Goal: Transaction & Acquisition: Purchase product/service

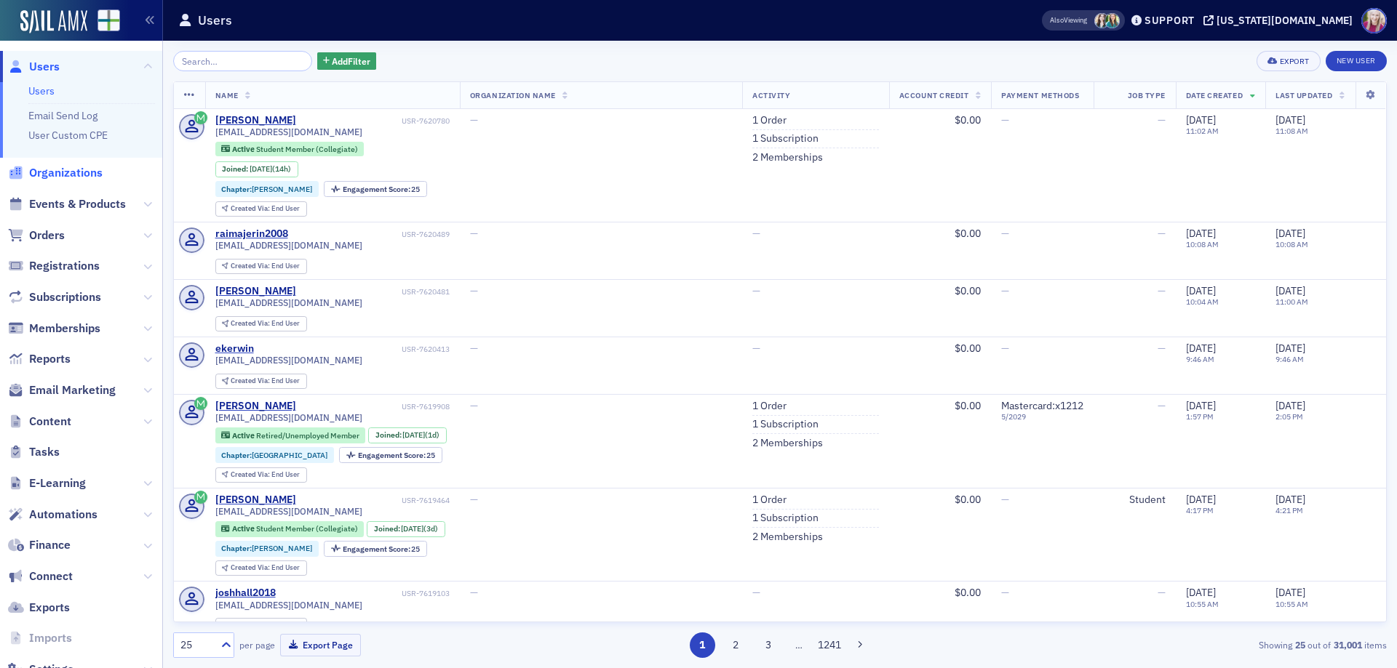
click at [74, 170] on span "Organizations" at bounding box center [65, 173] width 73 height 16
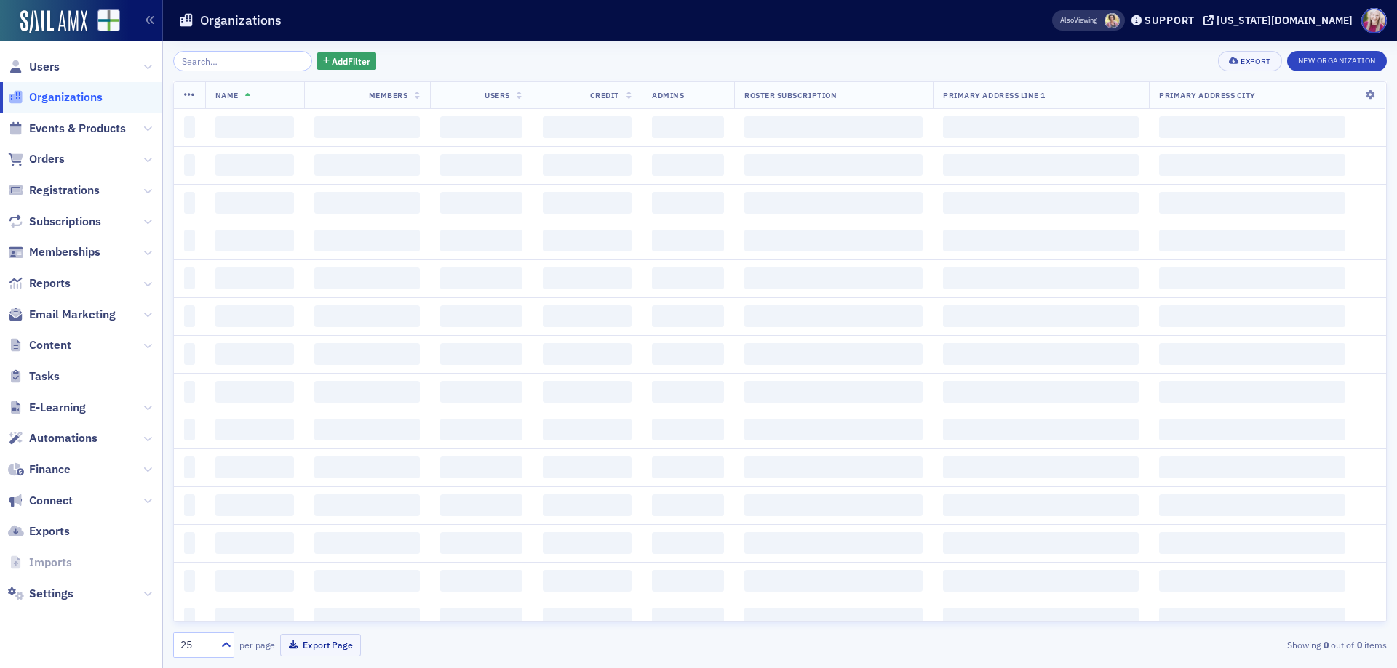
click at [222, 59] on input "search" at bounding box center [242, 61] width 139 height 20
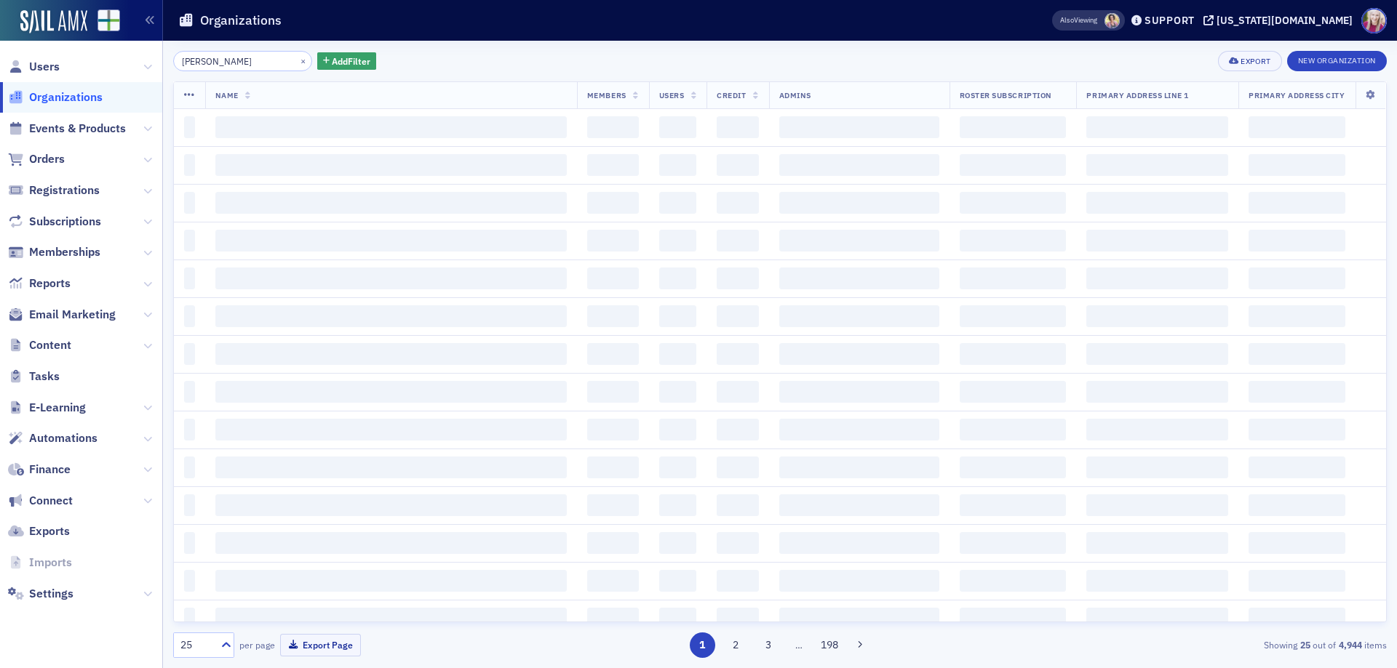
type input "[PERSON_NAME]"
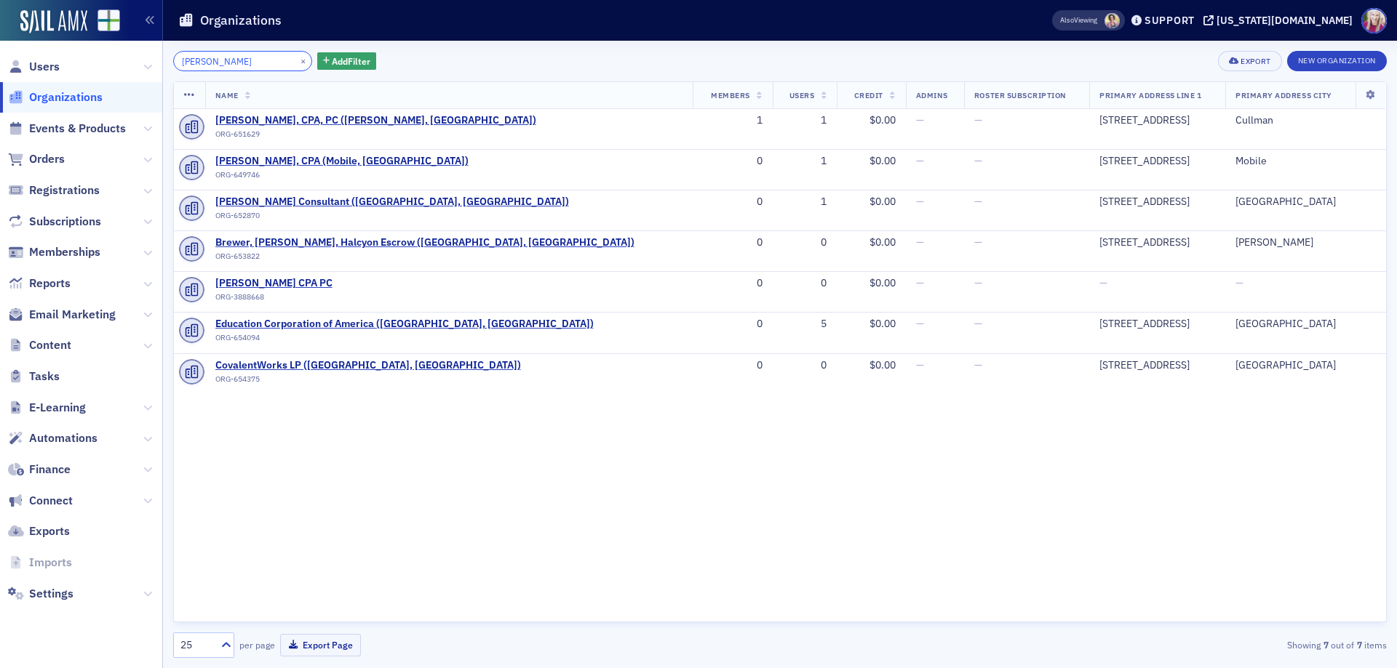
click at [242, 61] on input "[PERSON_NAME]" at bounding box center [242, 61] width 139 height 20
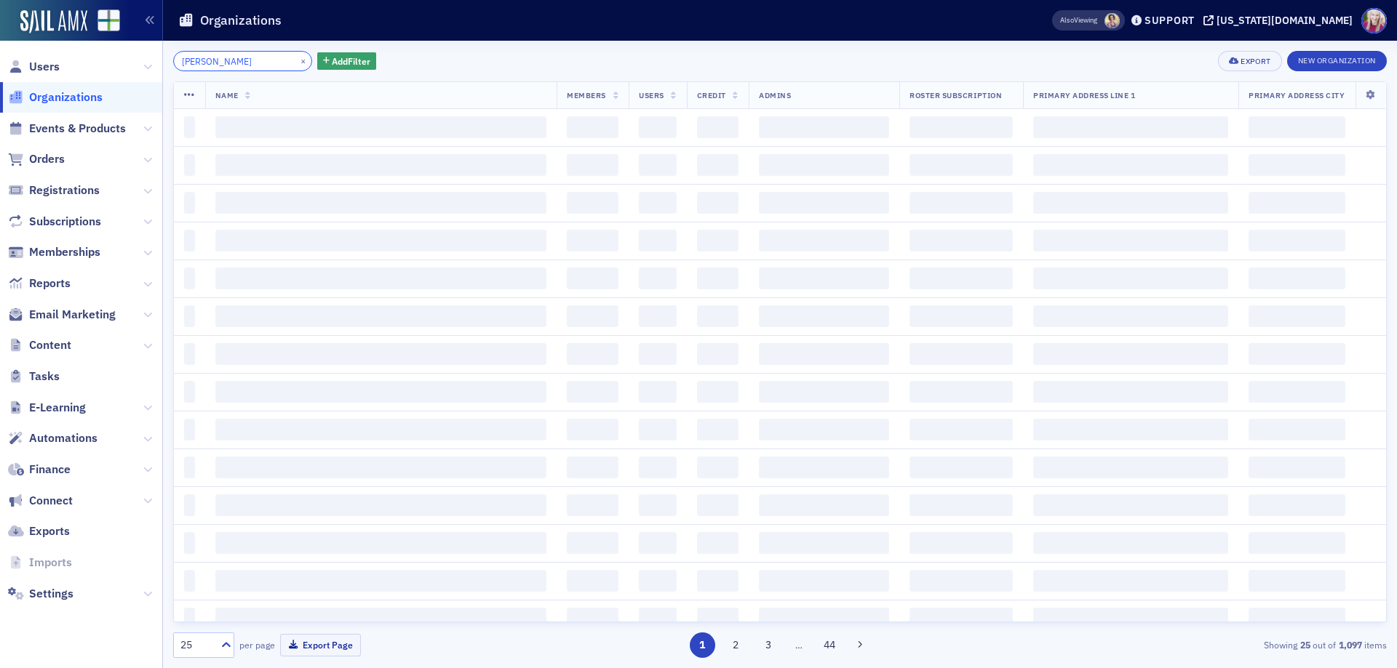
type input "[PERSON_NAME]"
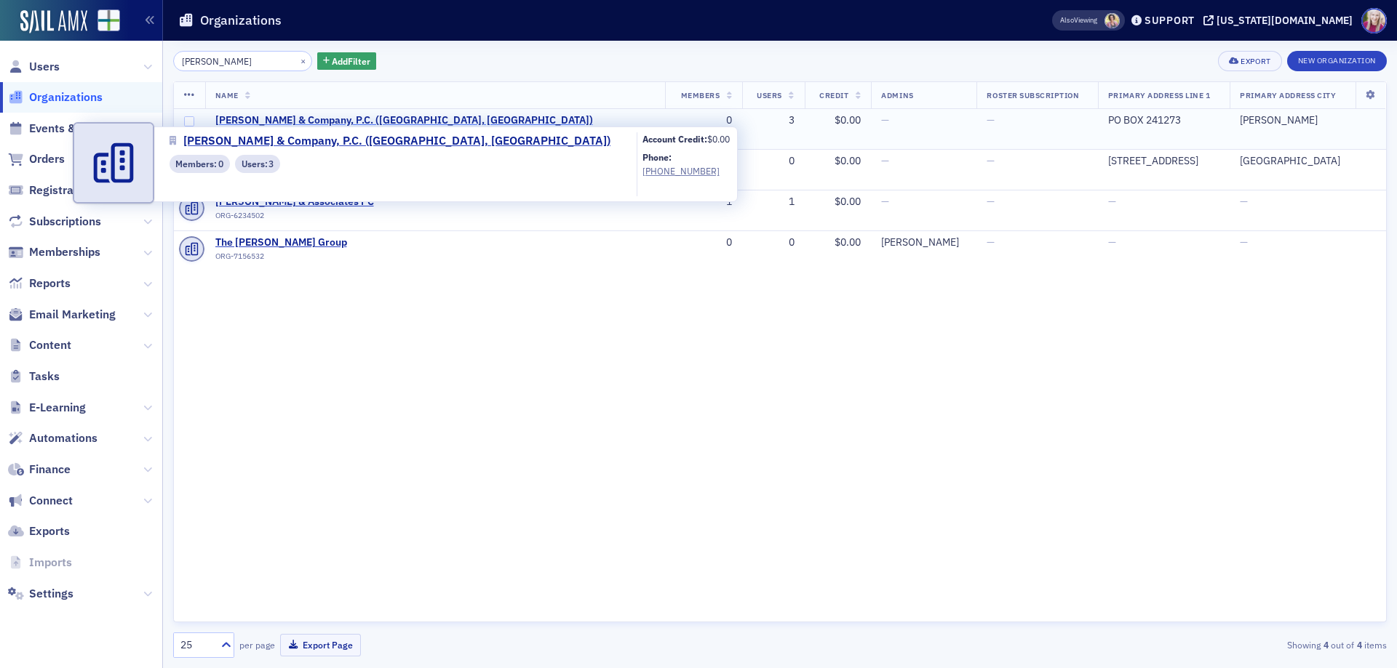
click at [290, 116] on span "[PERSON_NAME] & Company, P.C. ([GEOGRAPHIC_DATA], [GEOGRAPHIC_DATA])" at bounding box center [404, 120] width 378 height 13
select select "US"
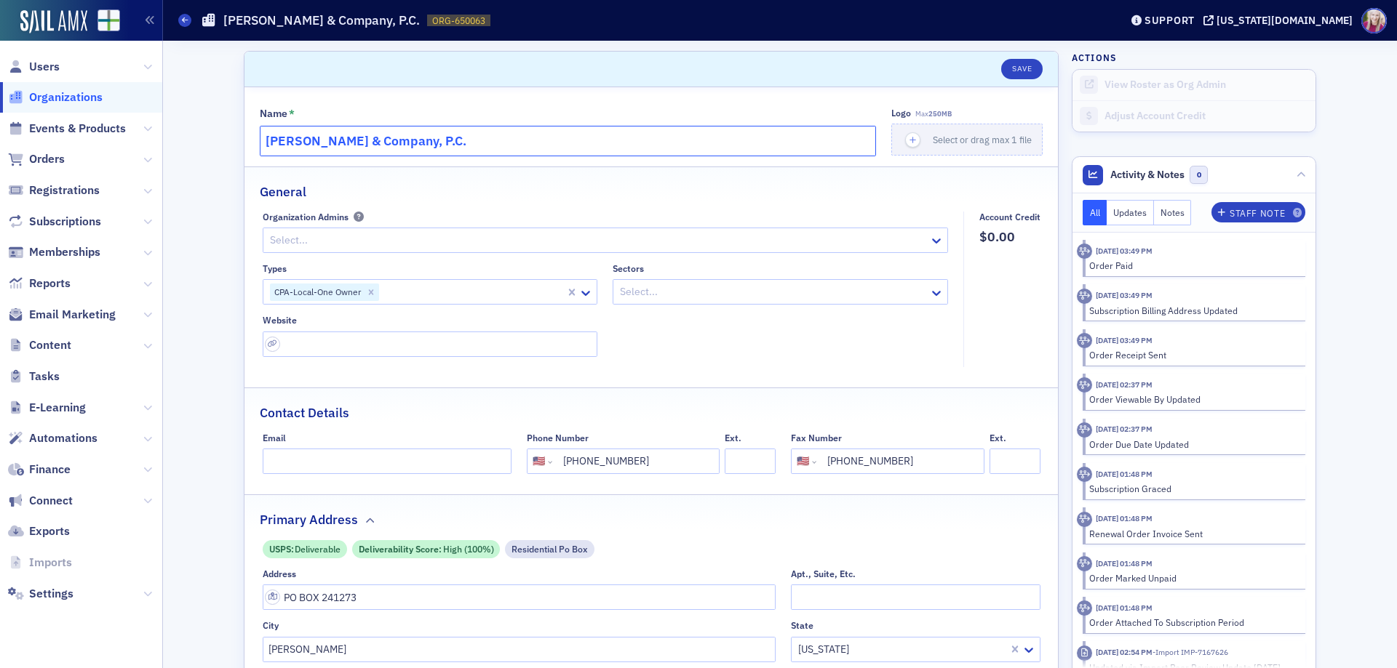
click at [476, 136] on input "[PERSON_NAME] & Company, P.C." at bounding box center [568, 141] width 616 height 31
paste input "[PERSON_NAME] & Co. P.C."
type input "[PERSON_NAME] & Co. P.C."
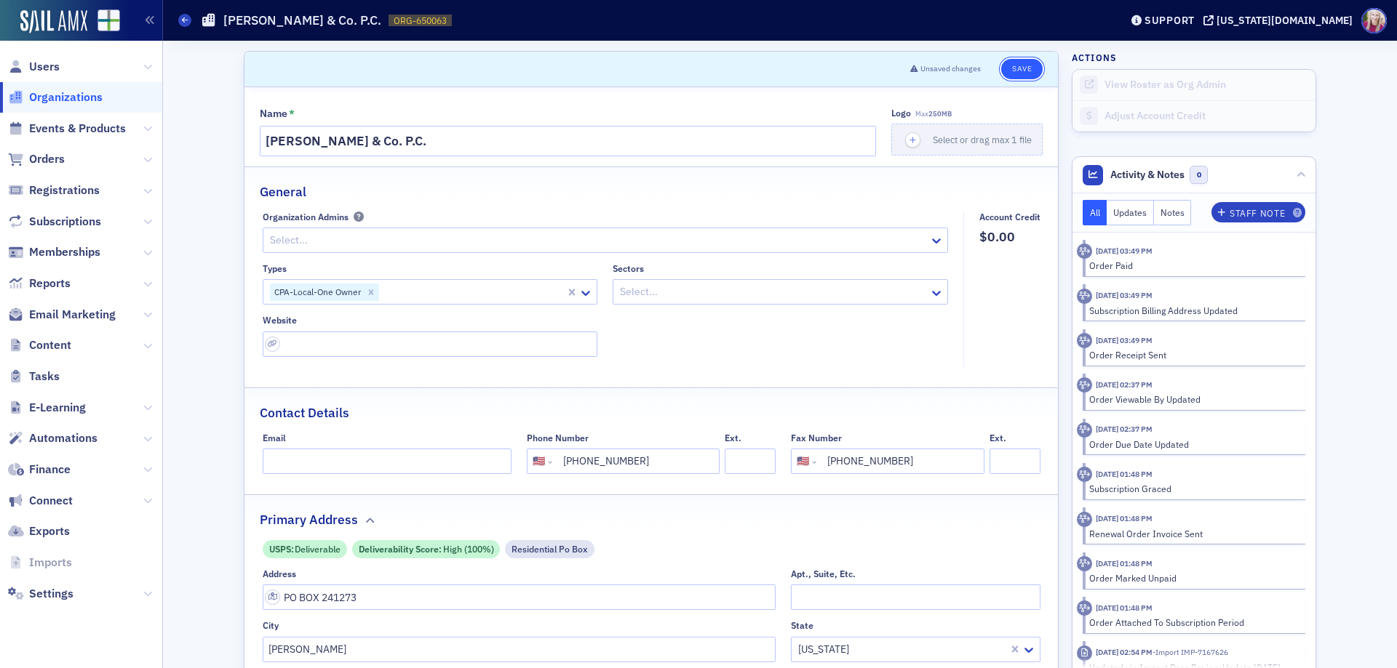
click at [1024, 68] on button "Save" at bounding box center [1021, 69] width 41 height 20
select select "US"
click at [65, 97] on span "Organizations" at bounding box center [65, 97] width 73 height 16
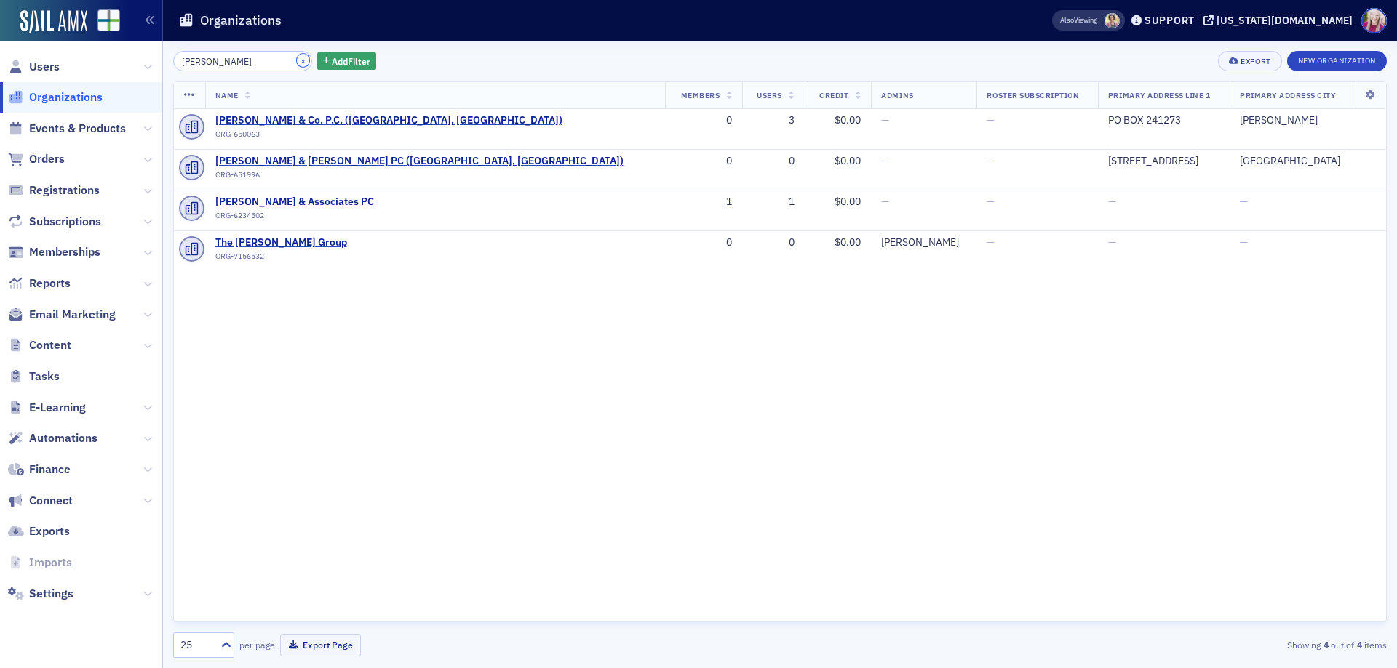
click at [297, 59] on button "×" at bounding box center [303, 60] width 13 height 13
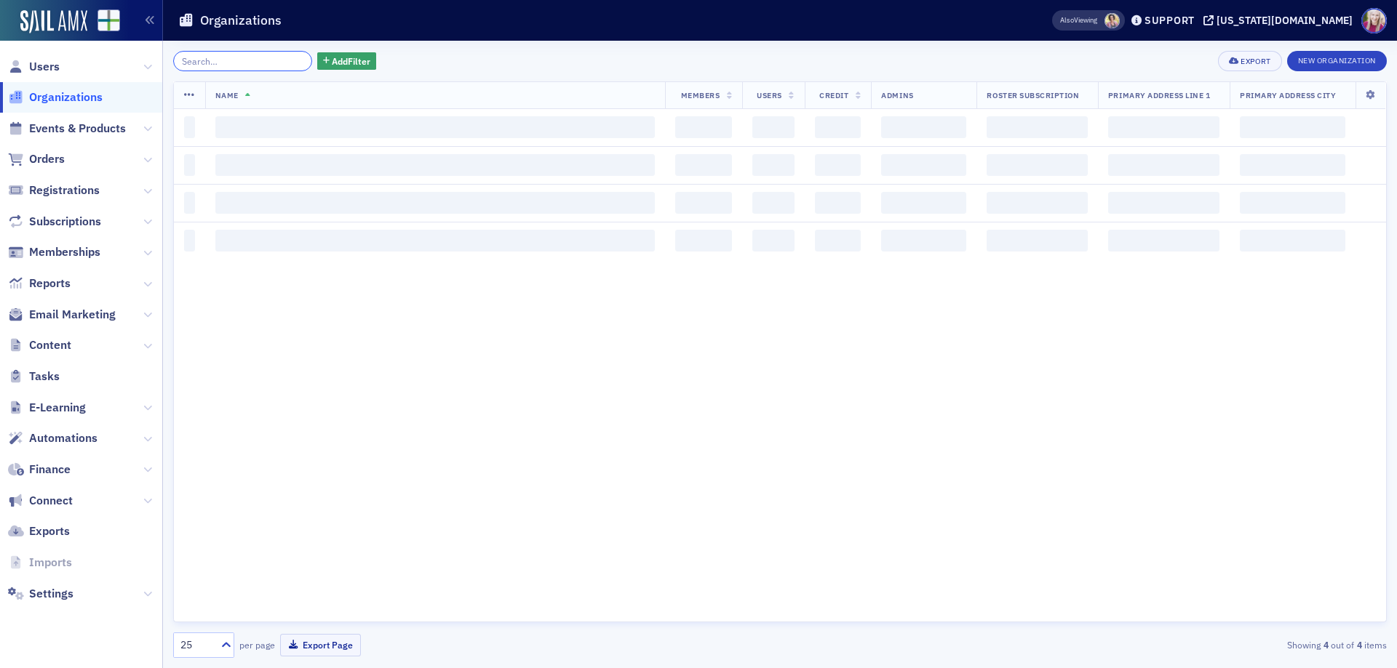
click at [271, 62] on input "search" at bounding box center [242, 61] width 139 height 20
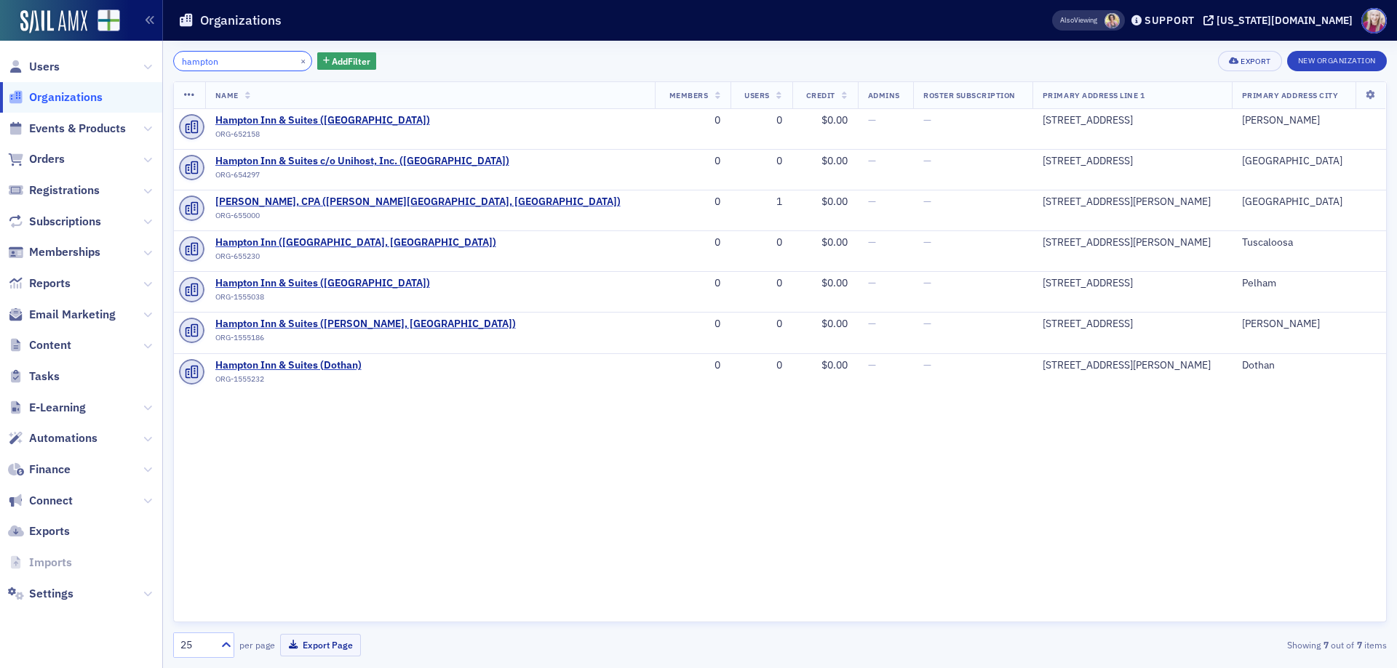
type input "hampton"
click at [297, 57] on button "×" at bounding box center [303, 60] width 13 height 13
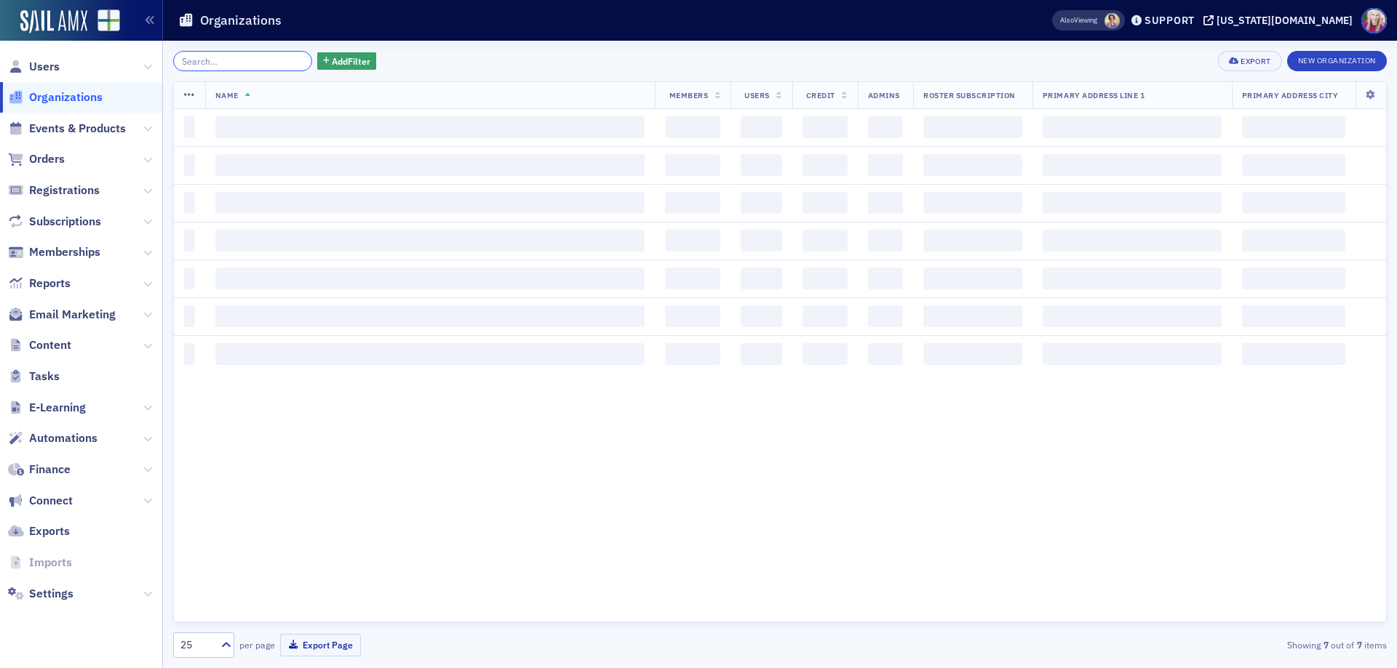
click at [263, 57] on input "search" at bounding box center [242, 61] width 139 height 20
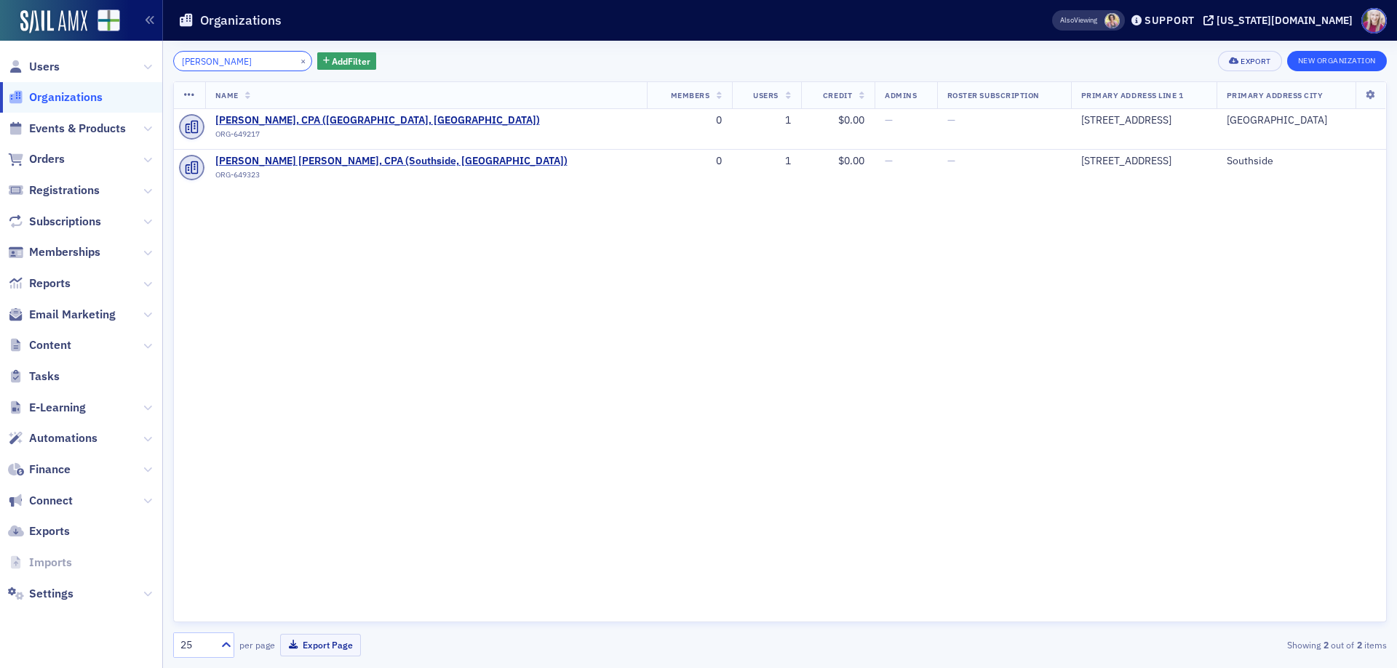
type input "[PERSON_NAME]"
click at [1337, 57] on button "New Organization" at bounding box center [1337, 61] width 100 height 20
select select "US"
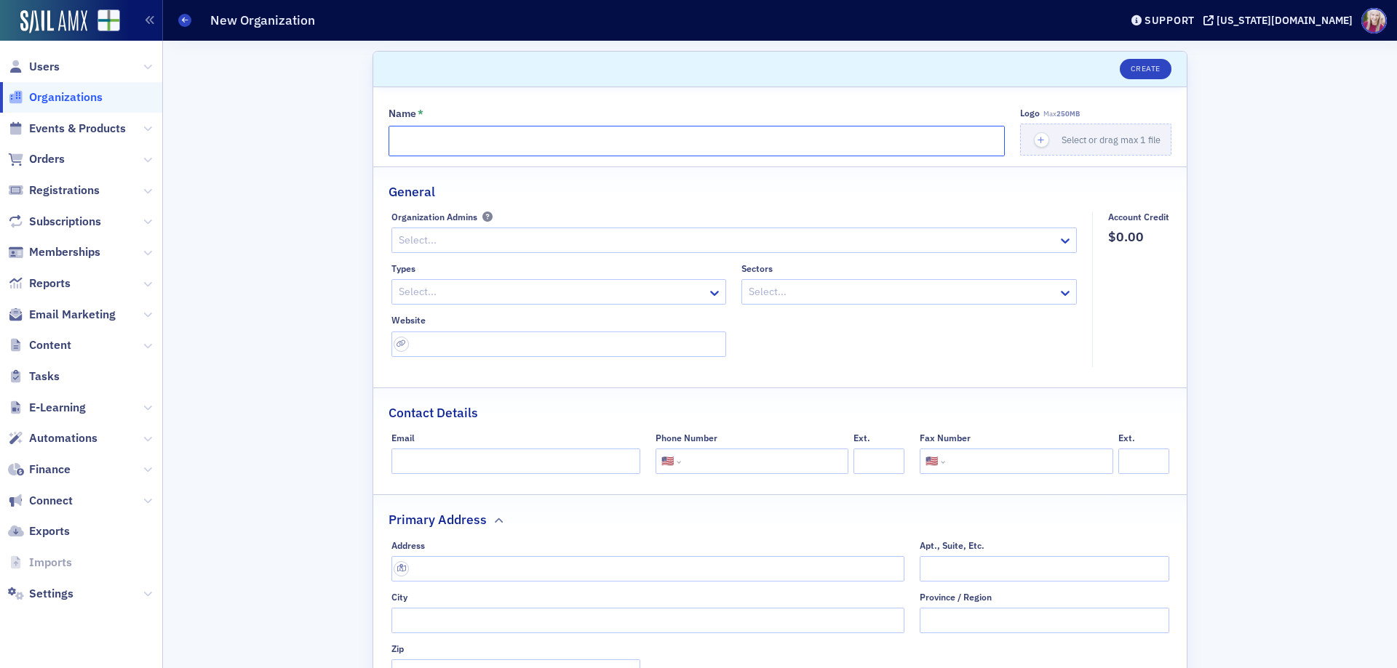
click at [447, 133] on input "Name *" at bounding box center [696, 141] width 616 height 31
paste input "[PERSON_NAME] Financial Solutions LLC"
type input "[PERSON_NAME] Financial Solutions LLC"
click at [55, 62] on span "Users" at bounding box center [44, 67] width 31 height 16
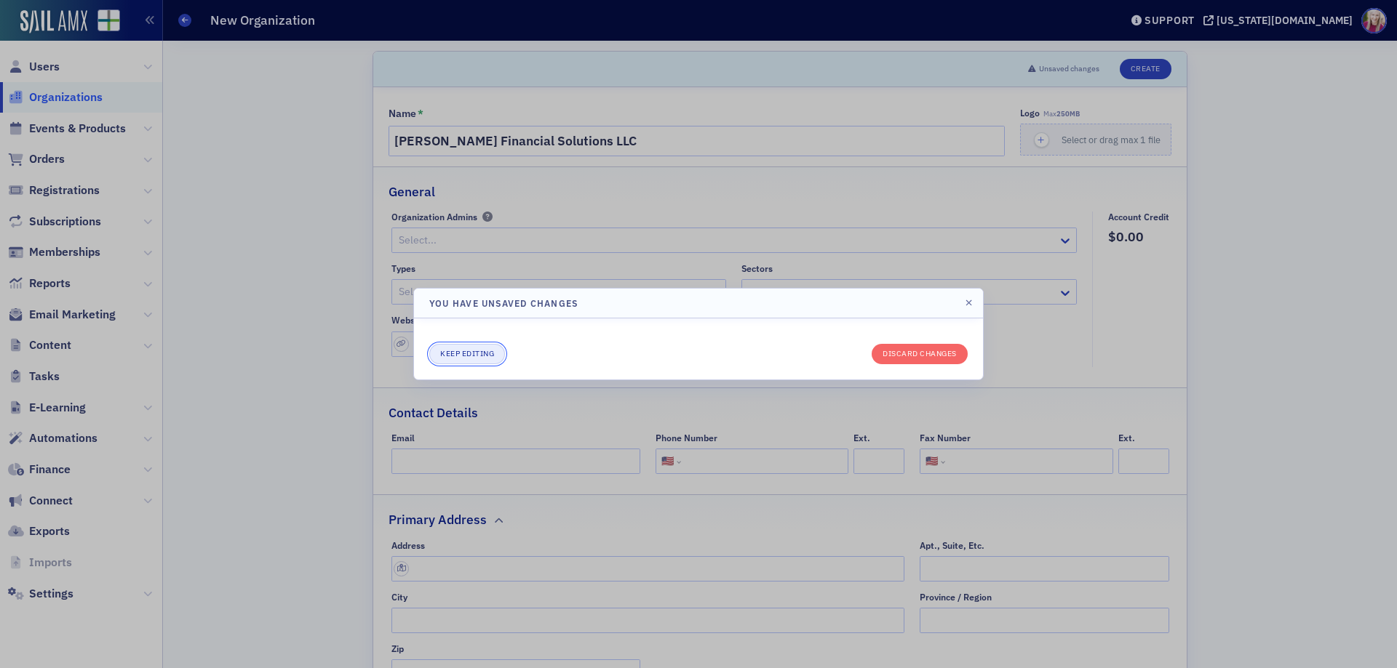
click at [490, 356] on button "Keep editing" at bounding box center [467, 354] width 76 height 20
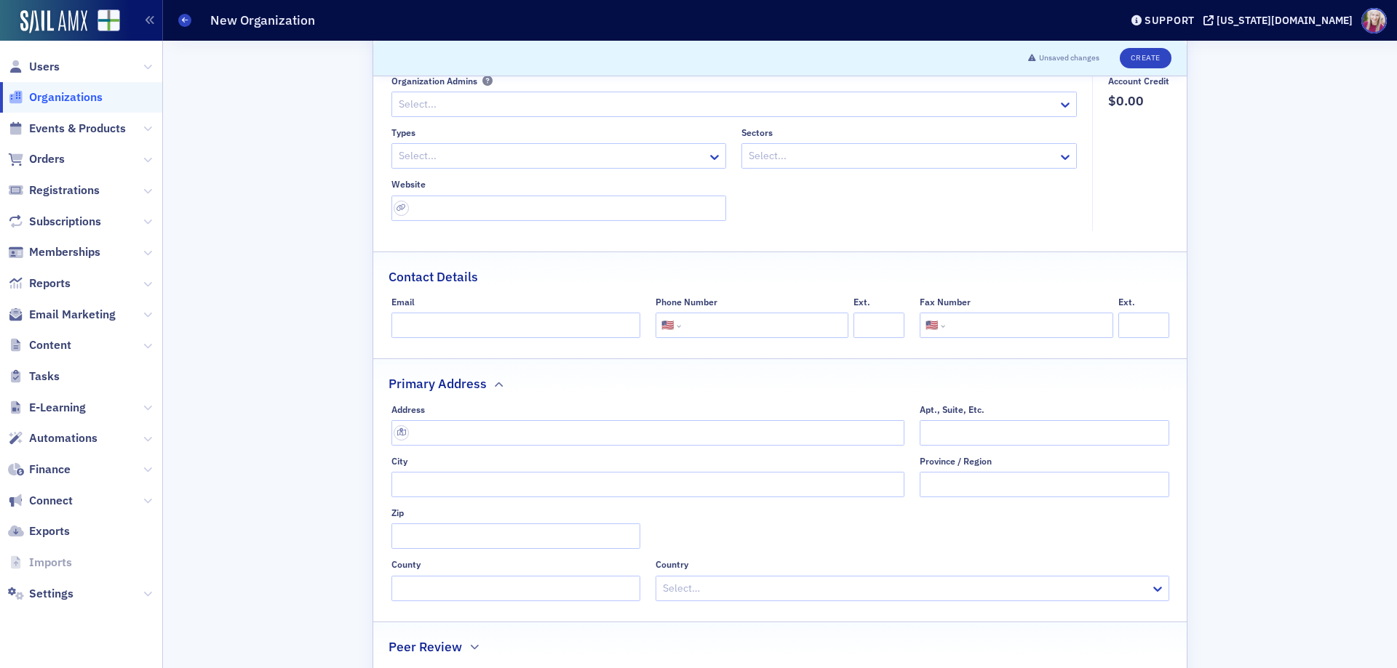
scroll to position [145, 0]
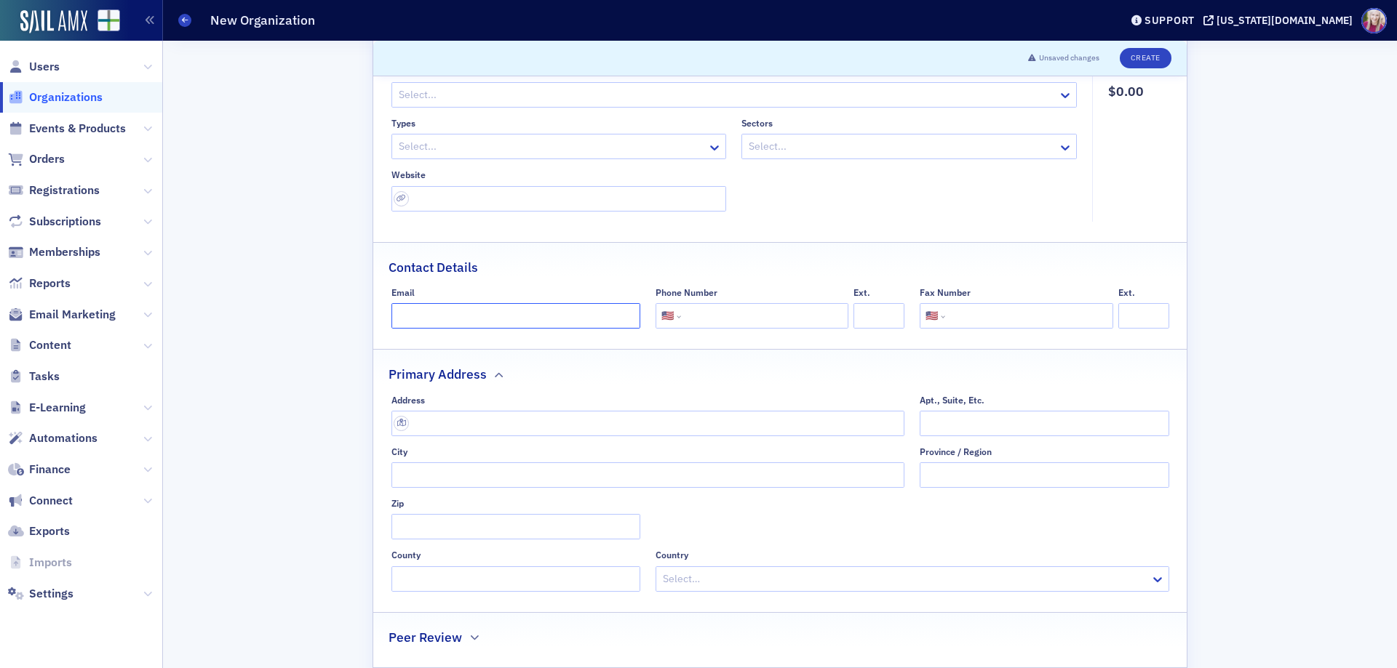
click at [410, 316] on input "Email" at bounding box center [515, 315] width 249 height 25
paste input "[EMAIL_ADDRESS][DOMAIN_NAME]"
type input "[EMAIL_ADDRESS][DOMAIN_NAME]"
click at [698, 311] on input "tel" at bounding box center [763, 315] width 159 height 25
paste input "(255) 989-192"
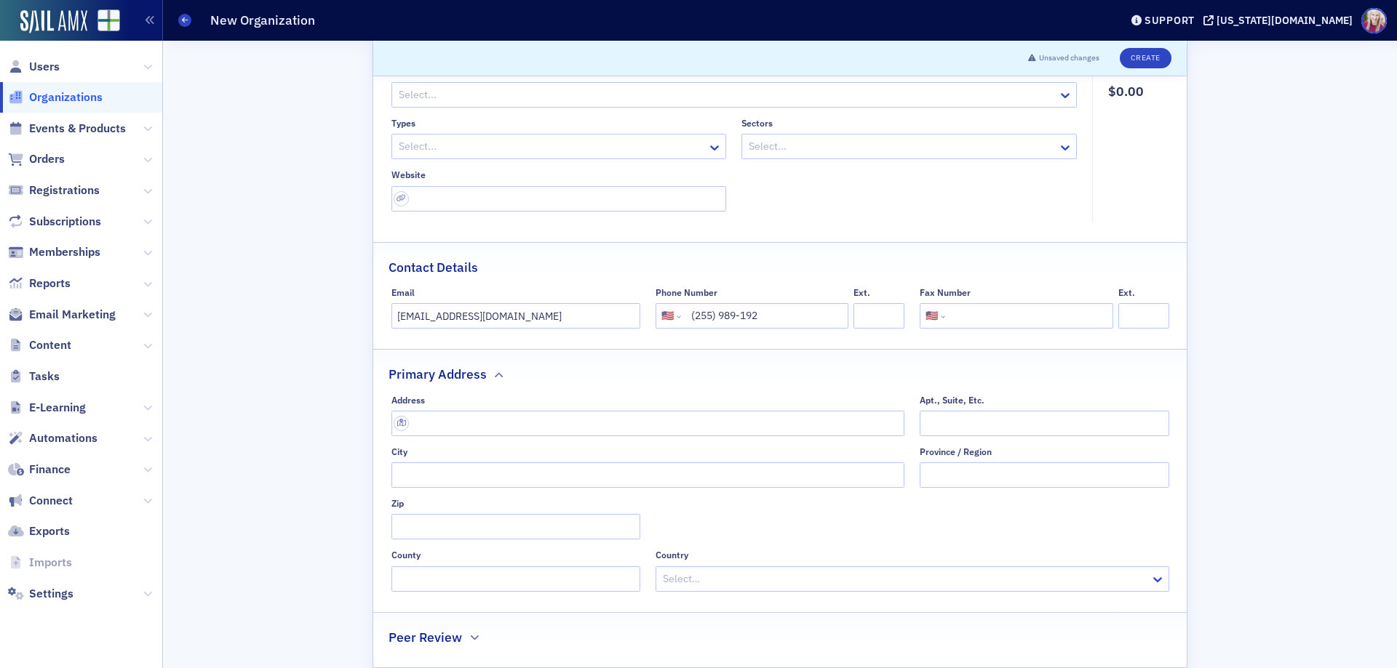
type input "(255) 989-192"
click at [780, 316] on input "(255) 989-192" at bounding box center [763, 315] width 159 height 25
paste input "[PHONE_NUMBER]"
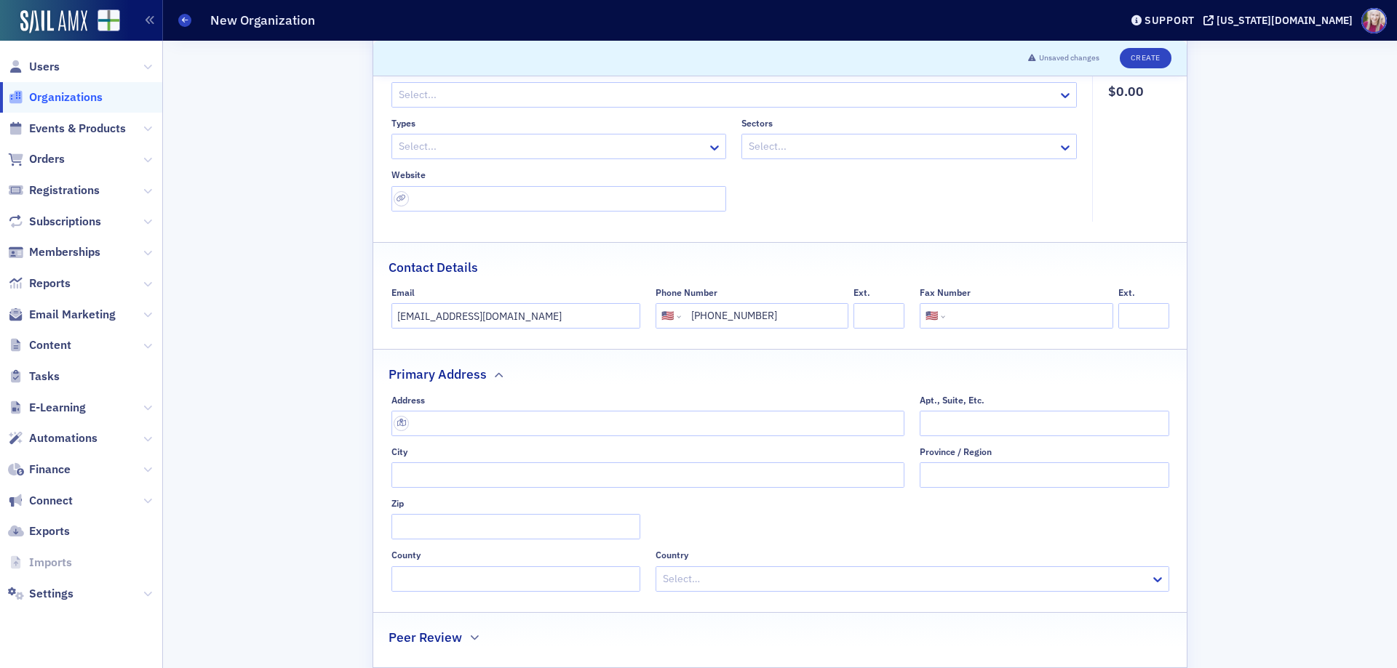
type input "[PHONE_NUMBER]"
click at [422, 418] on input "text" at bounding box center [648, 423] width 514 height 25
paste input "[STREET_ADDRESS]"
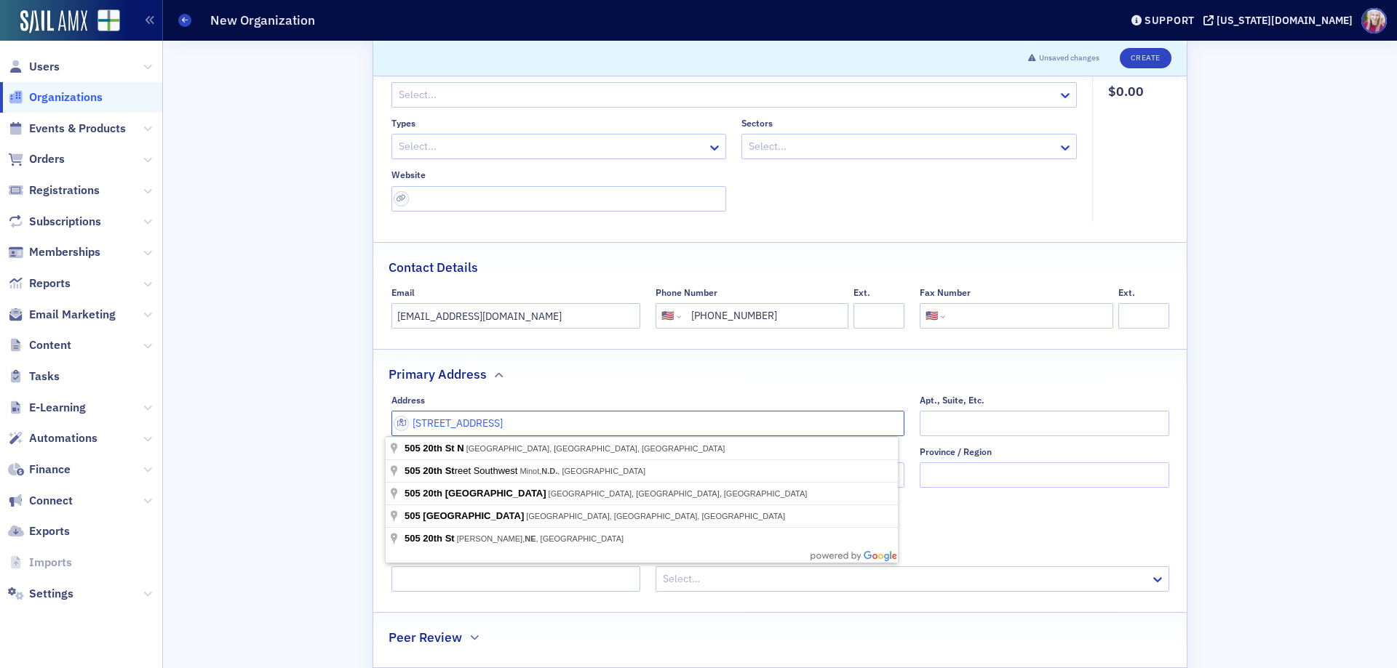
type input "[STREET_ADDRESS]"
click at [504, 413] on input "[STREET_ADDRESS]" at bounding box center [648, 423] width 514 height 25
click at [504, 412] on input "[STREET_ADDRESS]" at bounding box center [648, 423] width 514 height 25
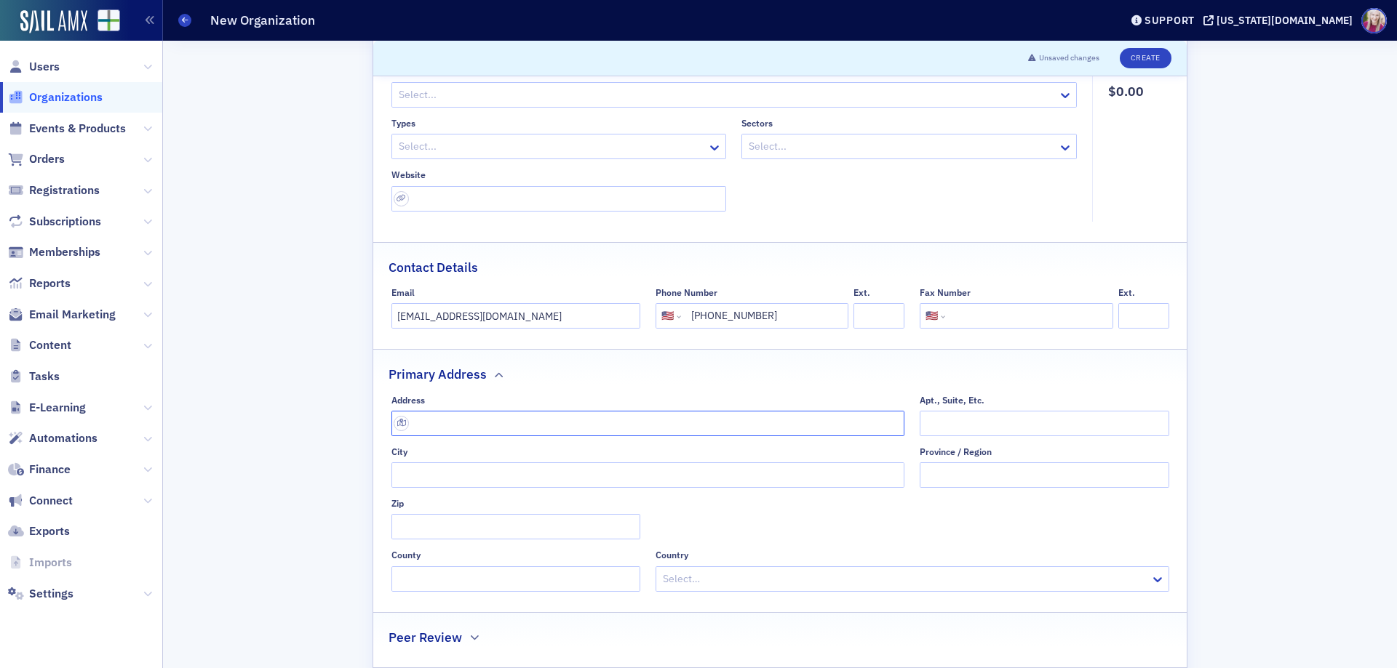
paste input "[STREET_ADDRESS][PERSON_NAME]"
type input "[STREET_ADDRESS][PERSON_NAME]"
type input "[GEOGRAPHIC_DATA]"
type input "35222-4421"
type input "[GEOGRAPHIC_DATA]"
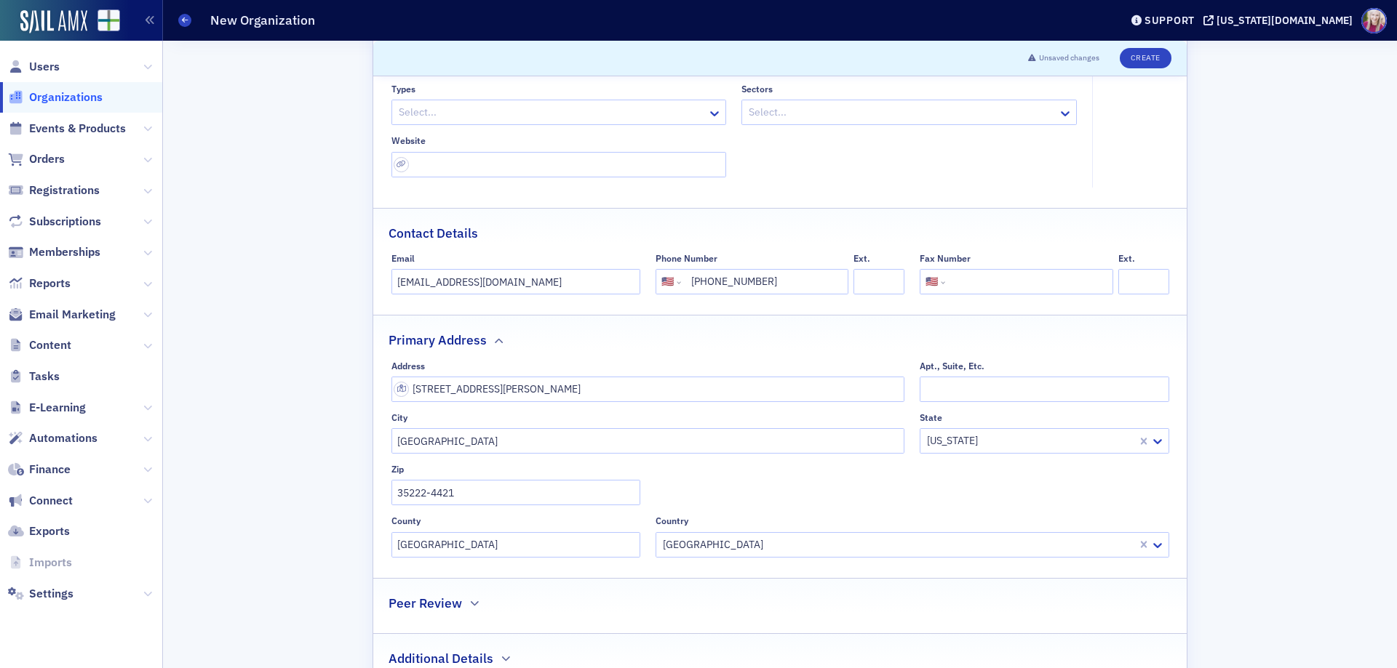
scroll to position [231, 0]
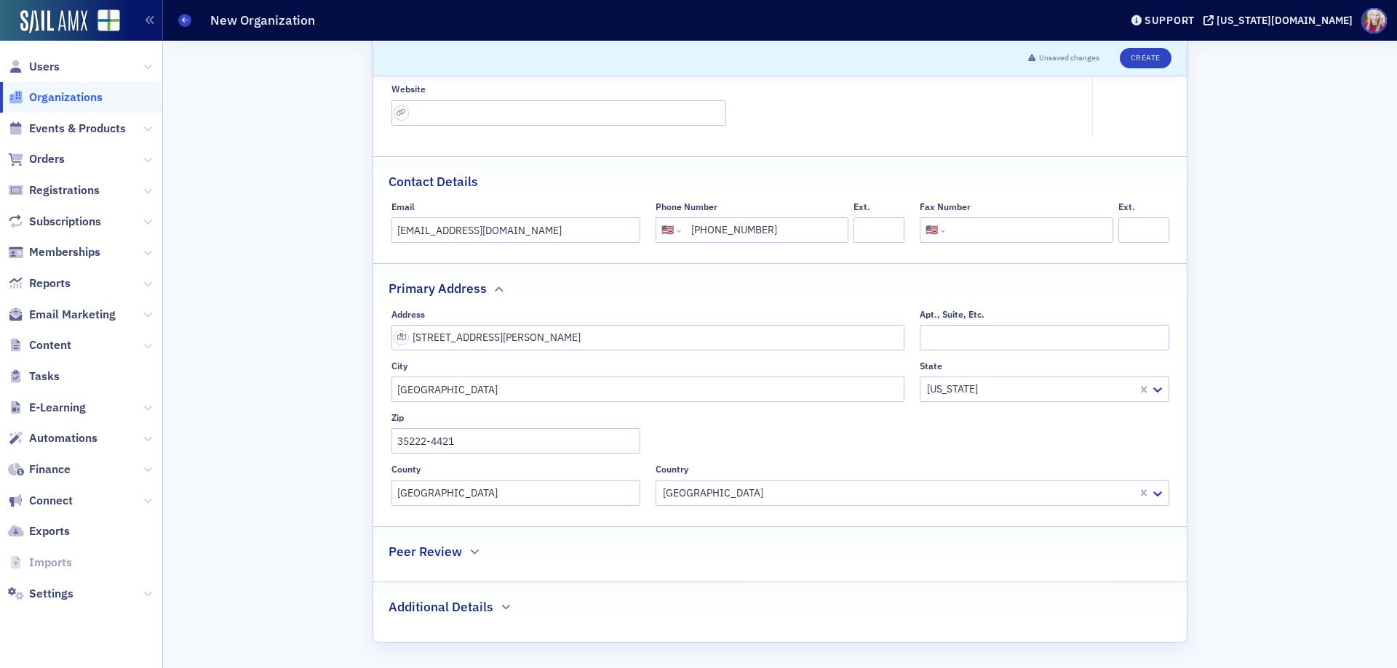
click at [456, 549] on div "Peer Review" at bounding box center [779, 544] width 783 height 34
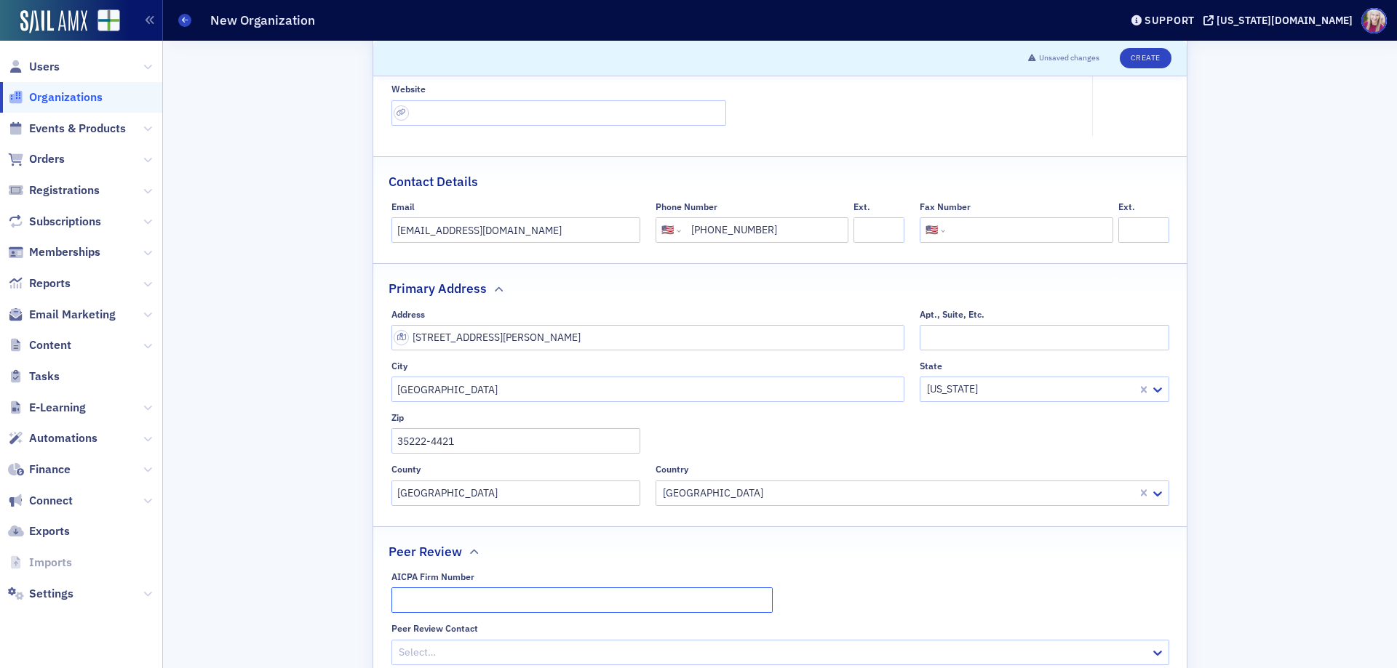
click at [474, 596] on input "AICPA Firm Number" at bounding box center [581, 600] width 381 height 25
paste input "900256001479"
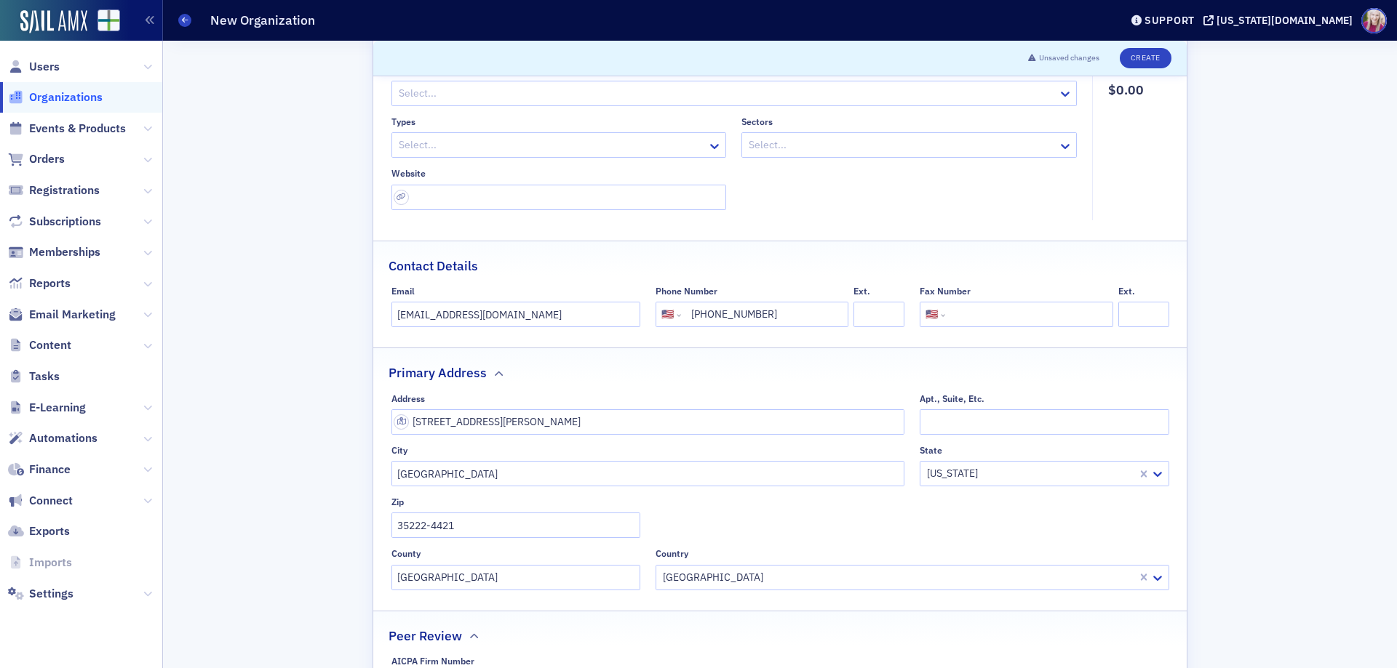
scroll to position [0, 0]
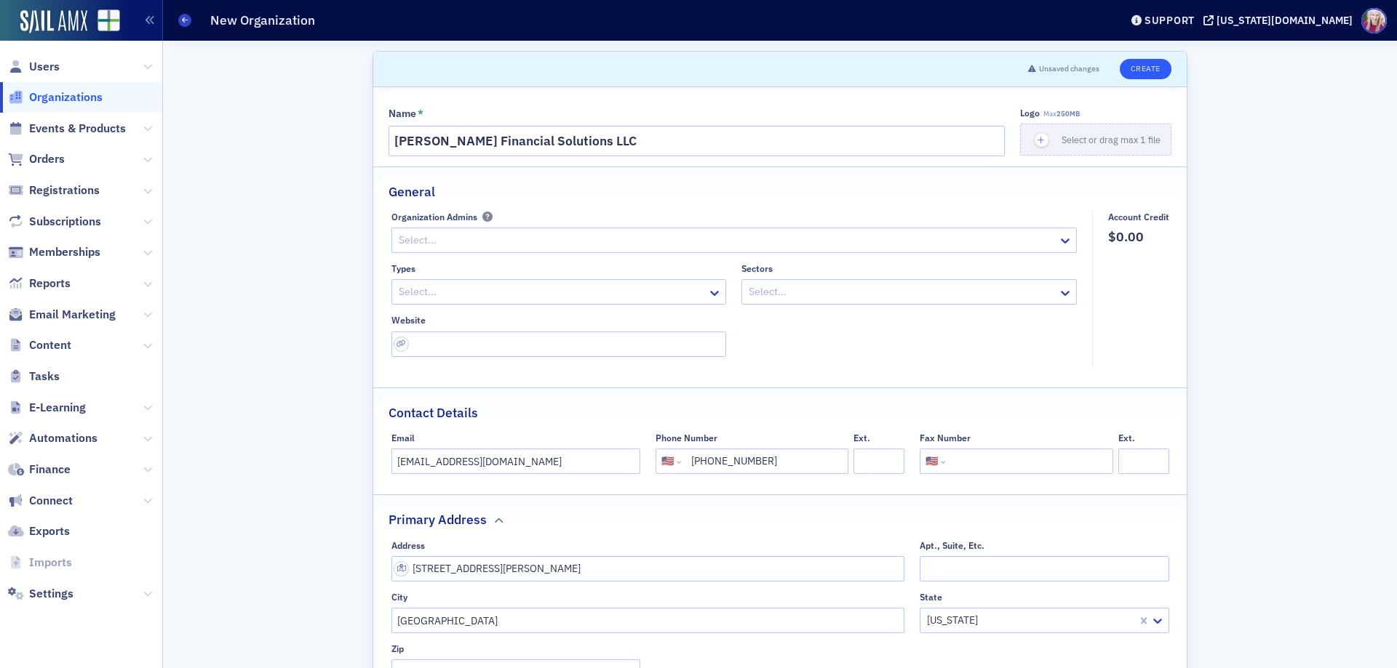
type input "900256001479"
click at [1151, 68] on button "Create" at bounding box center [1145, 69] width 52 height 20
select select "US"
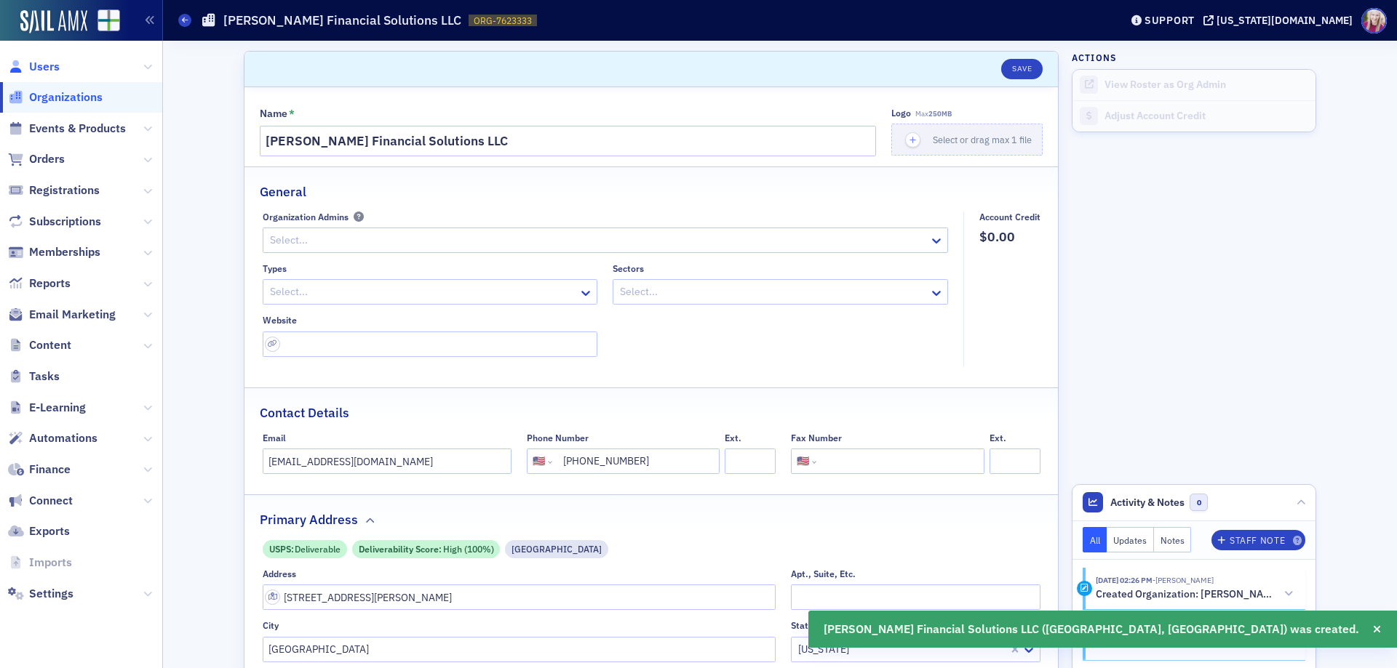
click at [42, 62] on span "Users" at bounding box center [44, 67] width 31 height 16
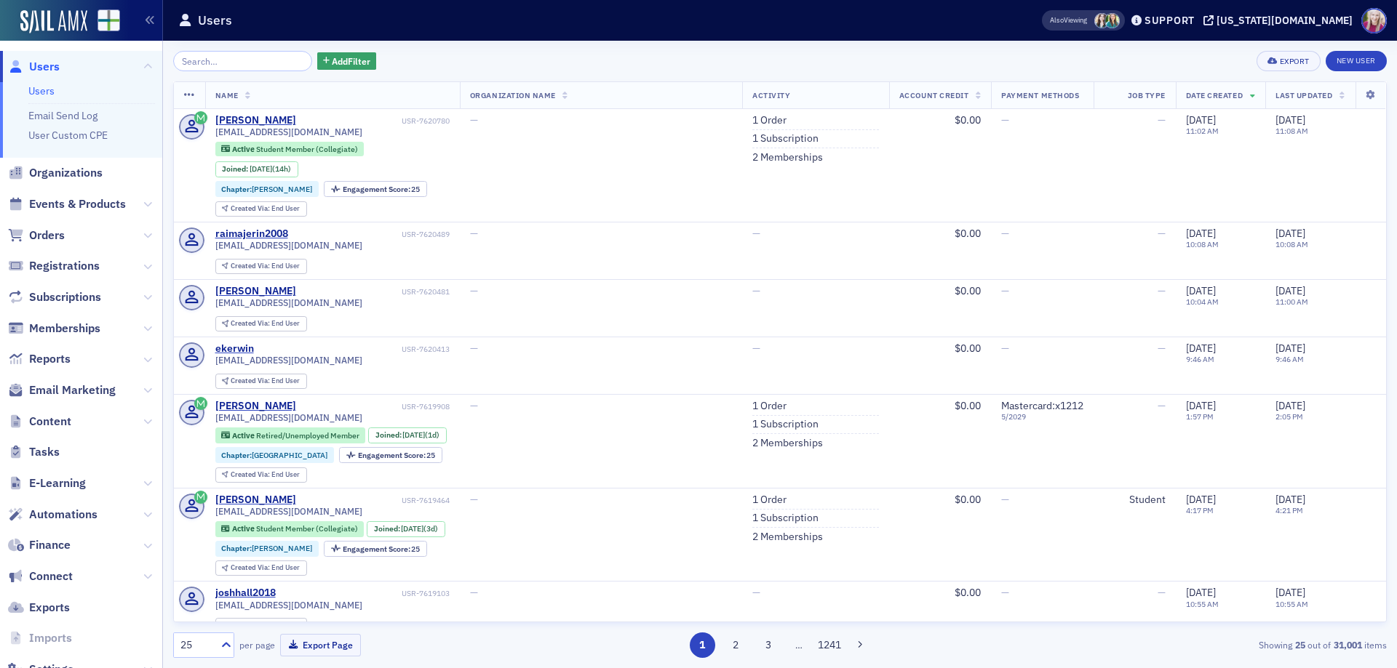
click at [252, 60] on input "search" at bounding box center [242, 61] width 139 height 20
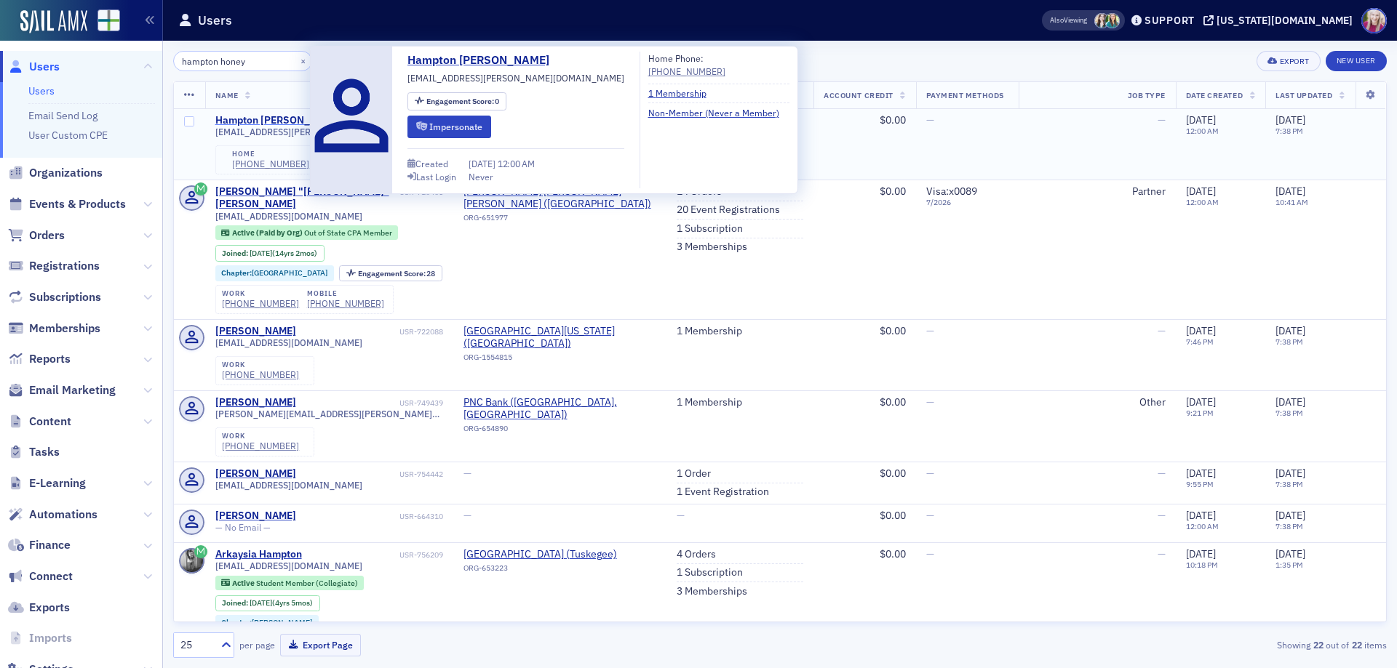
type input "hampton honey"
click at [266, 119] on div "Hampton [PERSON_NAME]" at bounding box center [278, 120] width 126 height 13
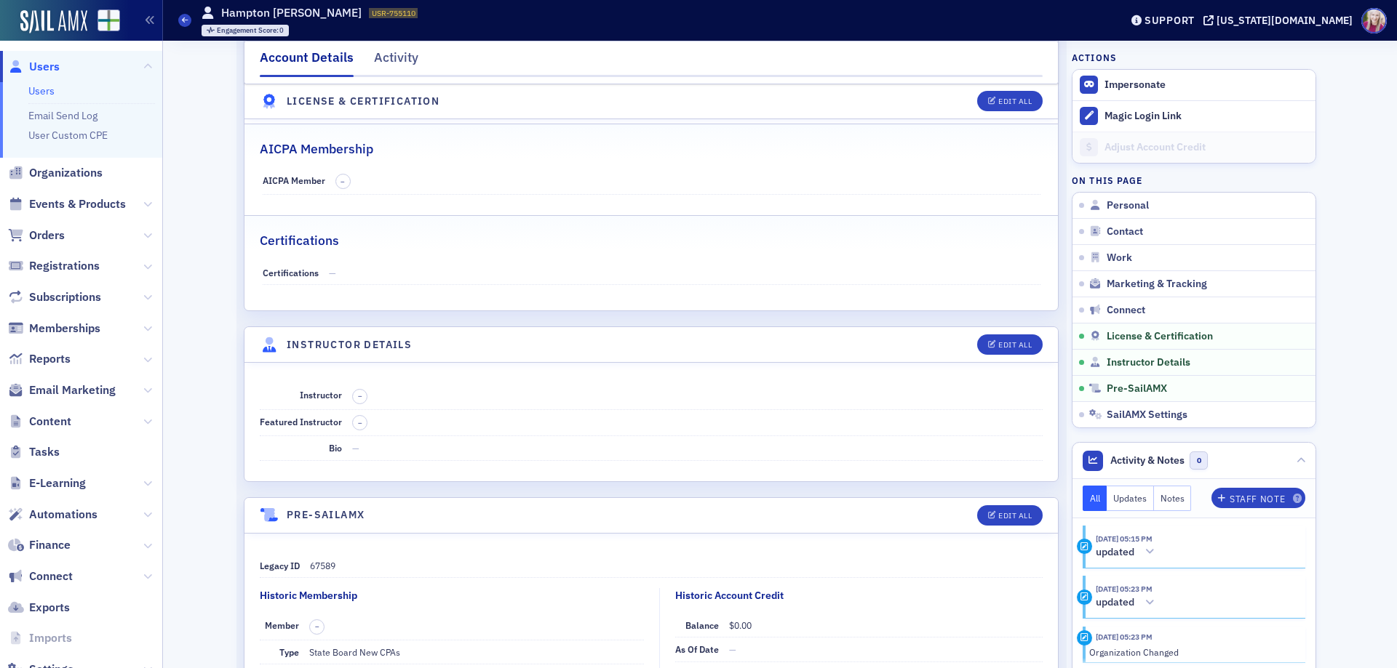
scroll to position [2542, 0]
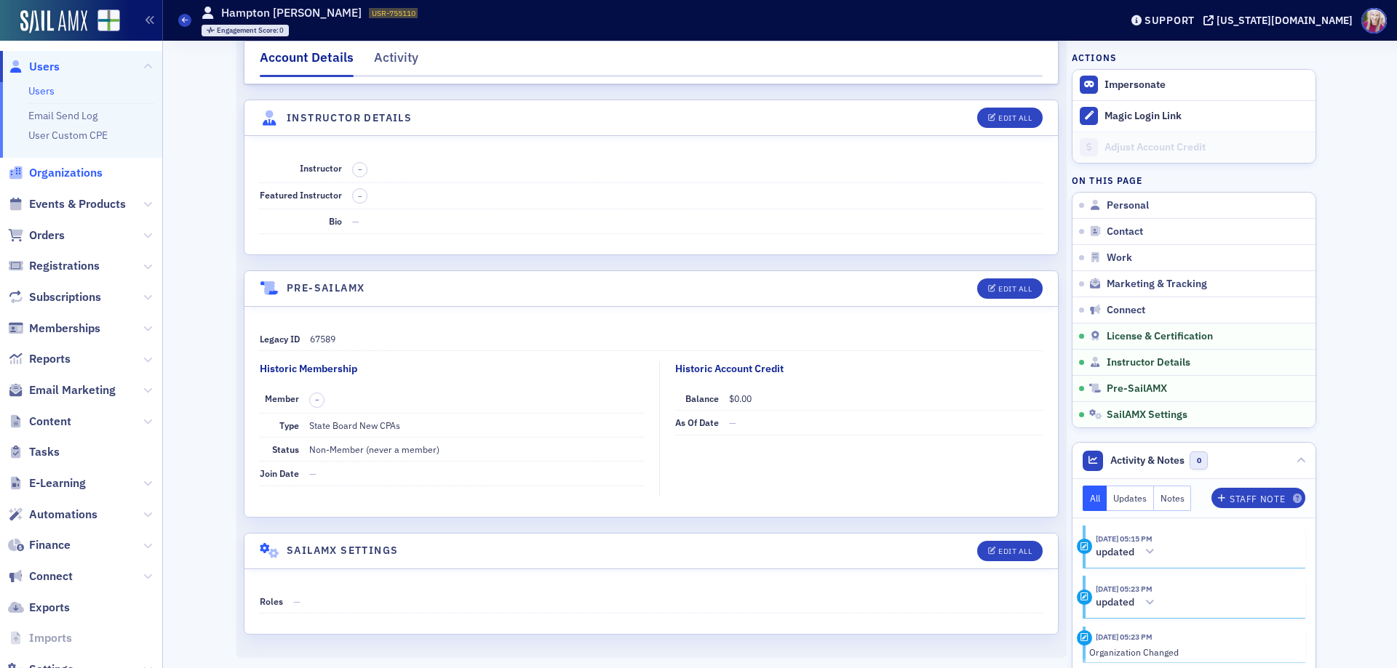
click at [55, 174] on span "Organizations" at bounding box center [65, 173] width 73 height 16
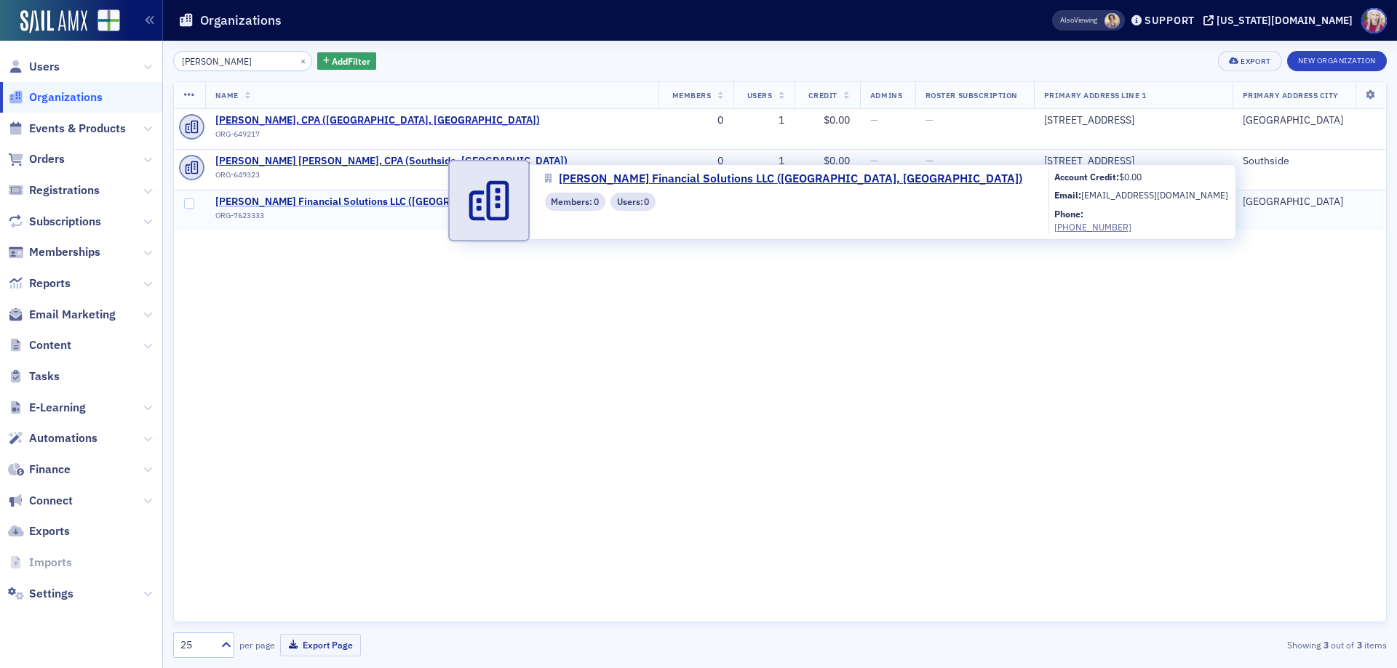
click at [272, 201] on span "[PERSON_NAME] Financial Solutions LLC ([GEOGRAPHIC_DATA], [GEOGRAPHIC_DATA])" at bounding box center [420, 202] width 410 height 13
select select "US"
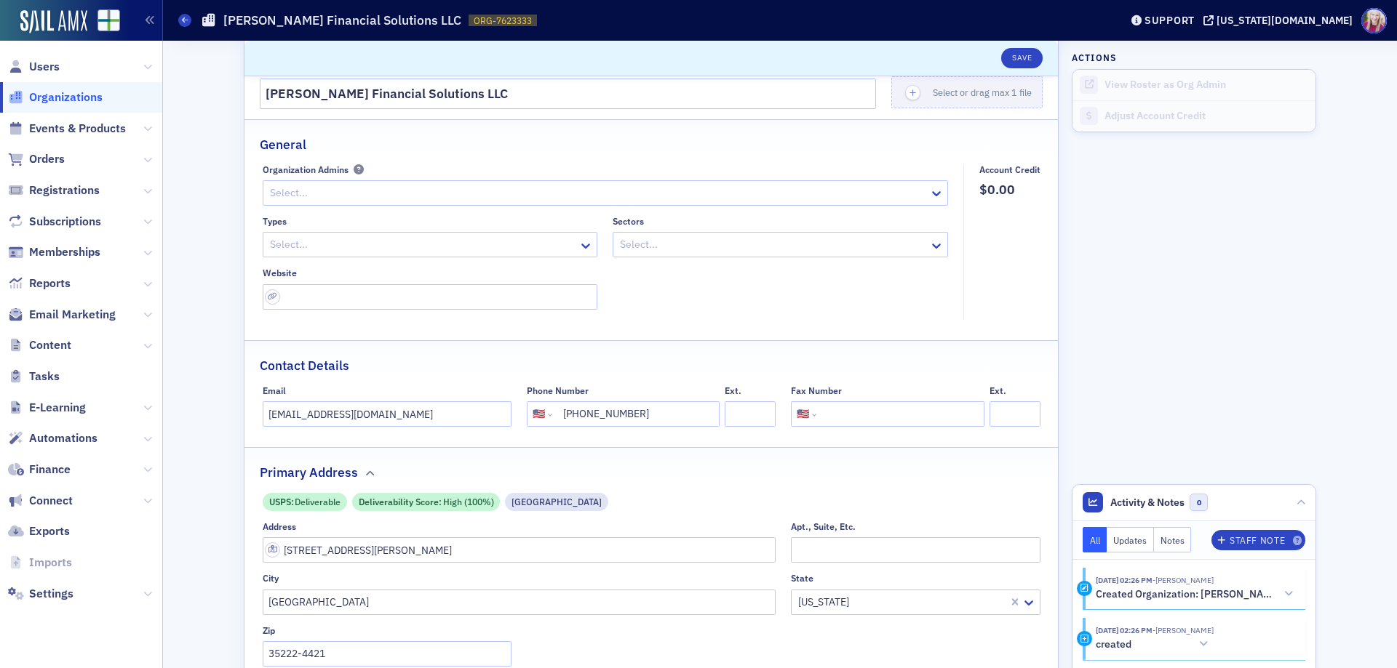
scroll to position [73, 0]
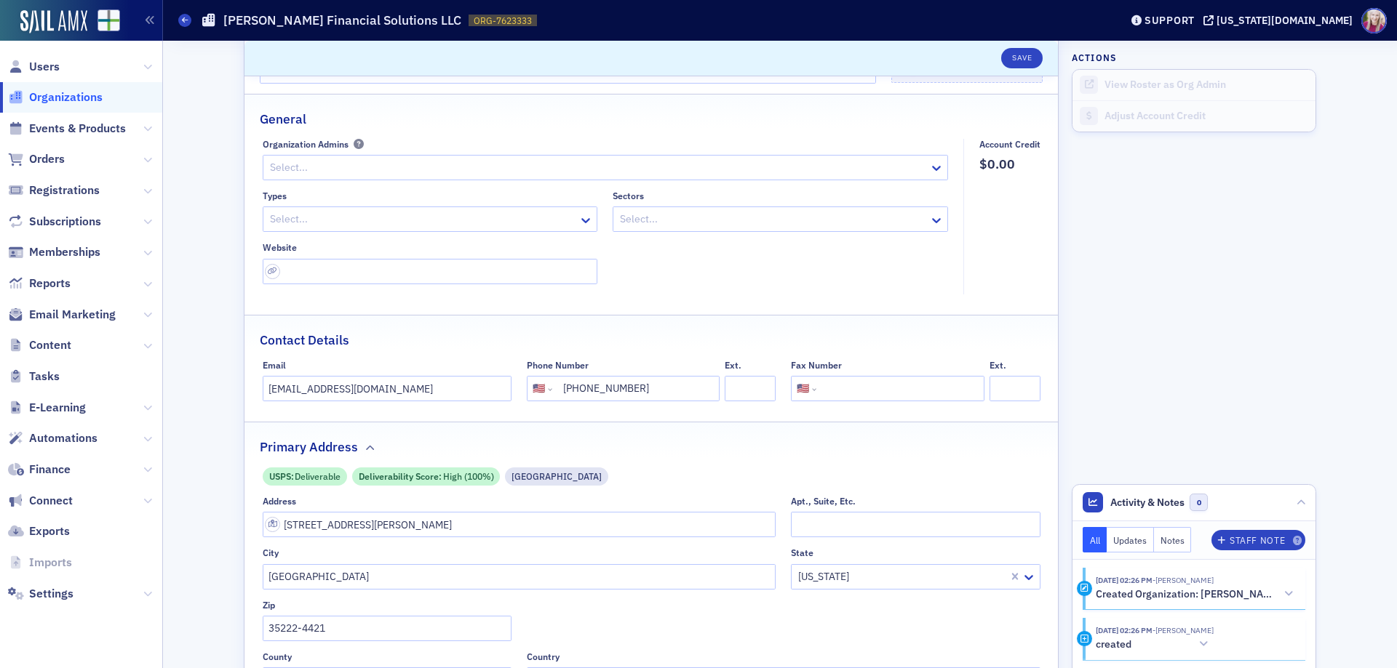
click at [341, 169] on div at bounding box center [597, 168] width 659 height 18
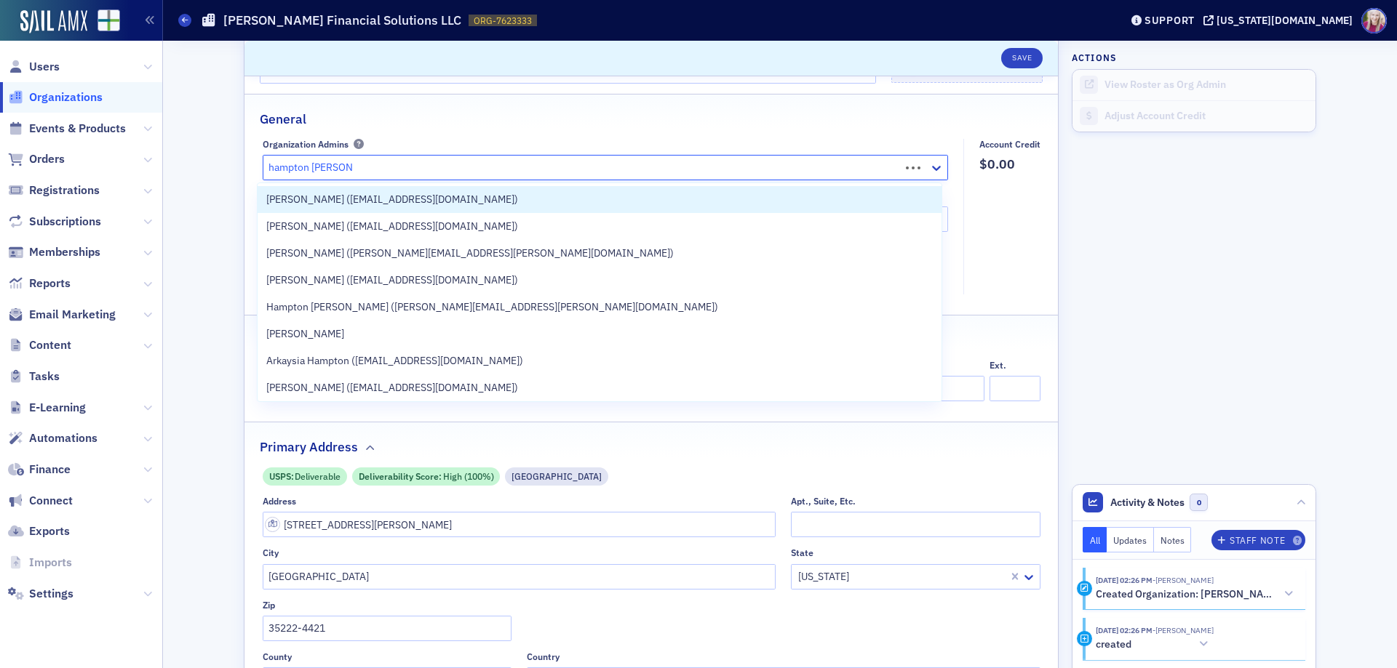
type input "hampton [PERSON_NAME]"
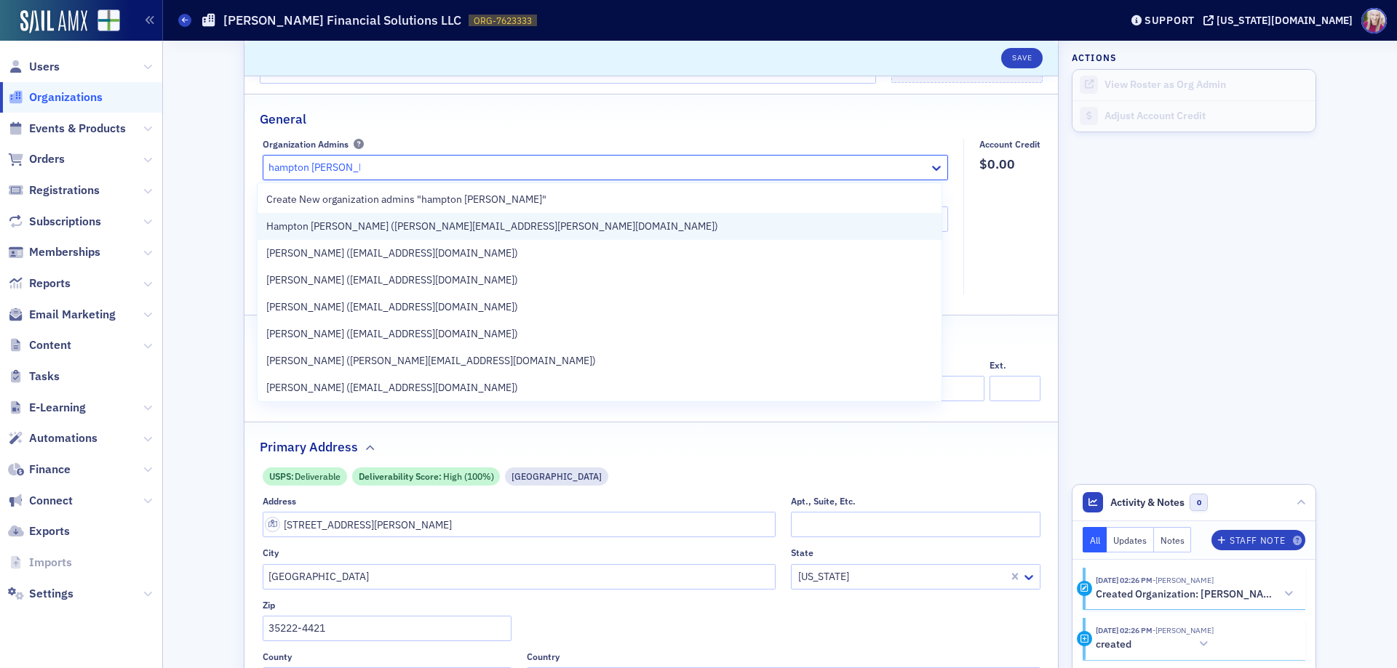
click at [386, 225] on span "Hampton [PERSON_NAME] ([PERSON_NAME][EMAIL_ADDRESS][PERSON_NAME][DOMAIN_NAME])" at bounding box center [492, 226] width 452 height 15
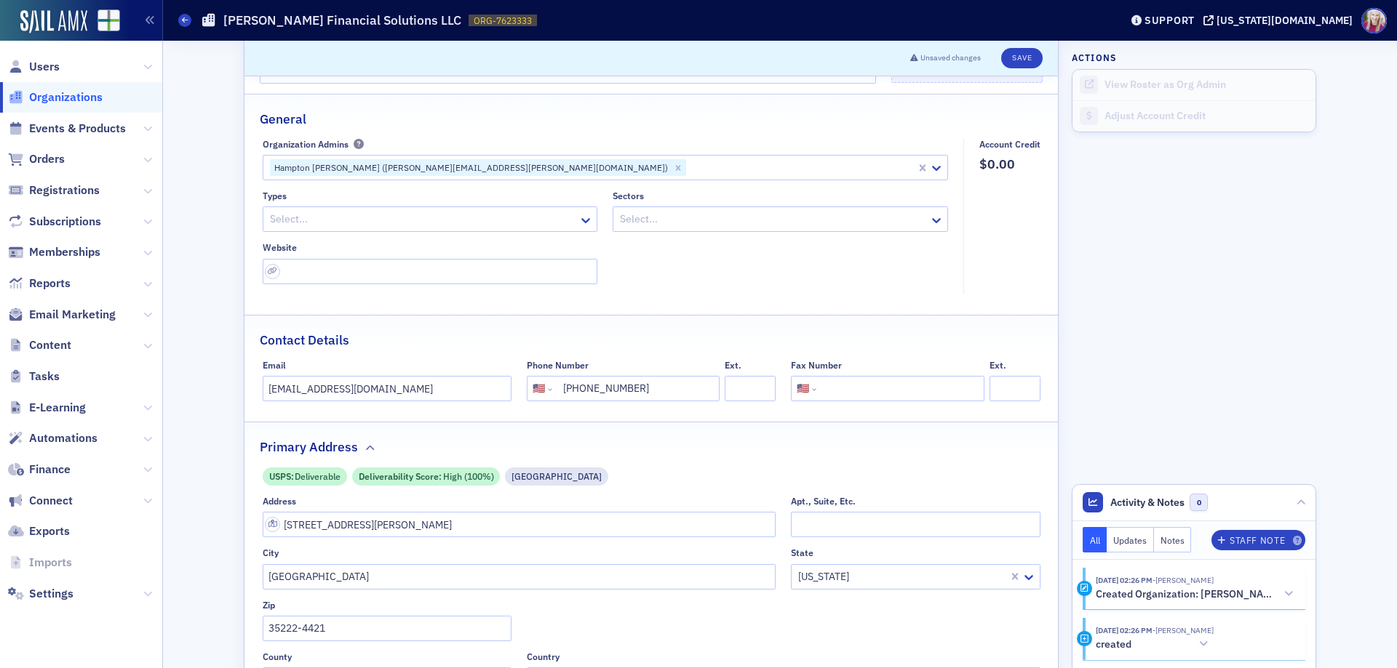
click at [766, 260] on div "Types Select... Sectors Select... Website" at bounding box center [605, 238] width 685 height 94
click at [46, 60] on span "Users" at bounding box center [44, 67] width 31 height 16
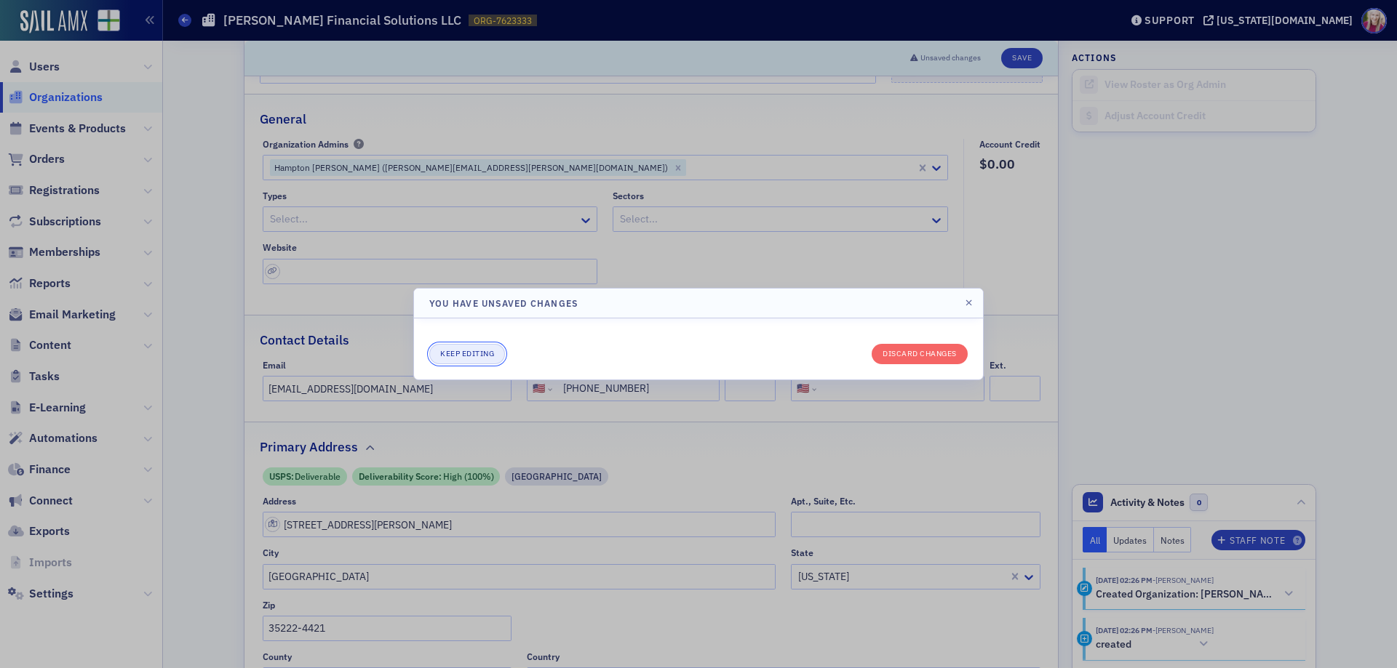
click at [455, 352] on button "Keep editing" at bounding box center [467, 354] width 76 height 20
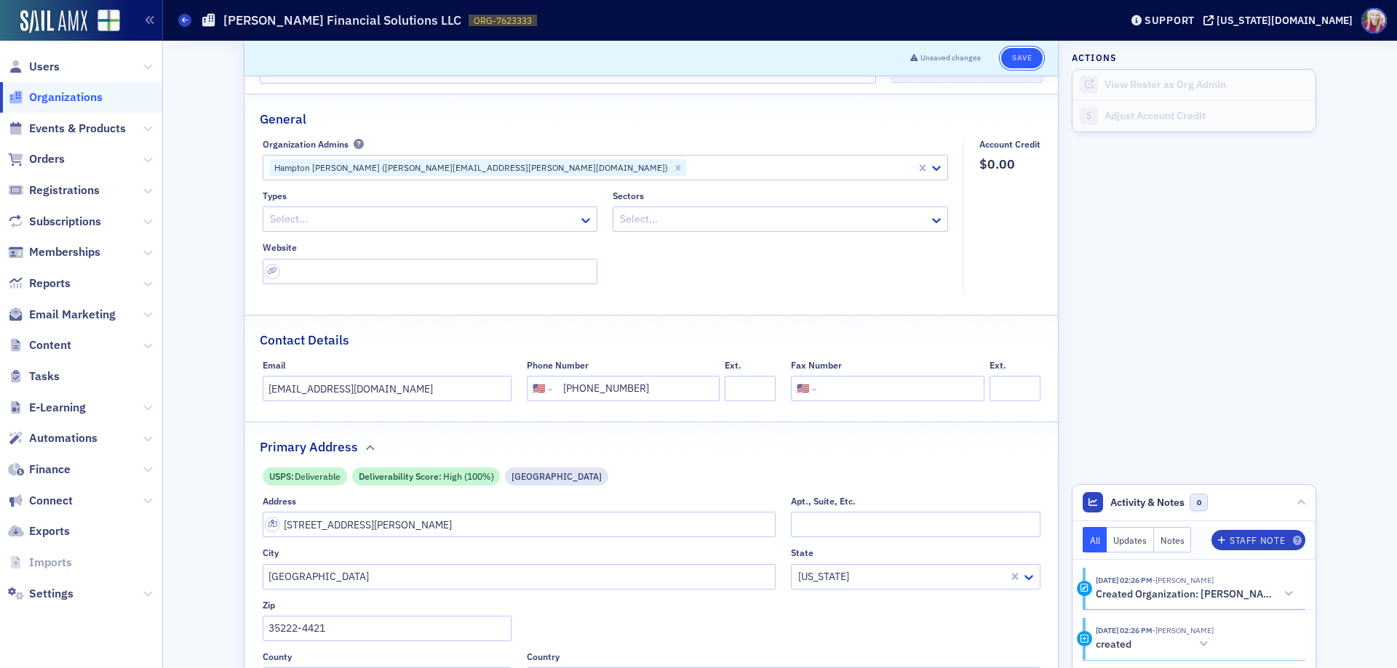
click at [1015, 56] on button "Save" at bounding box center [1021, 58] width 41 height 20
select select "US"
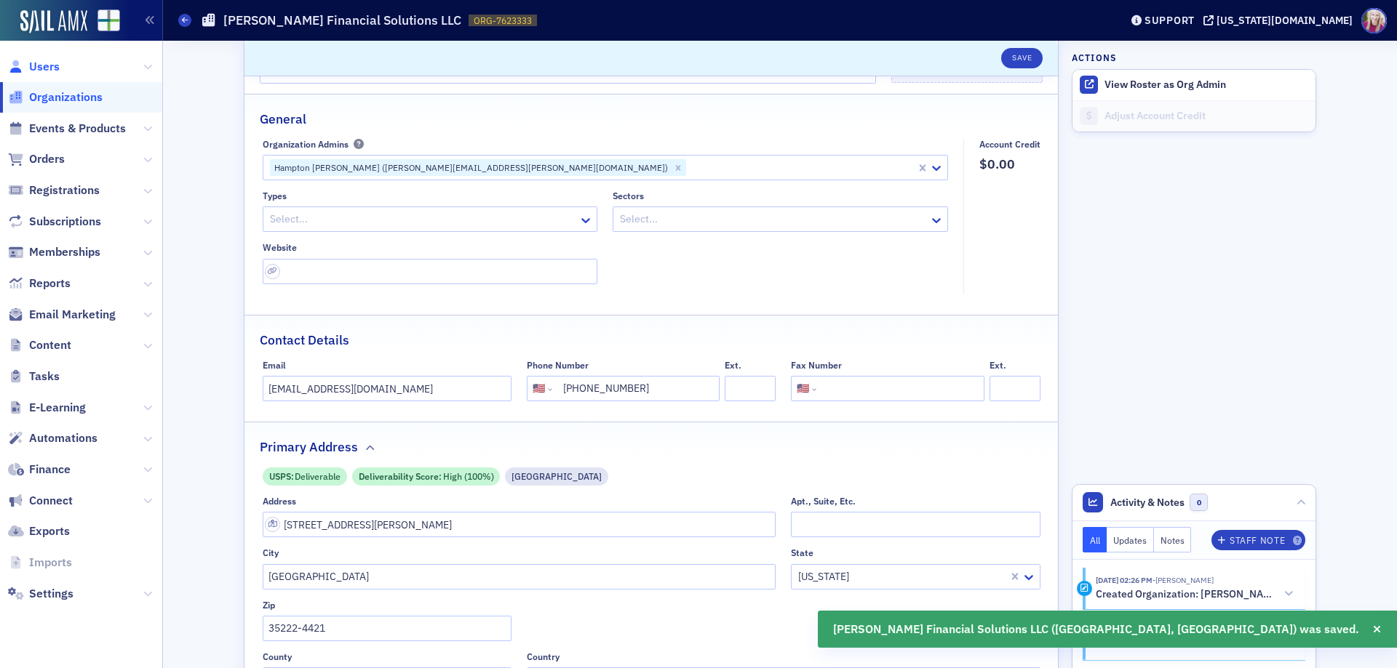
click at [51, 63] on span "Users" at bounding box center [44, 67] width 31 height 16
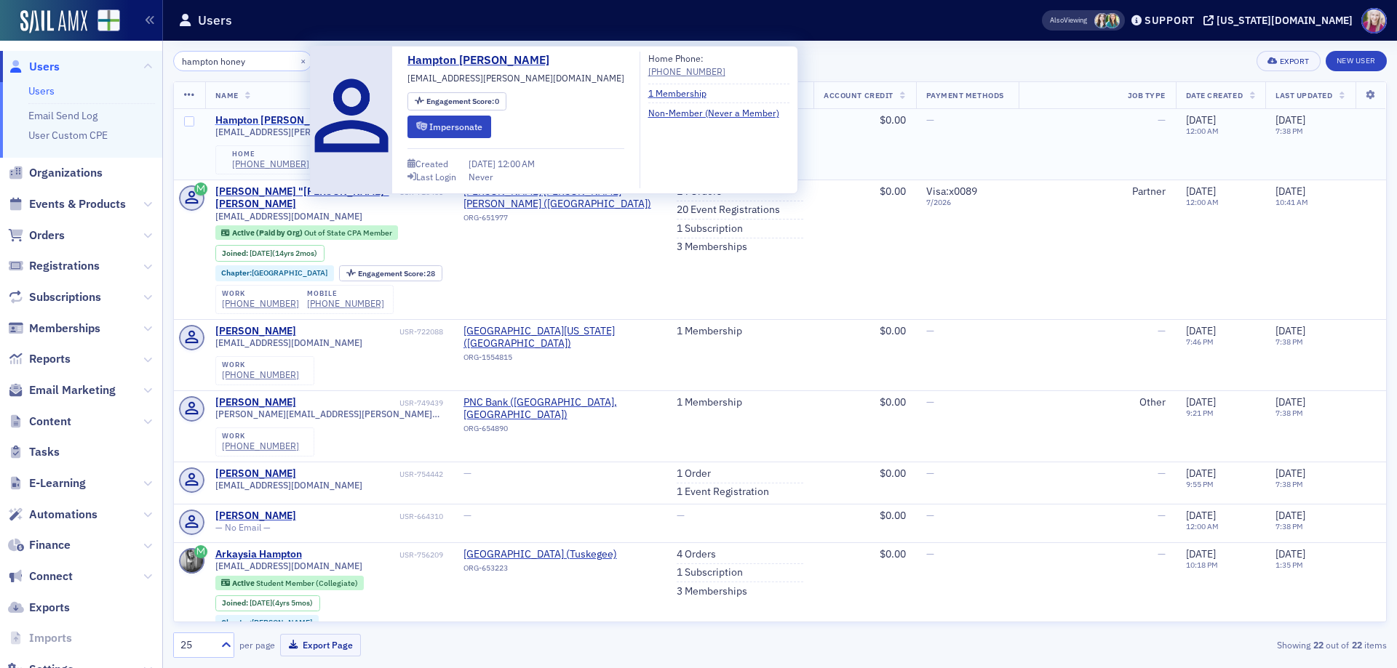
click at [263, 120] on div "Hampton [PERSON_NAME]" at bounding box center [278, 120] width 126 height 13
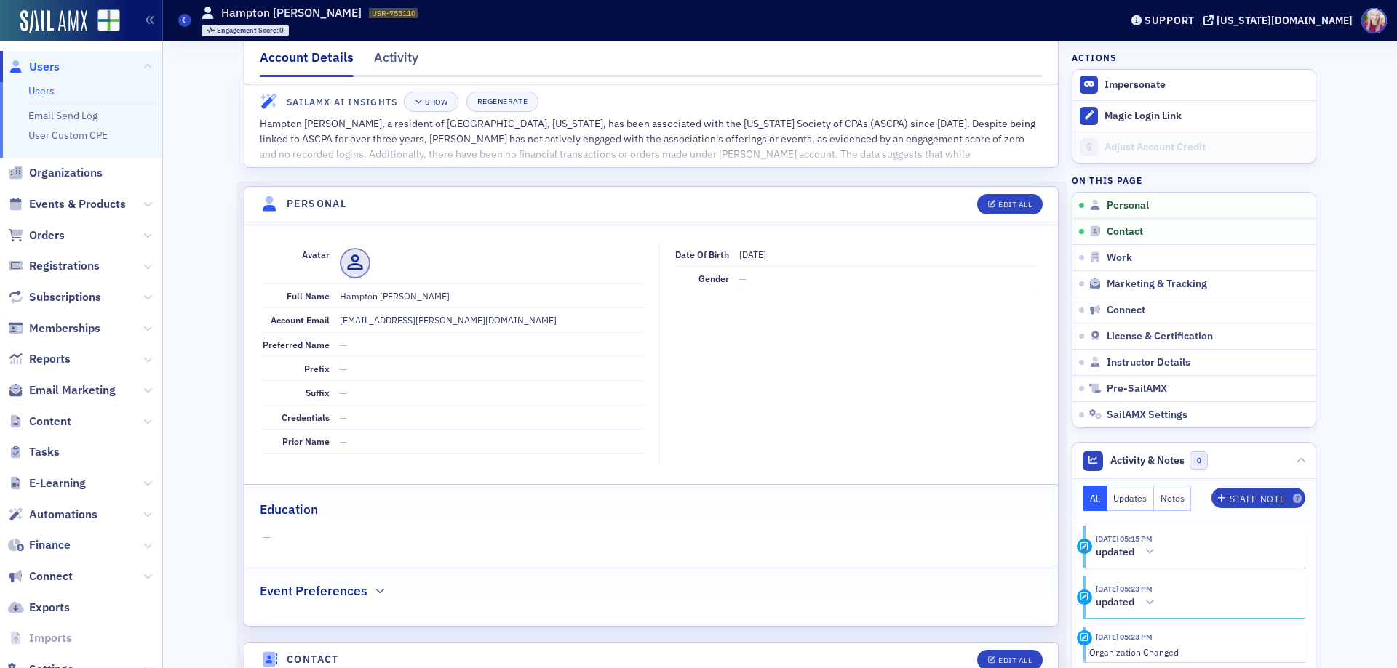
scroll to position [73, 0]
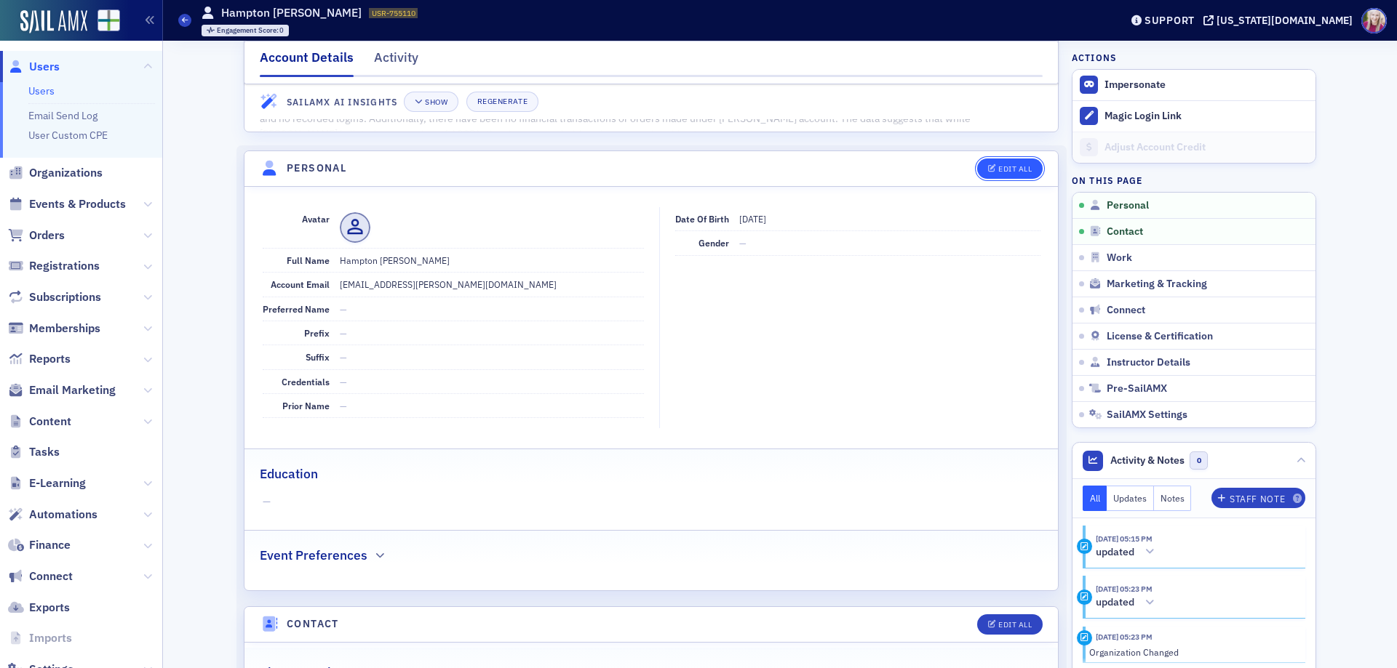
click at [1010, 159] on button "Edit All" at bounding box center [1009, 169] width 65 height 20
select select "US"
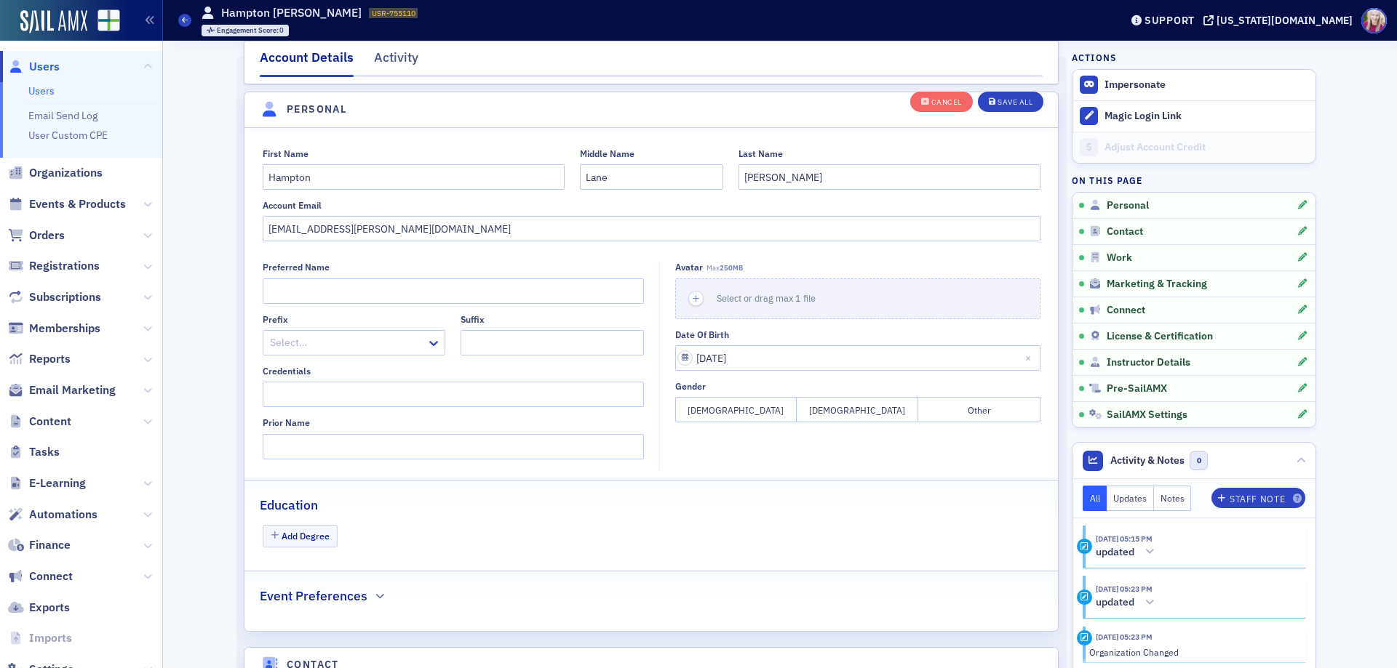
scroll to position [169, 0]
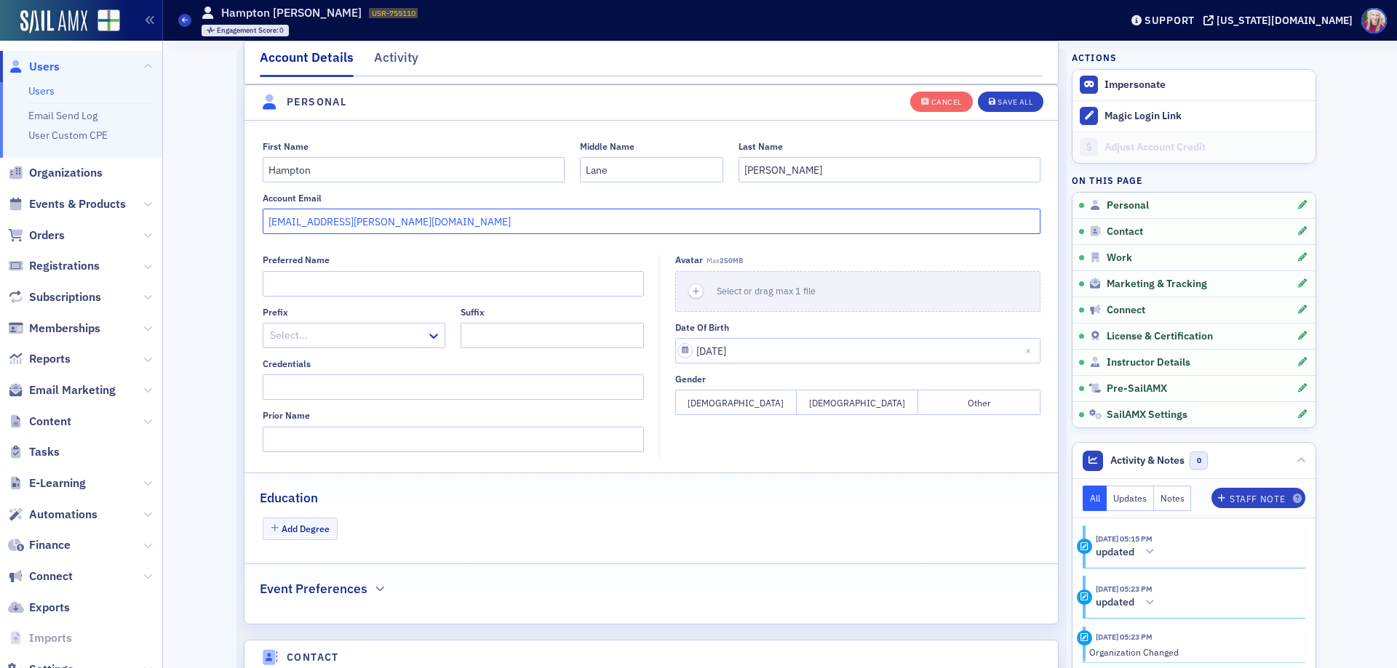
click at [358, 214] on input "[EMAIL_ADDRESS][PERSON_NAME][DOMAIN_NAME]" at bounding box center [652, 221] width 778 height 25
click at [356, 216] on input "[EMAIL_ADDRESS][PERSON_NAME][DOMAIN_NAME]" at bounding box center [652, 221] width 778 height 25
paste input "[EMAIL_ADDRESS][DOMAIN_NAME]"
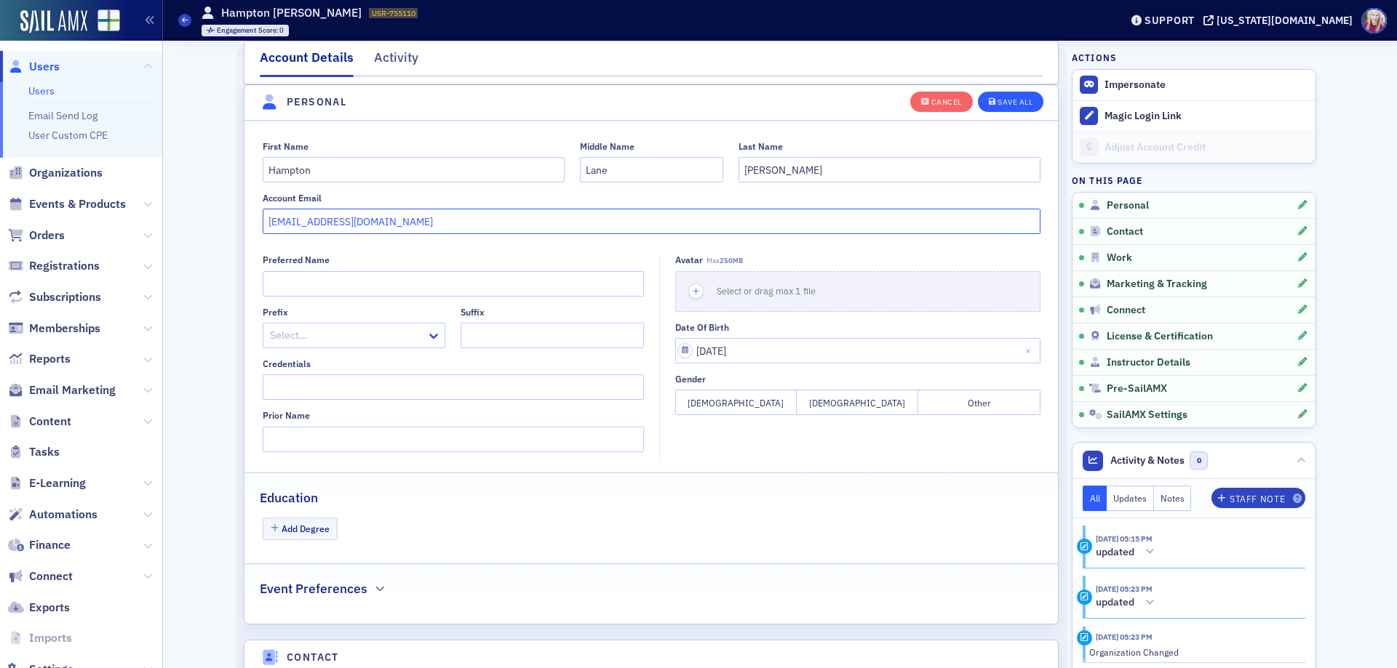
type input "[EMAIL_ADDRESS][DOMAIN_NAME]"
click at [1004, 95] on button "Save All" at bounding box center [1010, 101] width 65 height 20
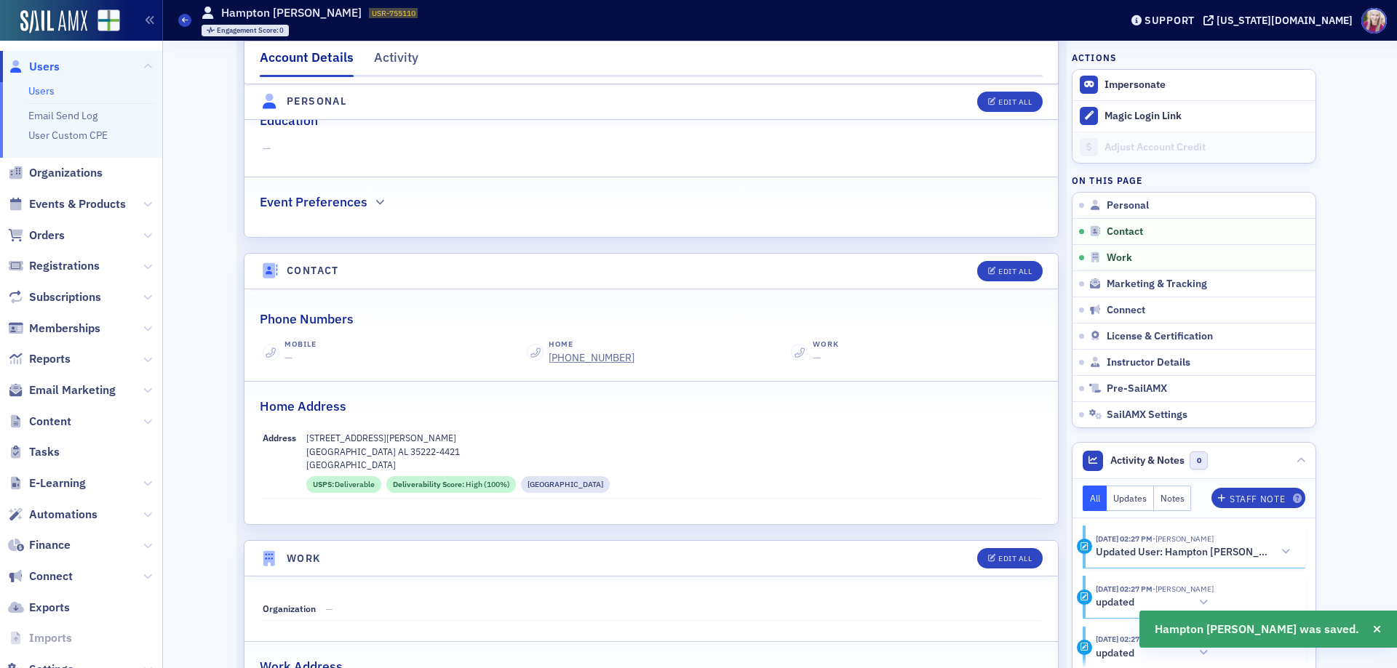
scroll to position [0, 0]
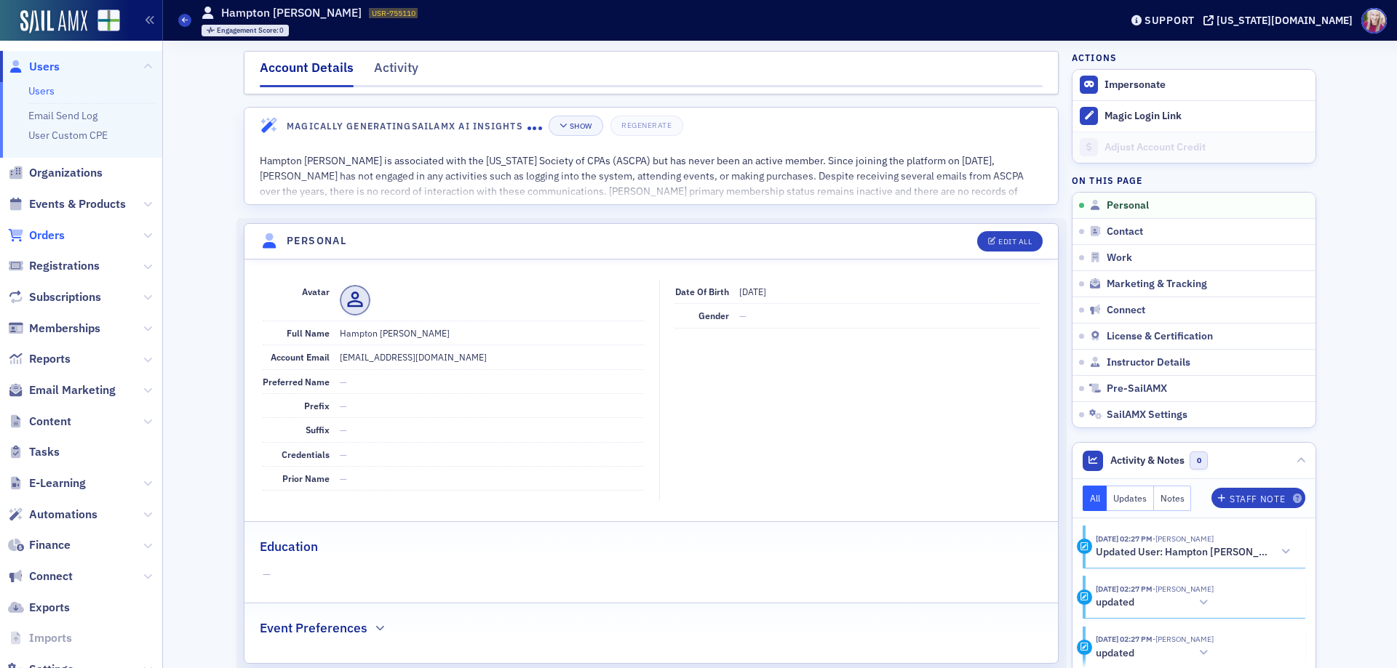
click at [48, 232] on span "Orders" at bounding box center [47, 236] width 36 height 16
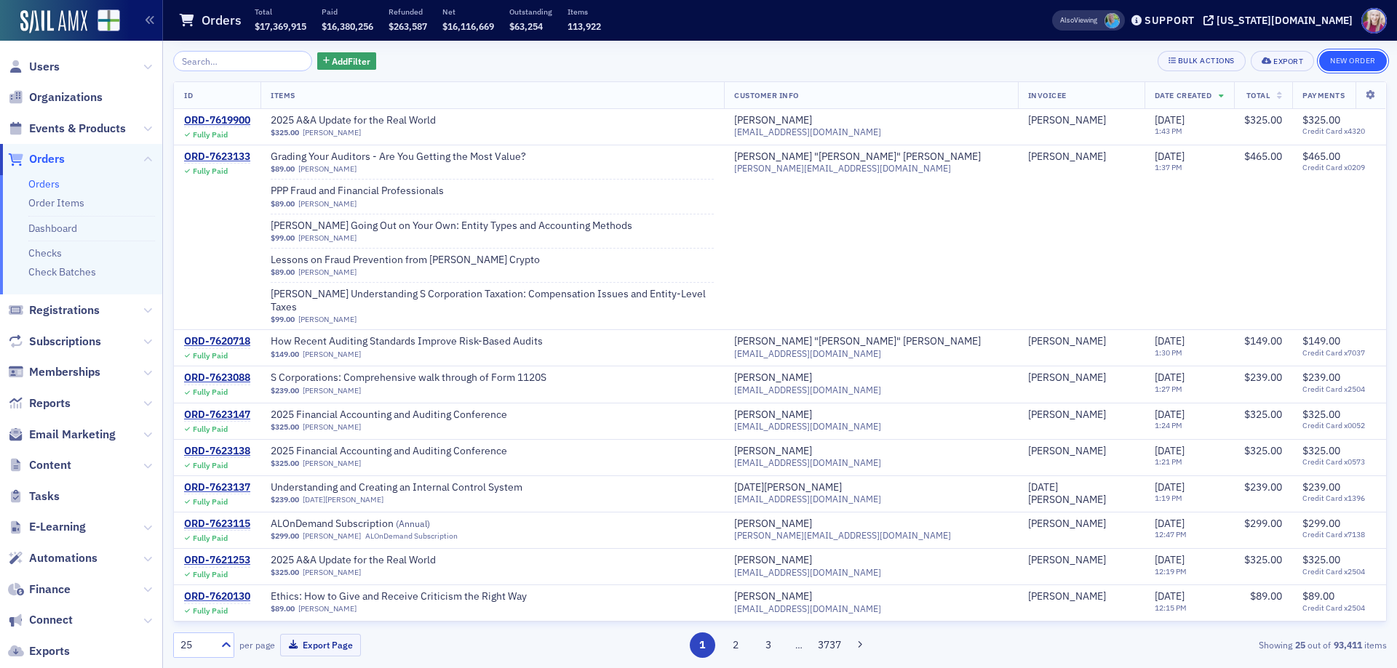
click at [1349, 57] on button "New Order" at bounding box center [1353, 61] width 68 height 20
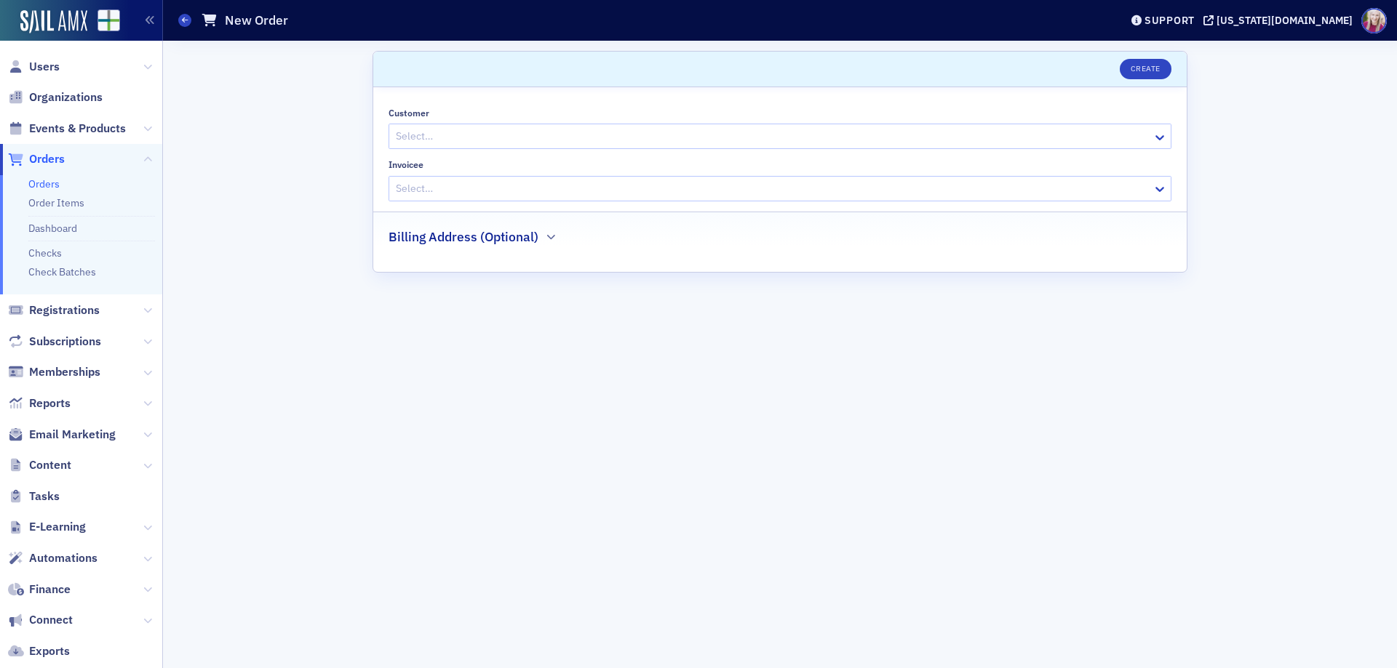
click at [577, 138] on div at bounding box center [772, 136] width 756 height 18
type input "hampton hon"
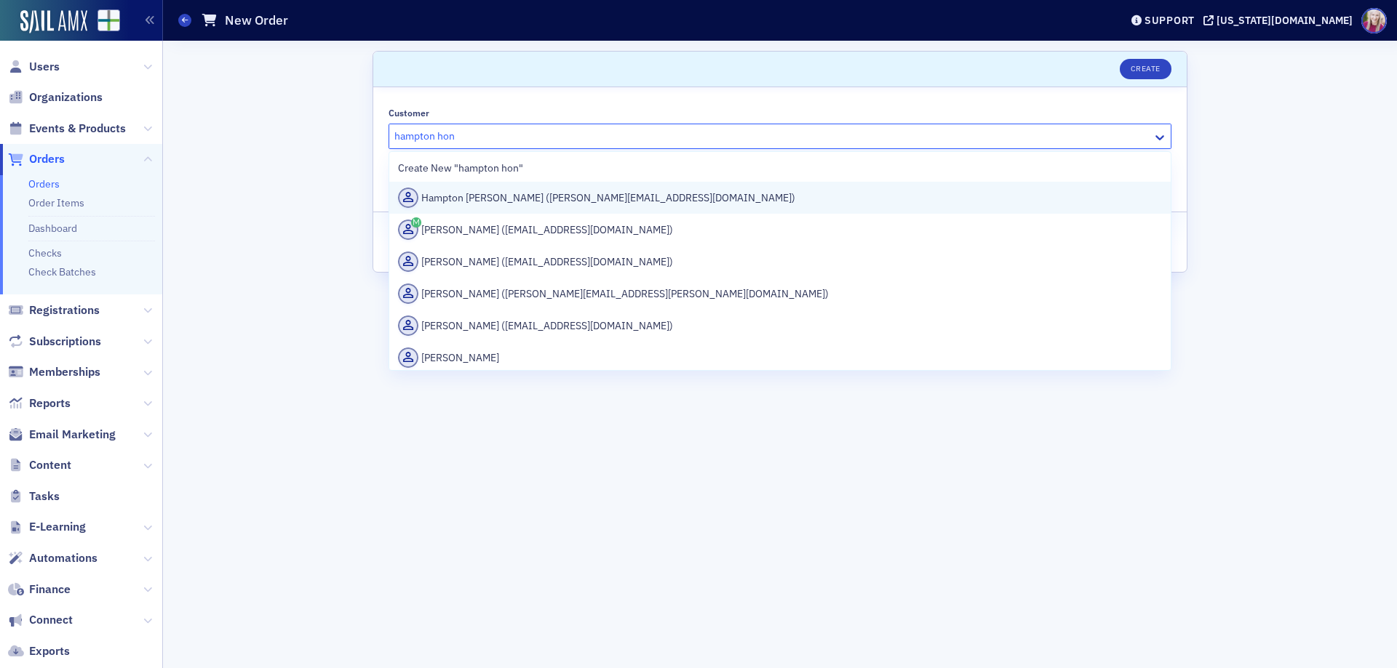
click at [552, 198] on div "Hampton [PERSON_NAME] ([PERSON_NAME][EMAIL_ADDRESS][DOMAIN_NAME])" at bounding box center [780, 198] width 764 height 20
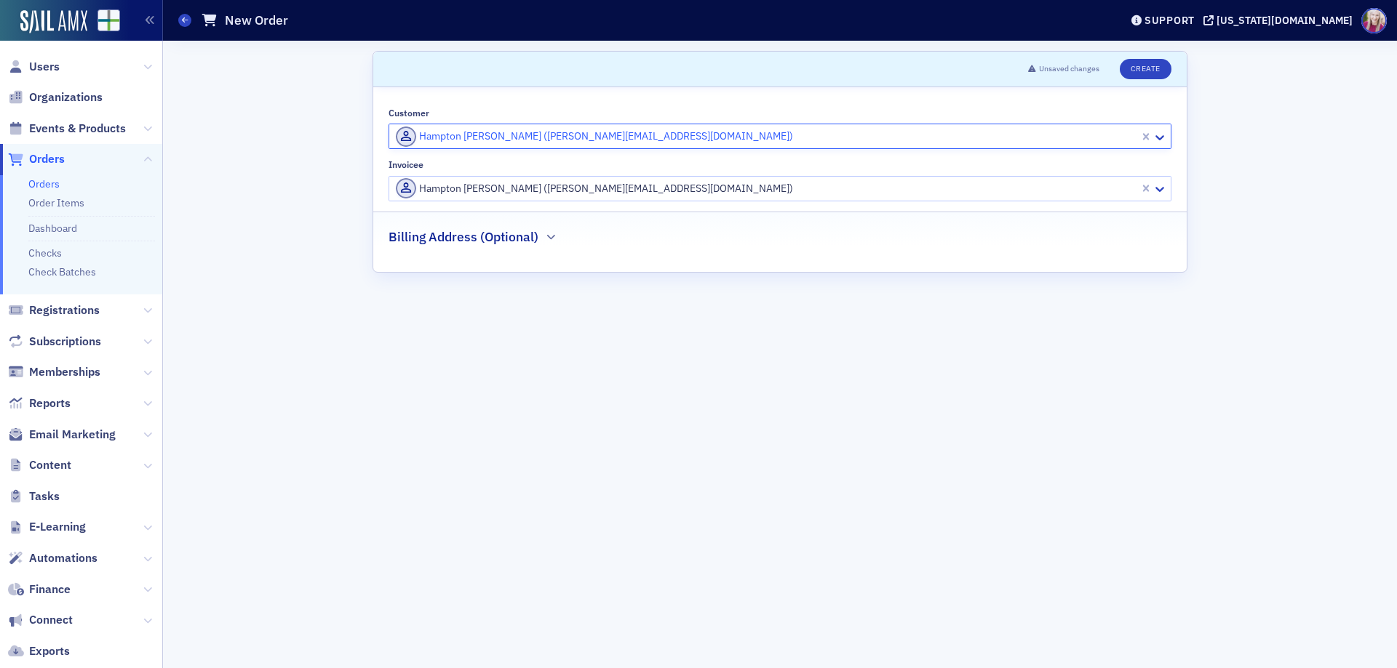
click at [508, 187] on div at bounding box center [765, 189] width 743 height 18
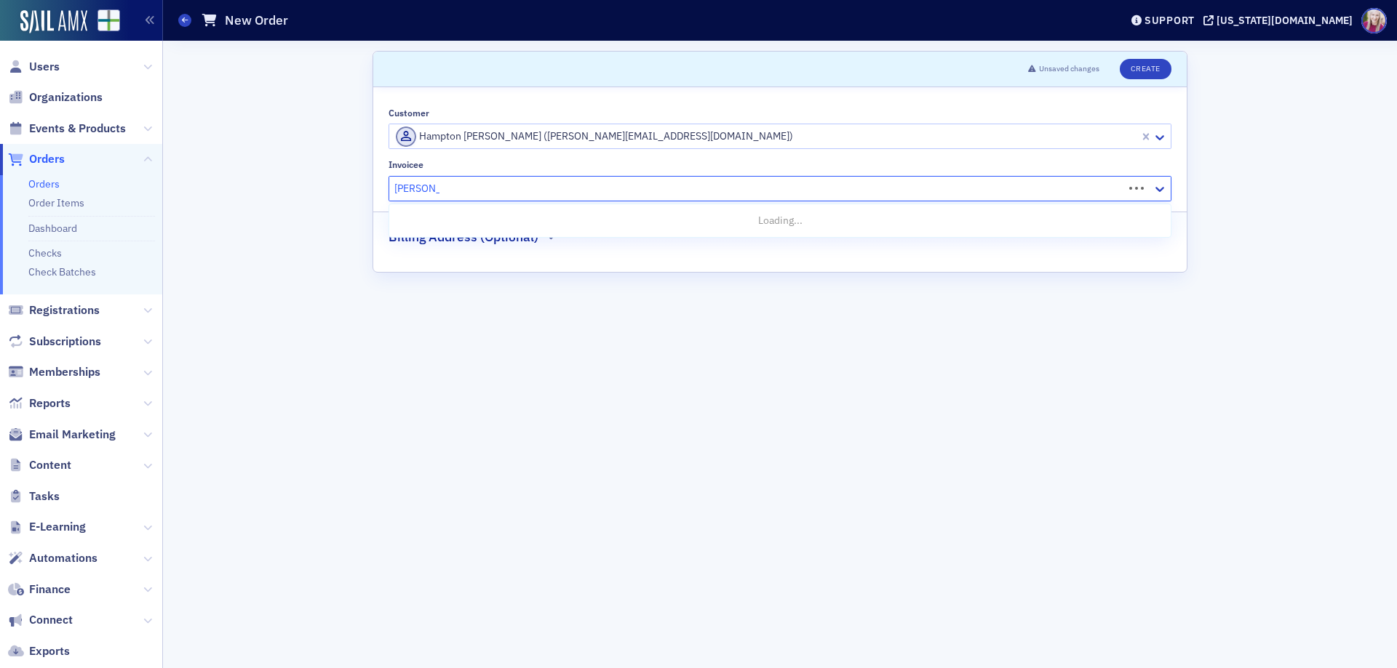
type input "[PERSON_NAME]"
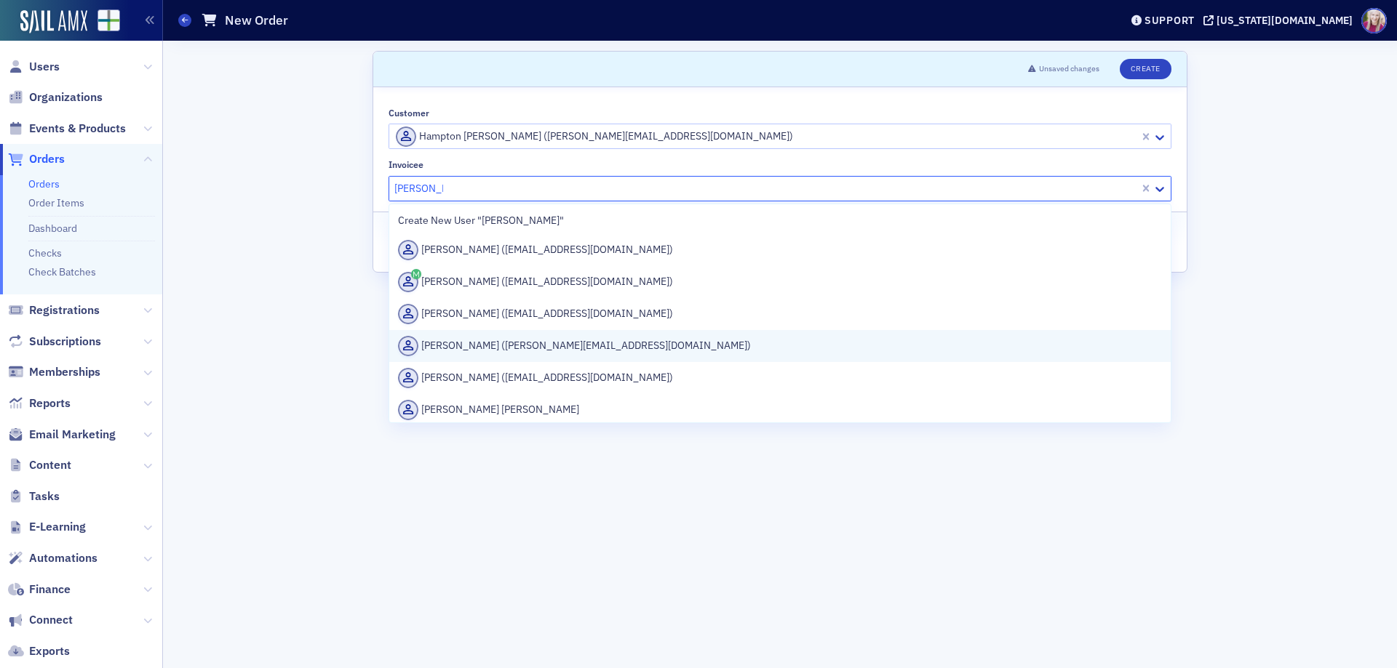
scroll to position [183, 0]
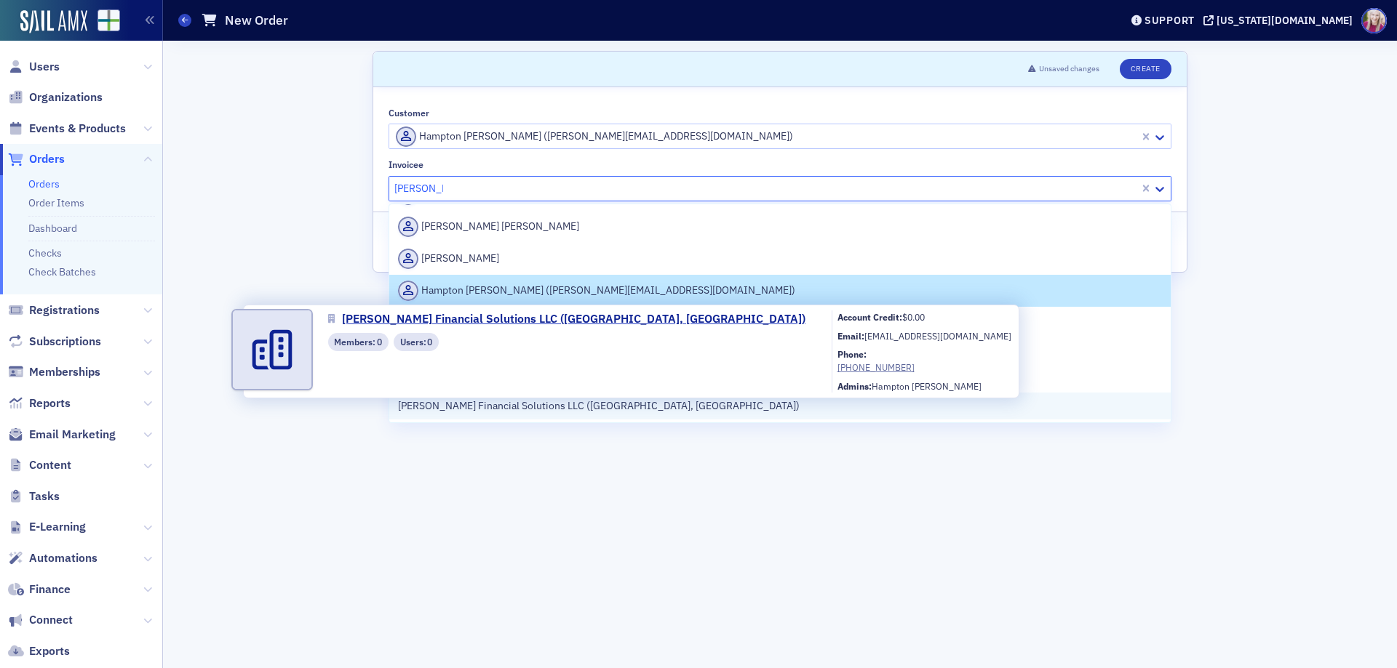
click at [500, 404] on span "[PERSON_NAME] Financial Solutions LLC ([GEOGRAPHIC_DATA], [GEOGRAPHIC_DATA])" at bounding box center [599, 406] width 402 height 15
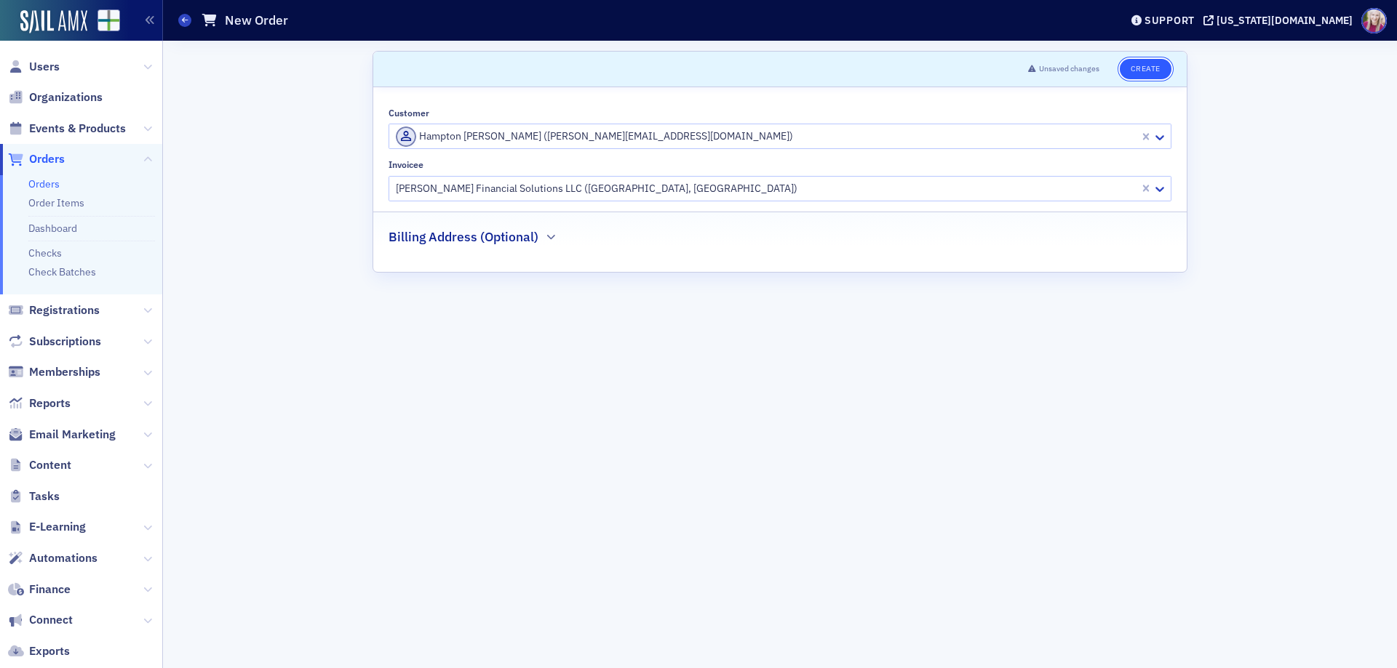
click at [1149, 66] on button "Create" at bounding box center [1145, 69] width 52 height 20
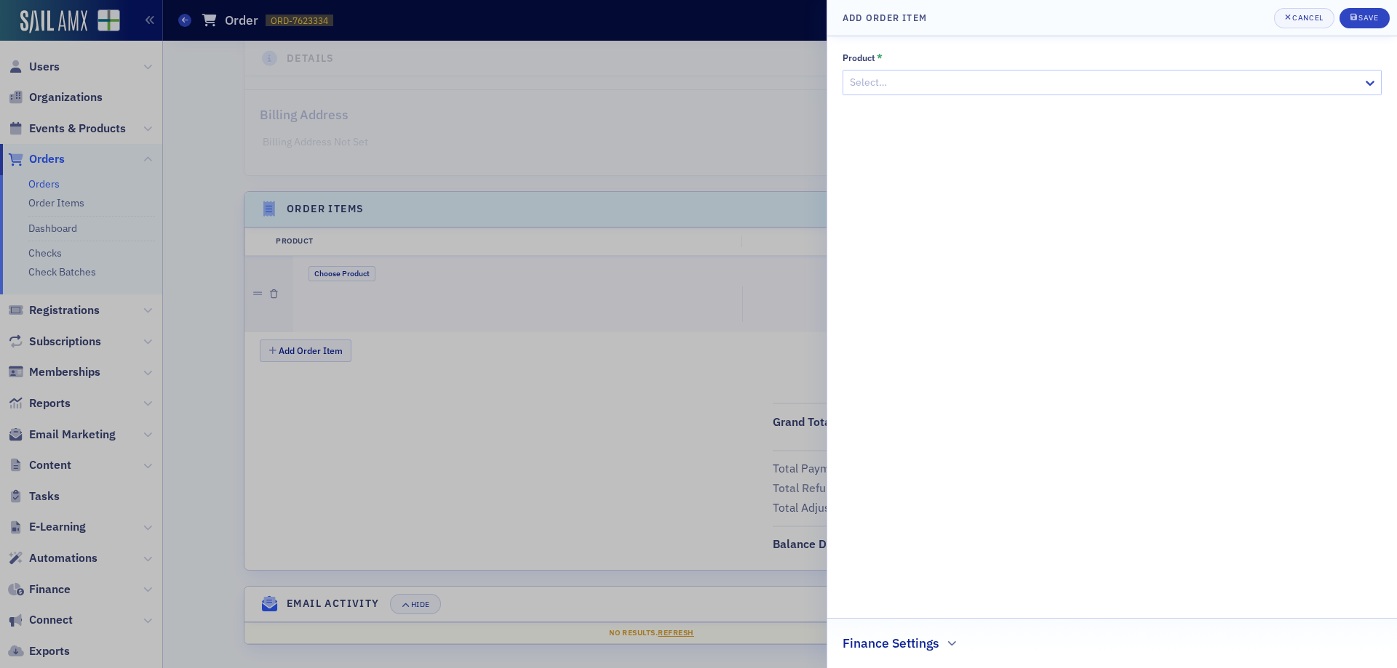
scroll to position [332, 0]
click at [910, 75] on div at bounding box center [1104, 82] width 513 height 18
type input "peer review"
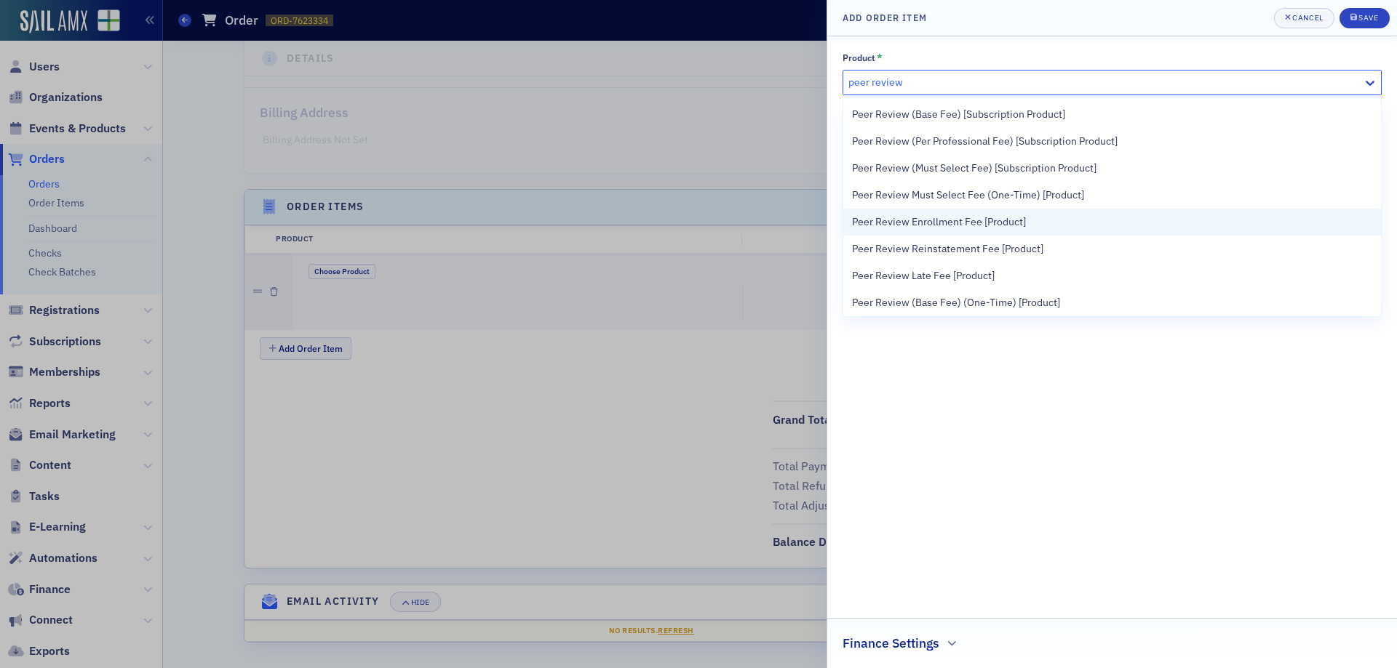
click at [954, 222] on span "Peer Review Enrollment Fee [Product]" at bounding box center [939, 222] width 174 height 15
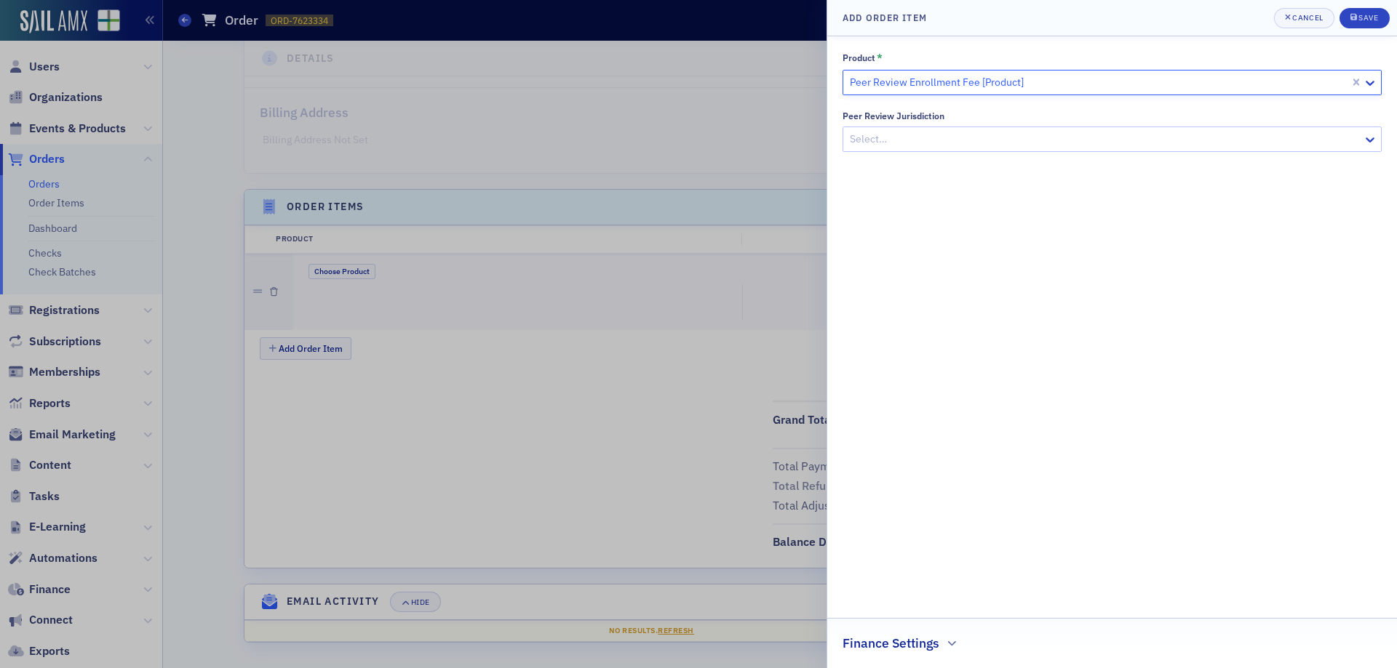
click at [1130, 143] on div at bounding box center [1104, 139] width 513 height 18
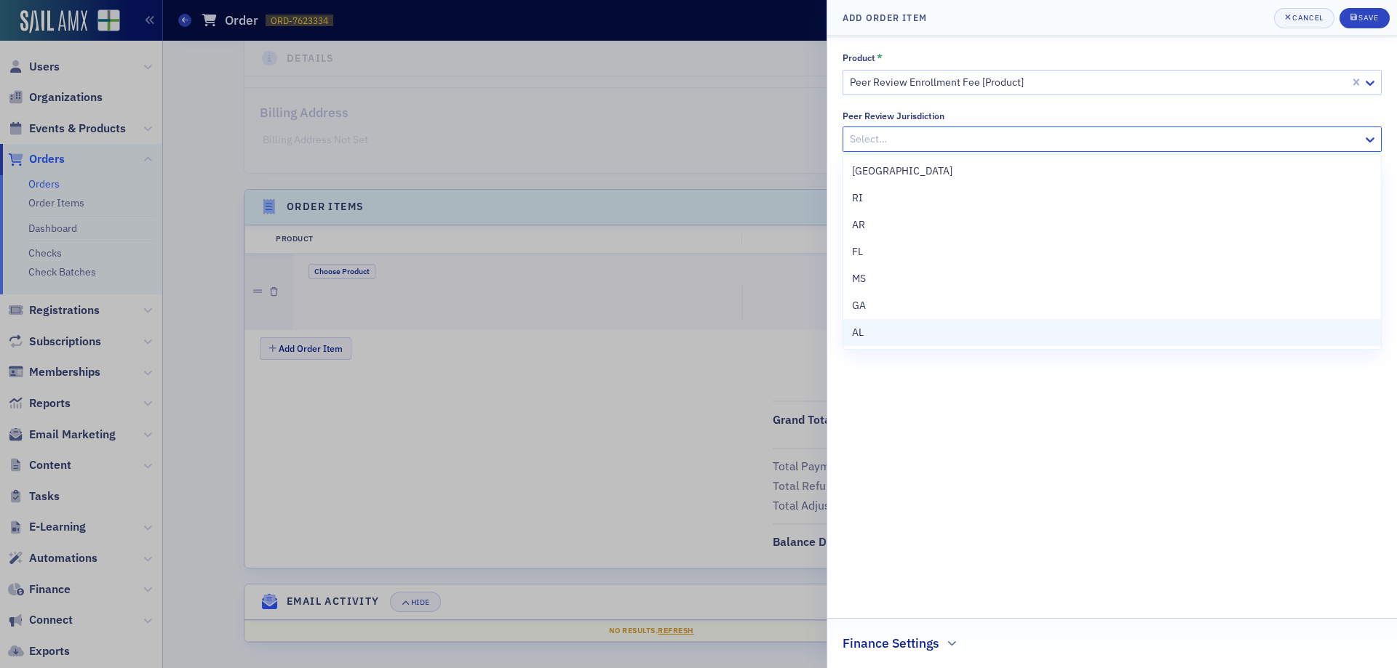
click at [856, 331] on span "AL" at bounding box center [858, 332] width 12 height 15
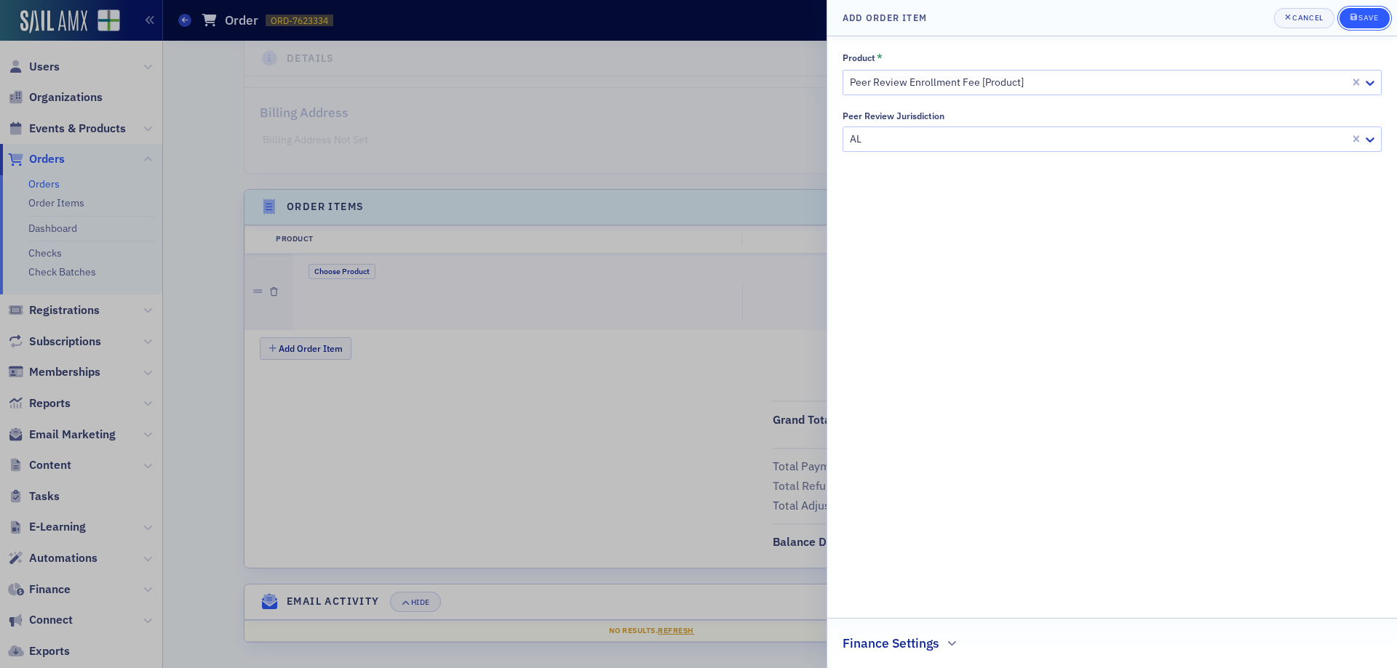
click at [1364, 20] on div "Save" at bounding box center [1368, 18] width 20 height 8
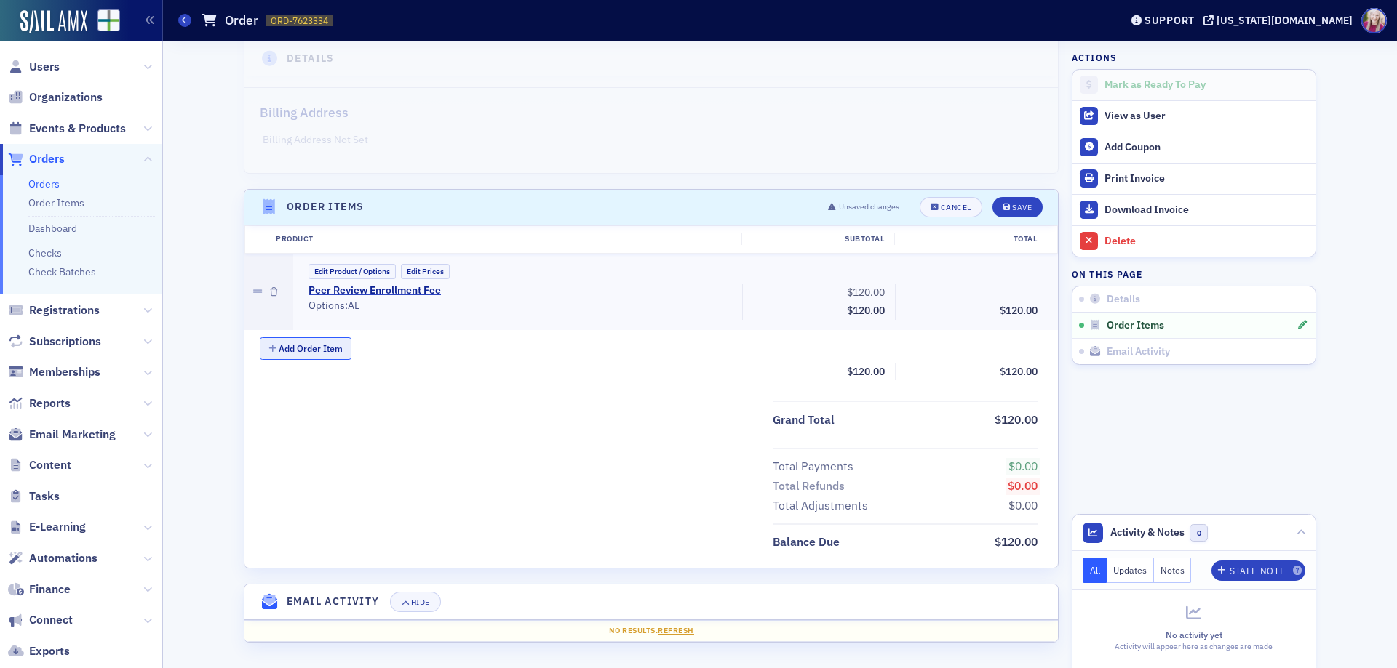
click at [299, 340] on button "Add Order Item" at bounding box center [306, 349] width 92 height 23
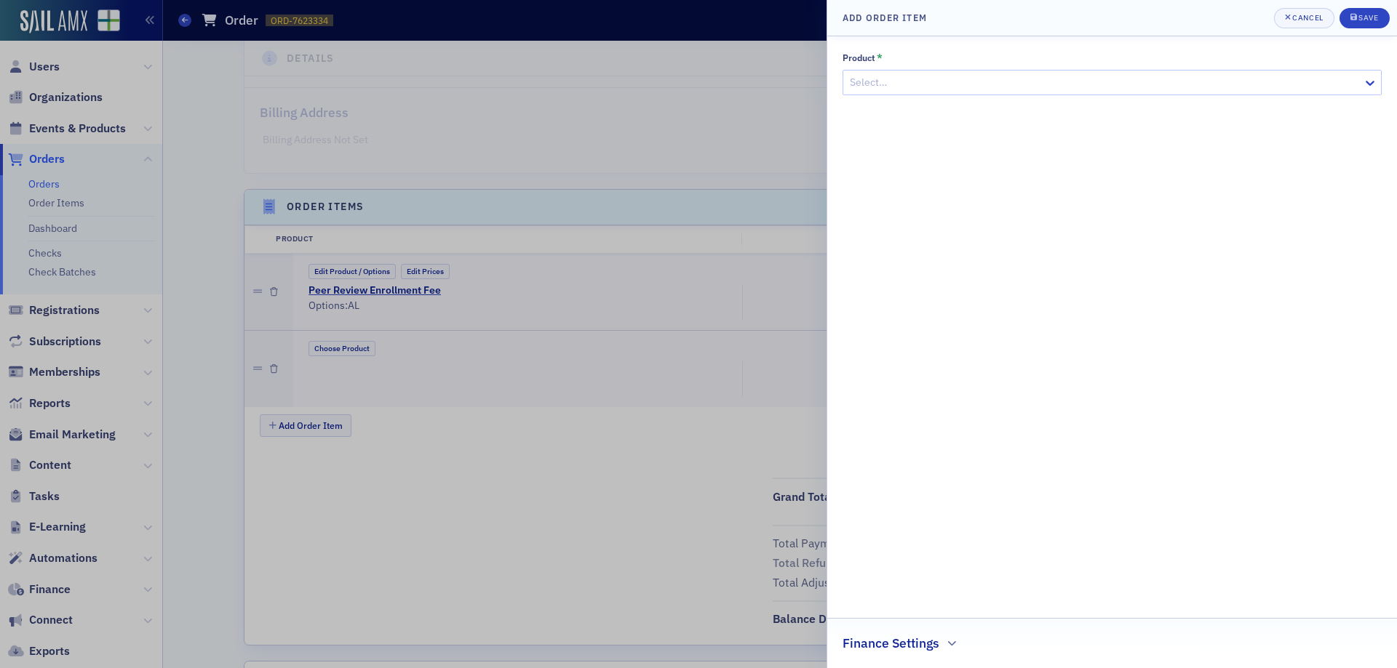
click at [998, 82] on div at bounding box center [1104, 82] width 513 height 18
type input "peer review"
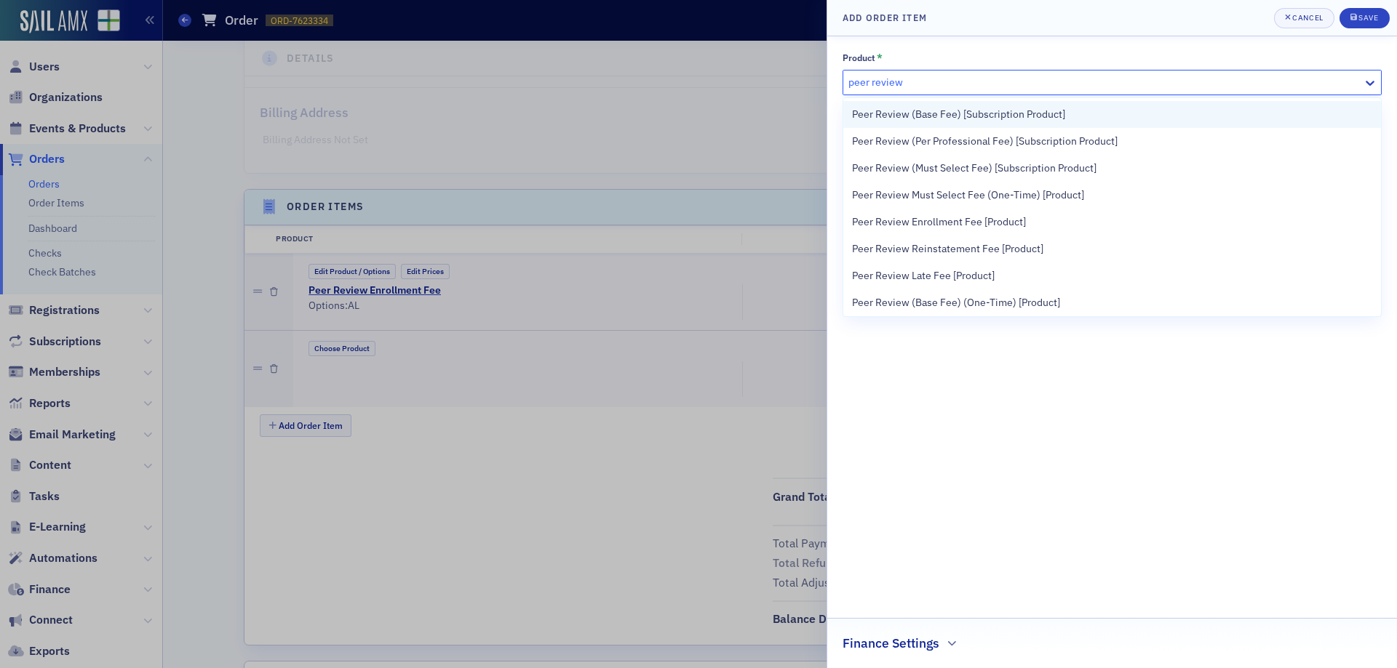
click at [935, 115] on span "Peer Review (Base Fee) [Subscription Product]" at bounding box center [958, 114] width 213 height 15
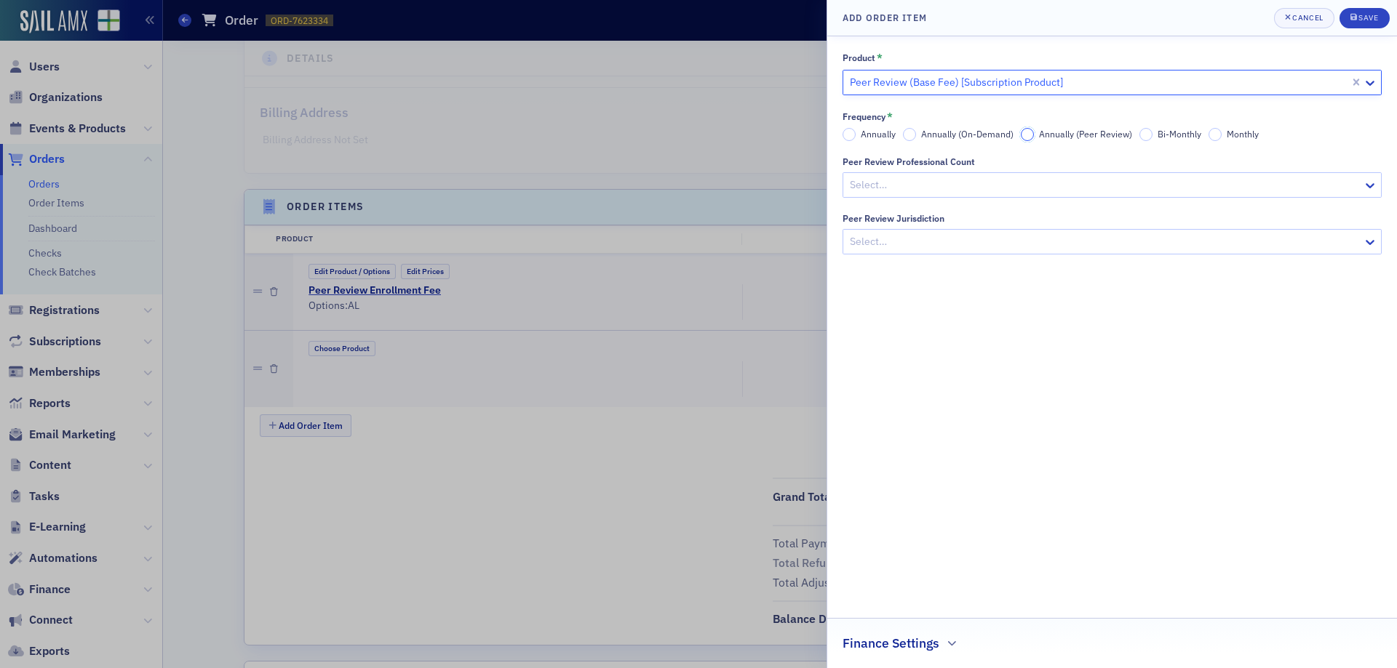
click at [1027, 133] on input "Annually (Peer Review)" at bounding box center [1027, 134] width 13 height 13
click at [1000, 182] on div at bounding box center [1104, 185] width 513 height 18
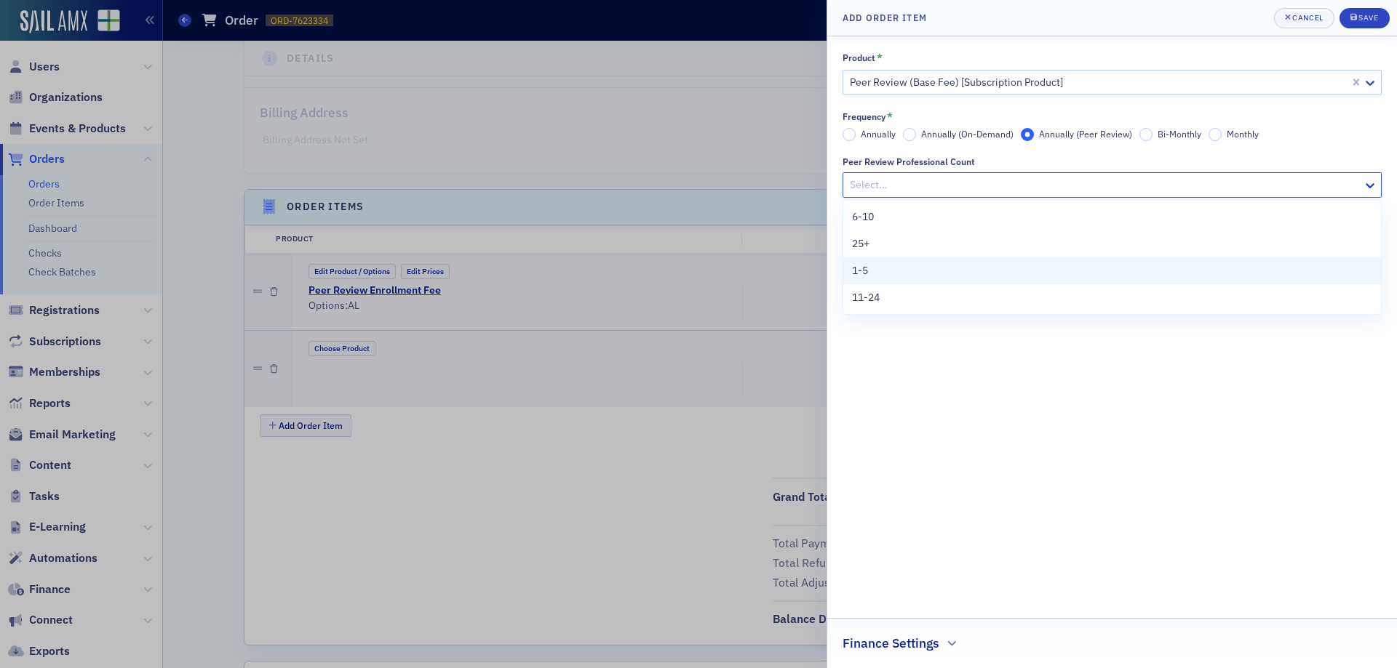
click at [863, 271] on span "1-5" at bounding box center [860, 270] width 16 height 15
drag, startPoint x: 1026, startPoint y: 236, endPoint x: 1011, endPoint y: 251, distance: 21.1
click at [1026, 236] on div at bounding box center [1104, 242] width 513 height 18
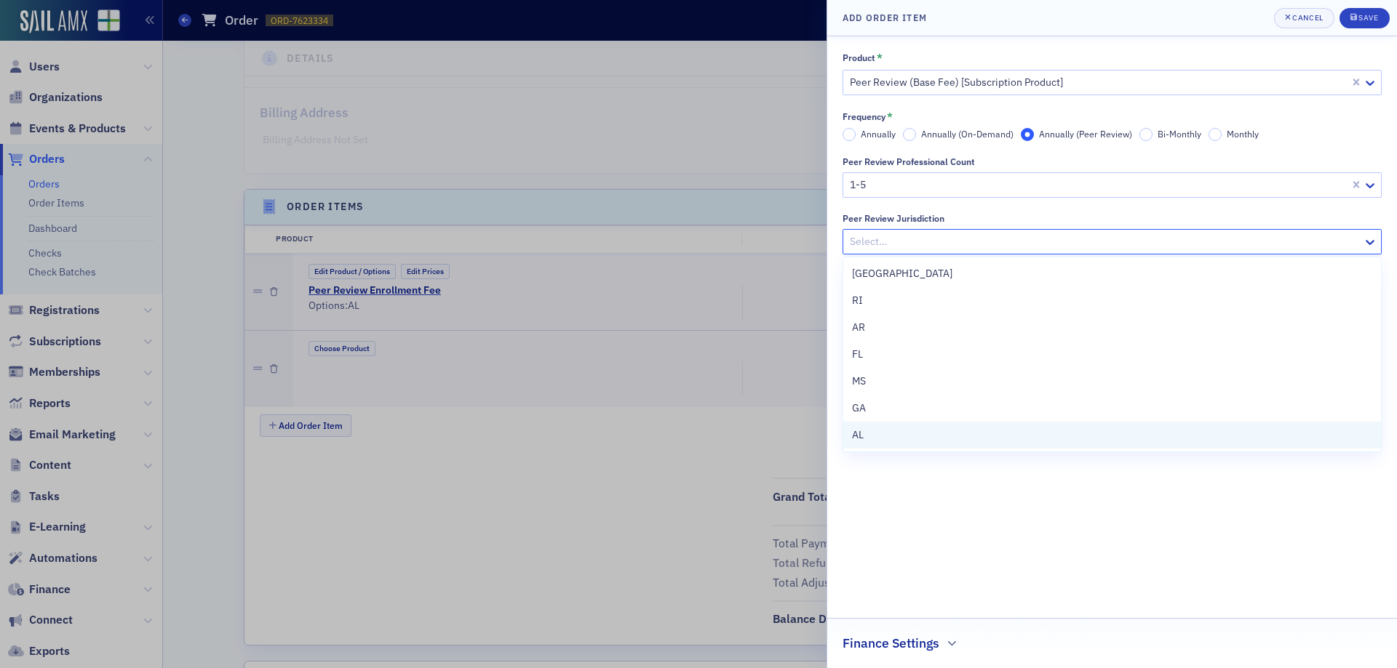
click at [847, 431] on div "AL" at bounding box center [1112, 435] width 538 height 27
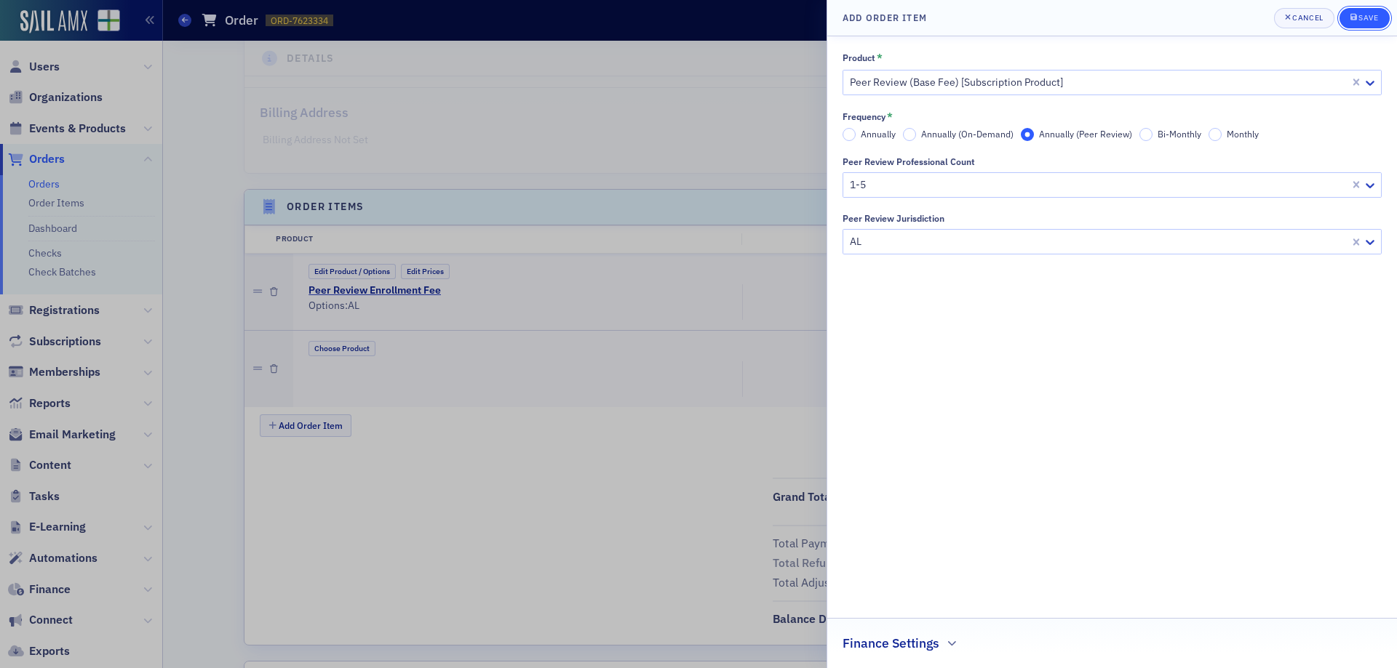
click at [1362, 18] on div "Save" at bounding box center [1368, 18] width 20 height 8
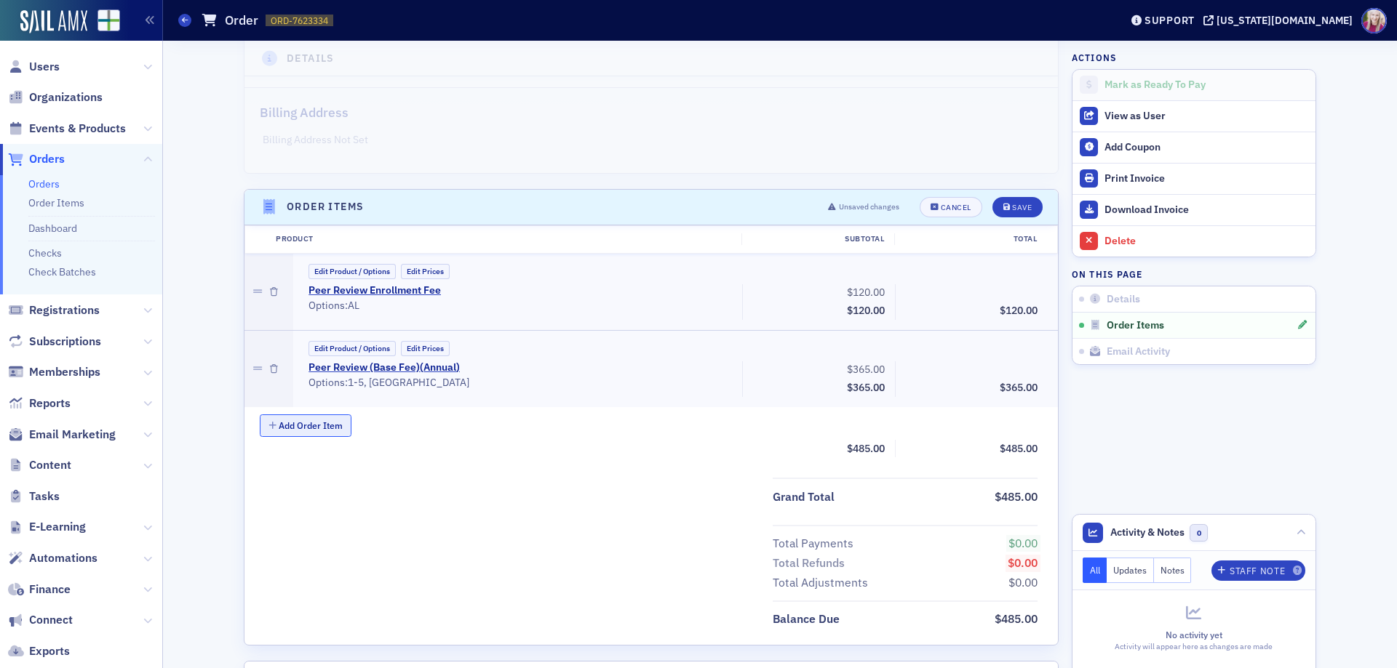
click at [298, 424] on button "Add Order Item" at bounding box center [306, 426] width 92 height 23
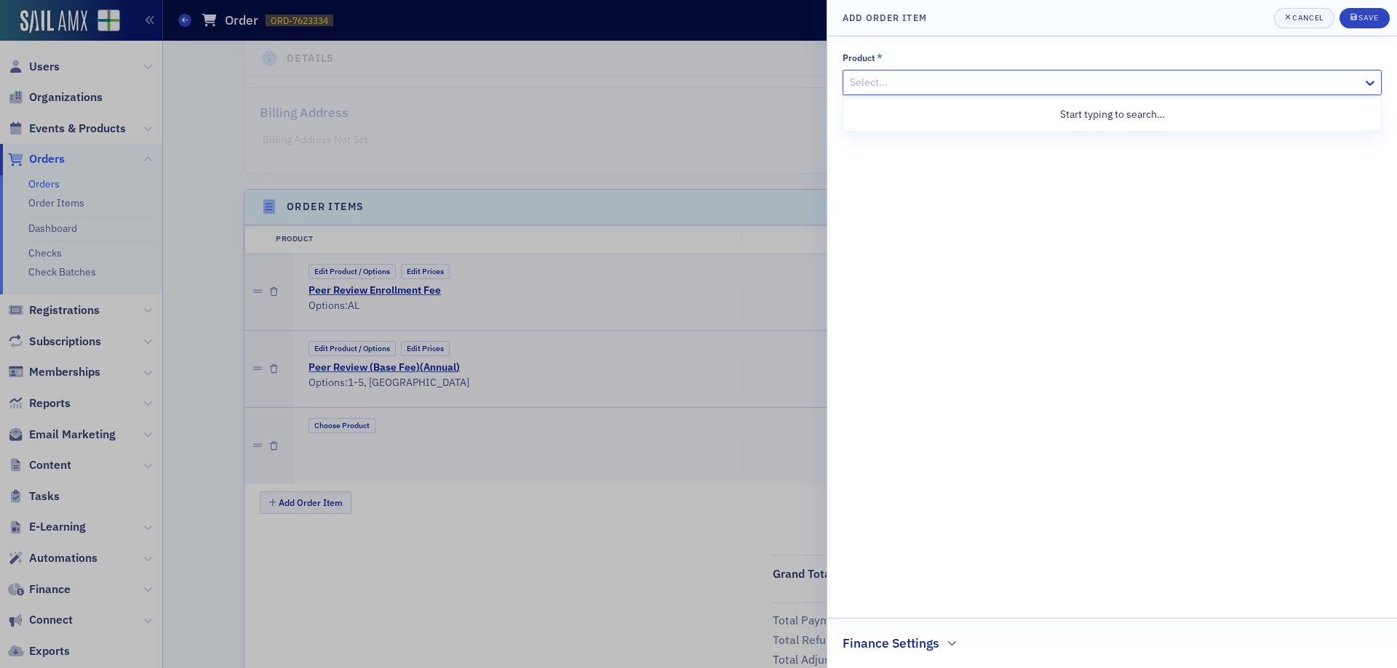
click at [914, 87] on div at bounding box center [1104, 82] width 513 height 18
type input "peer review"
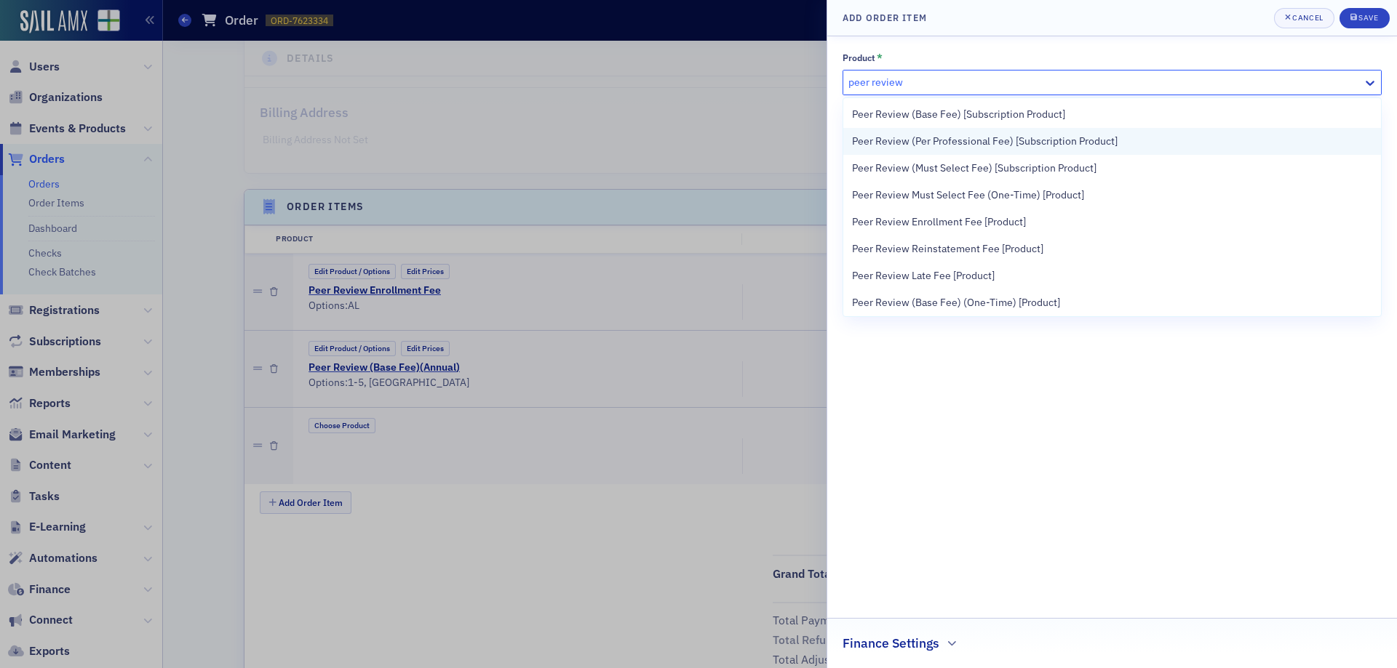
click at [933, 135] on span "Peer Review (Per Professional Fee) [Subscription Product]" at bounding box center [984, 141] width 265 height 15
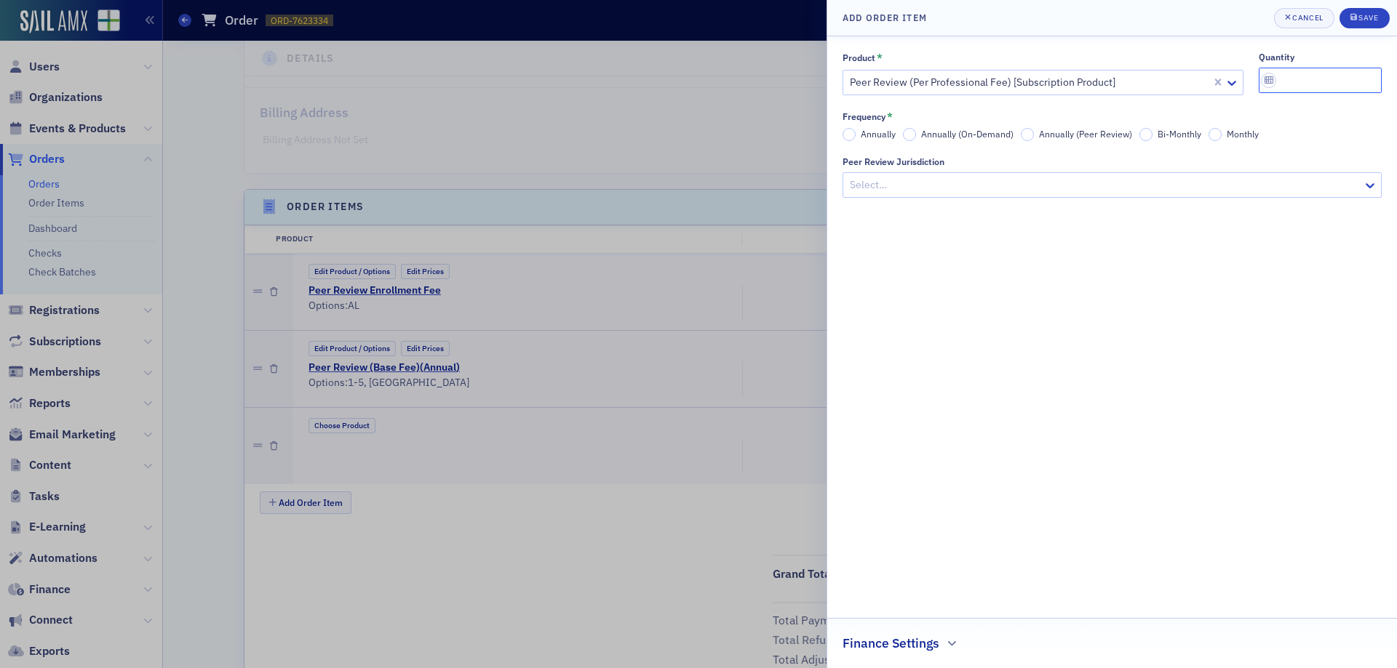
click at [1309, 71] on input "quantity" at bounding box center [1320, 80] width 124 height 25
type input "1"
click at [1027, 134] on input "Annually (Peer Review)" at bounding box center [1027, 134] width 13 height 13
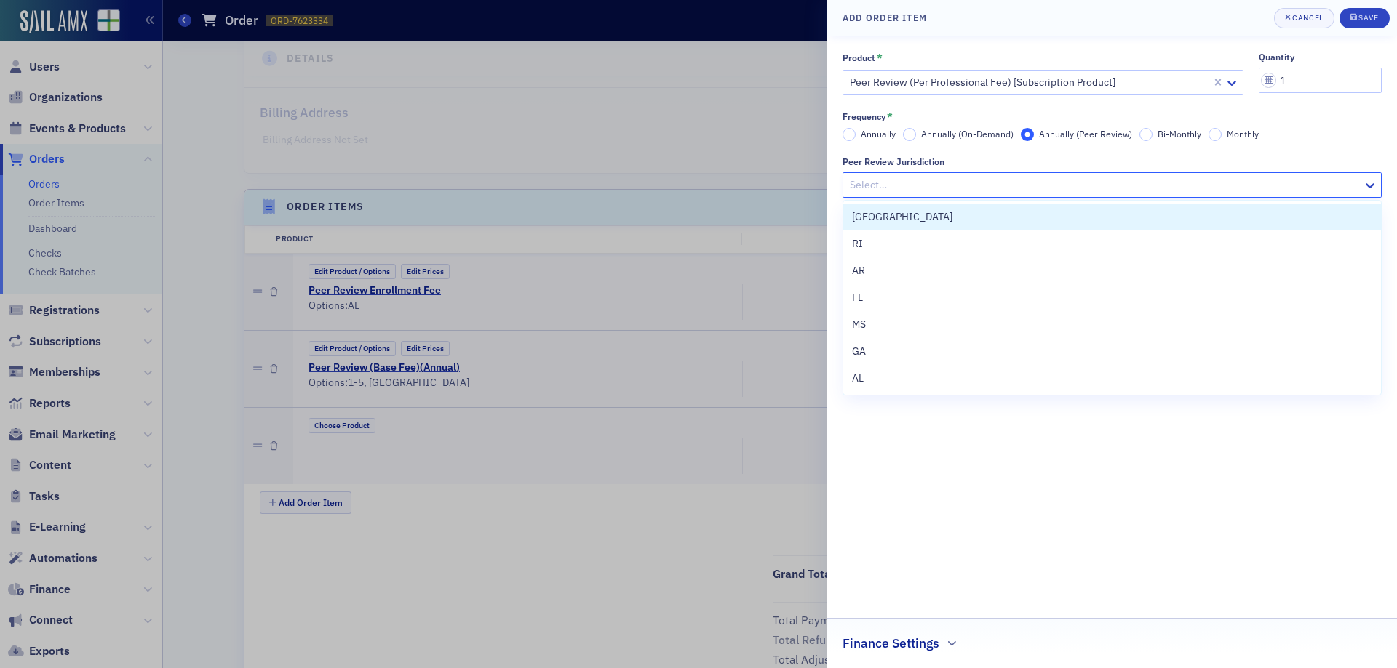
click at [935, 179] on div at bounding box center [1104, 185] width 513 height 18
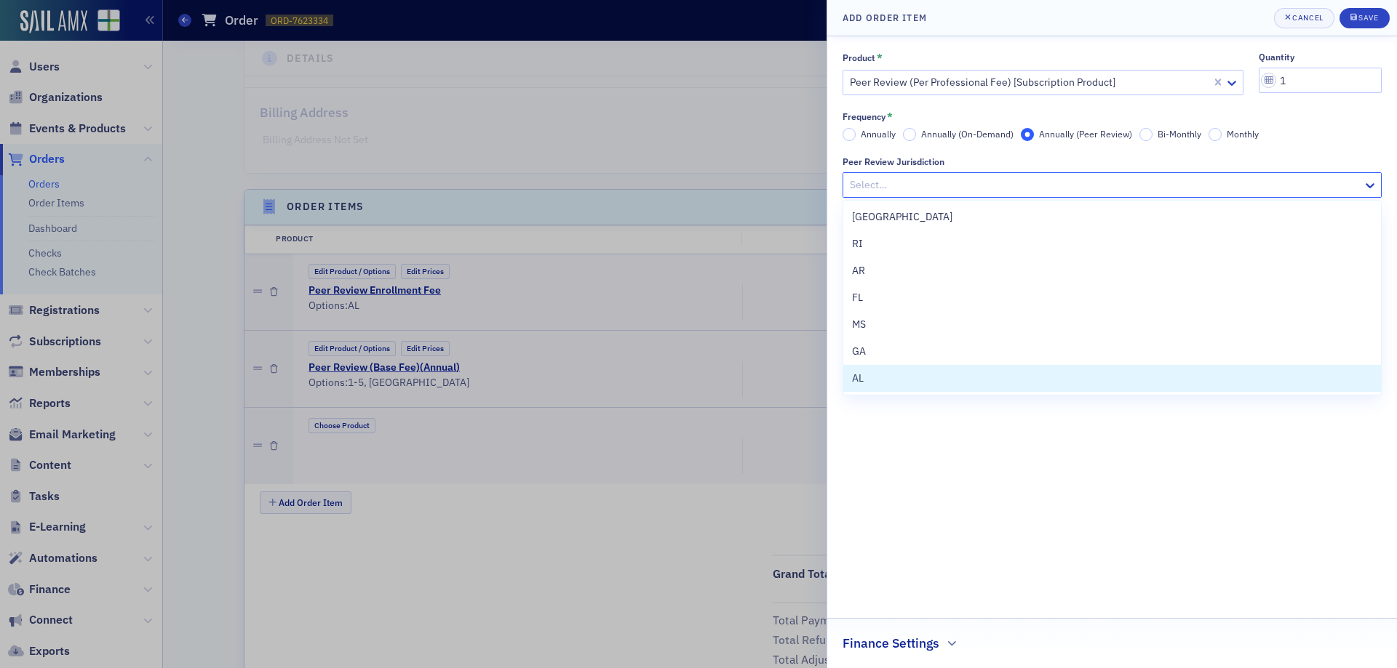
click at [870, 380] on div "AL" at bounding box center [1112, 378] width 520 height 15
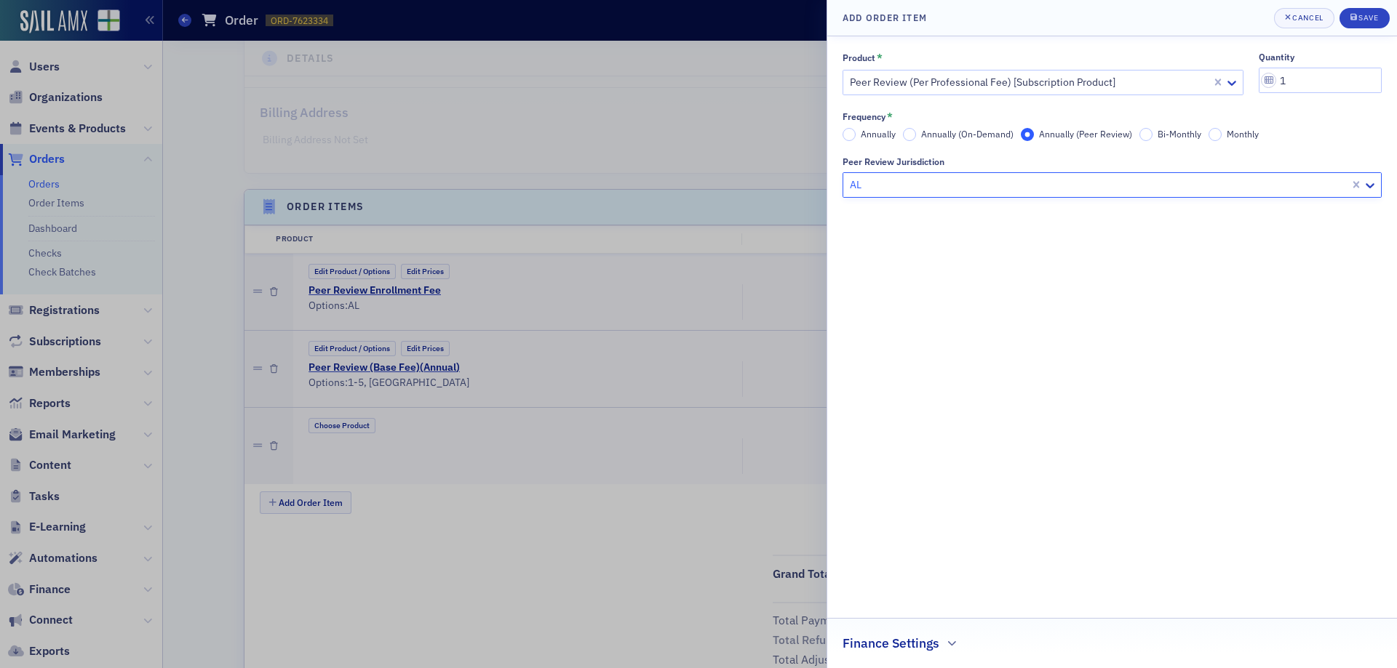
click at [1146, 272] on div "Product * Peer Review (Per Professional Fee) [Subscription Product] quantity 1 …" at bounding box center [1111, 353] width 539 height 602
click at [1365, 14] on div "Save" at bounding box center [1368, 18] width 20 height 8
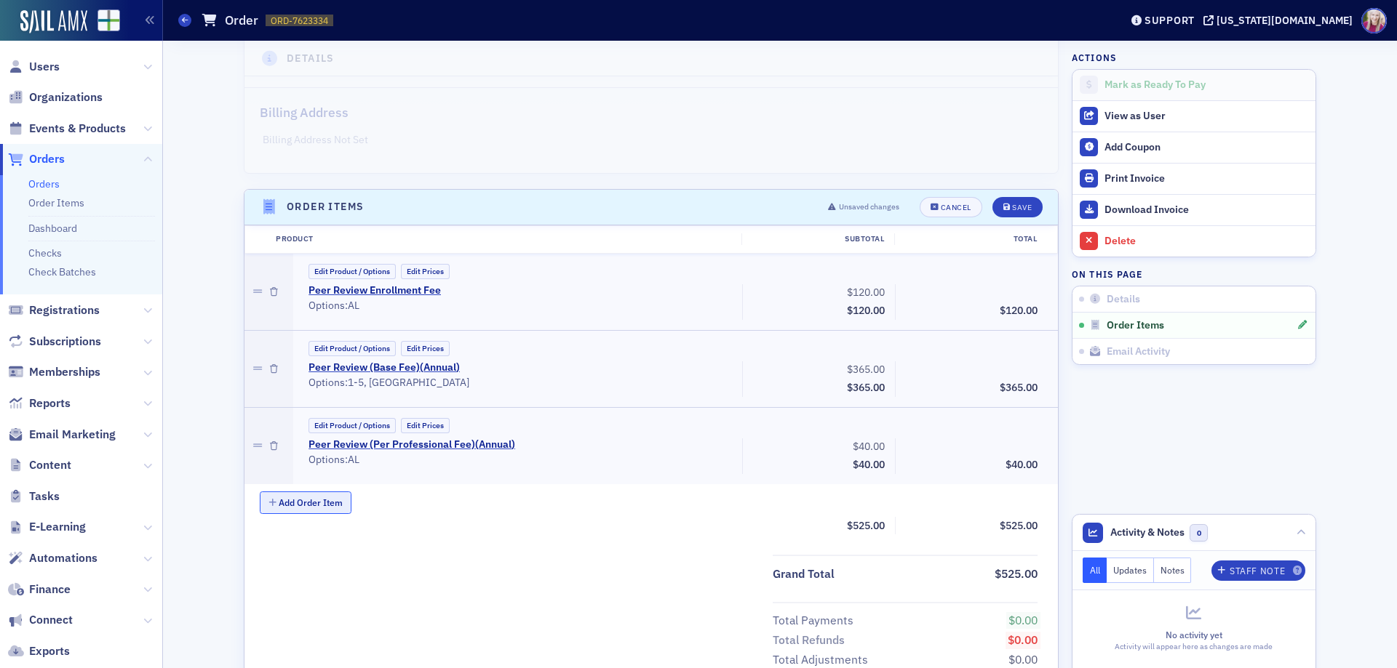
click at [278, 503] on button "Add Order Item" at bounding box center [306, 503] width 92 height 23
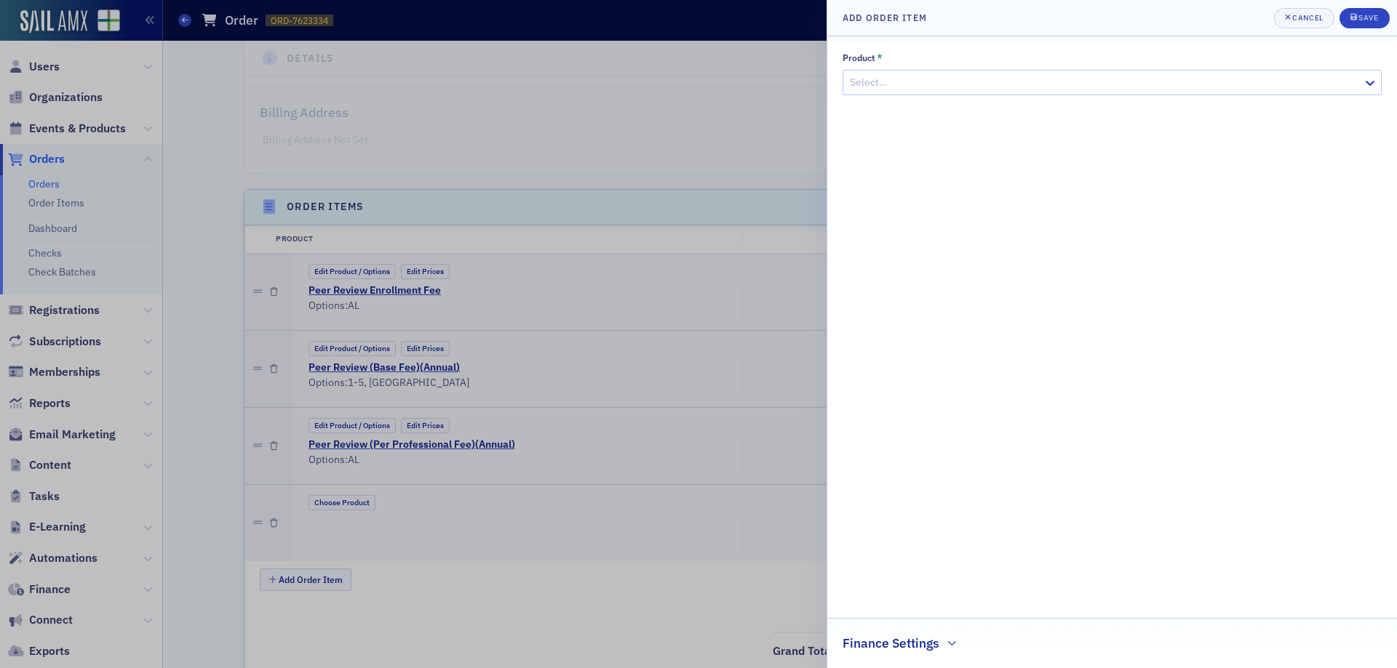
click at [1098, 84] on div at bounding box center [1104, 82] width 513 height 18
type input "peer review"
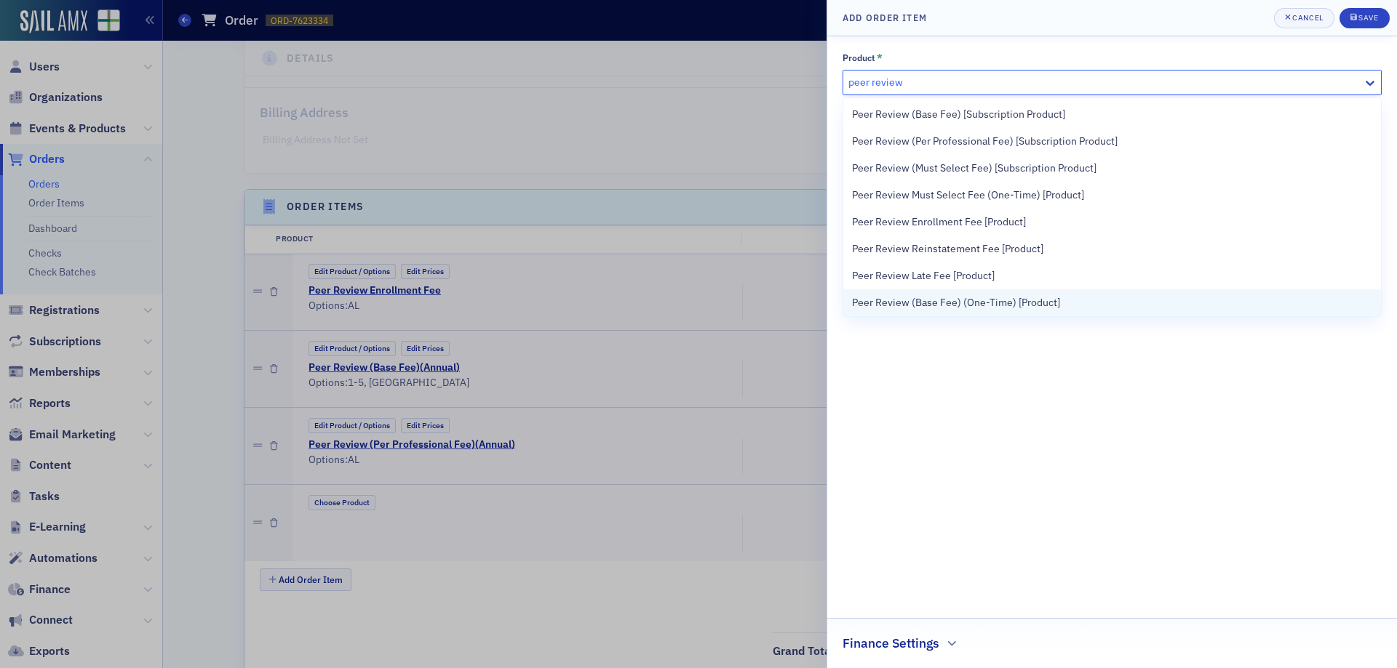
click at [951, 301] on span "Peer Review (Base Fee) (One-Time) [Product]" at bounding box center [956, 302] width 208 height 15
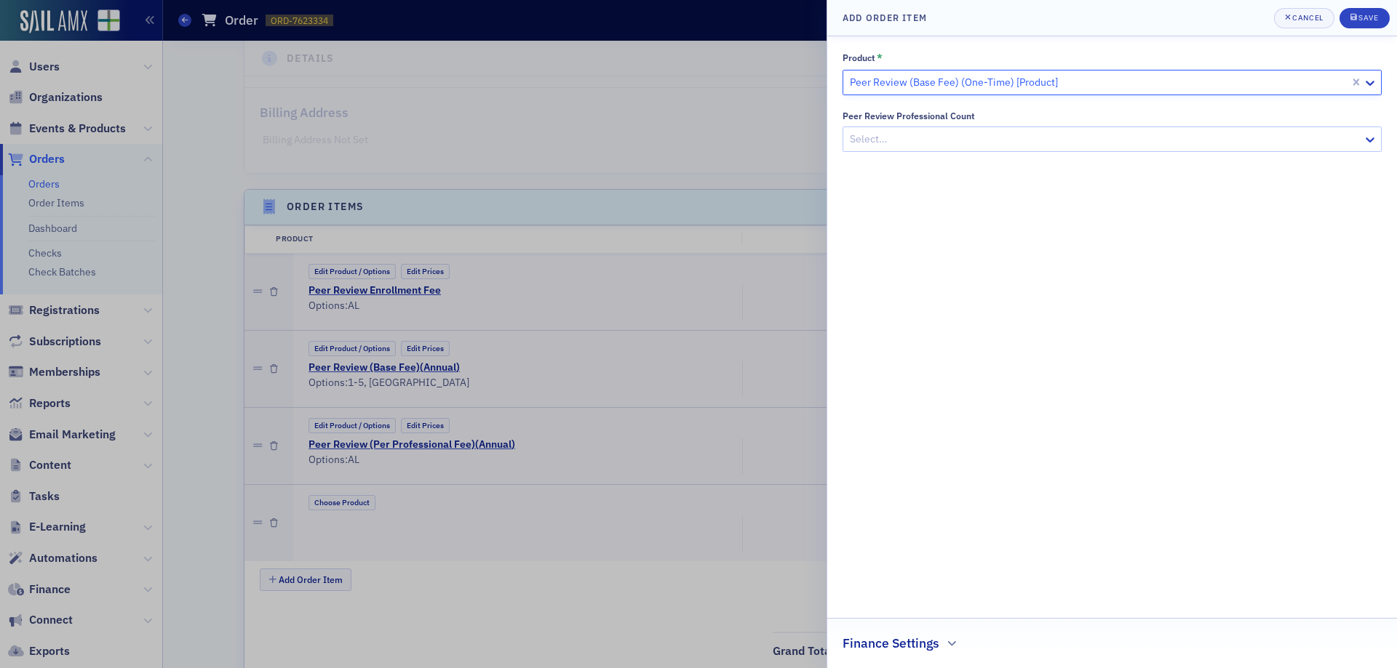
click at [1299, 139] on div at bounding box center [1104, 139] width 513 height 18
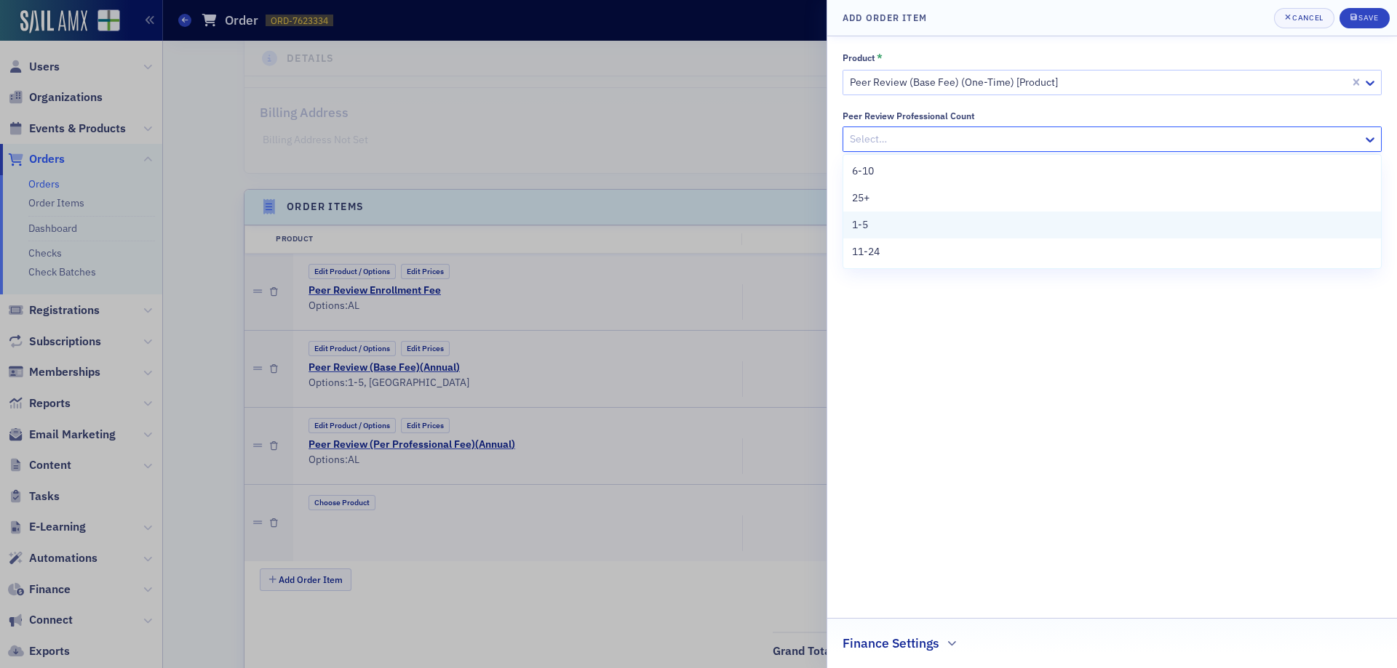
click at [885, 233] on div "1-5" at bounding box center [1112, 225] width 538 height 27
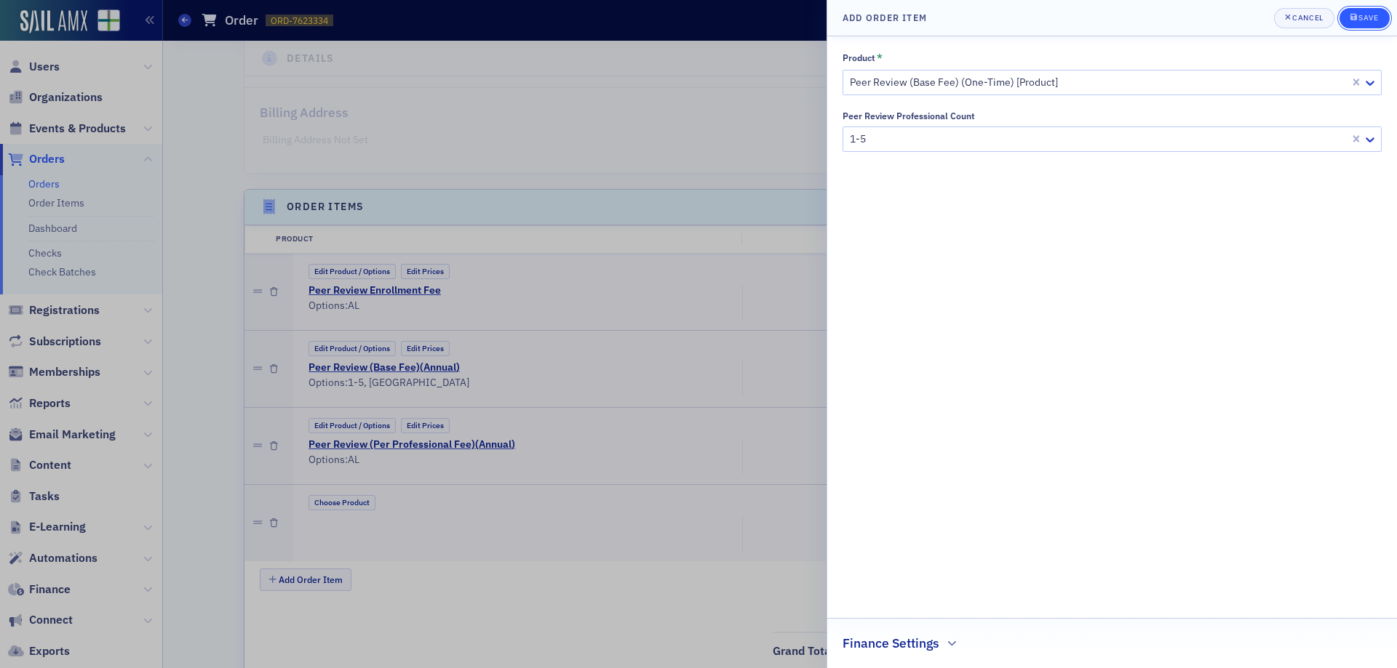
click at [1374, 18] on div "Save" at bounding box center [1368, 18] width 20 height 8
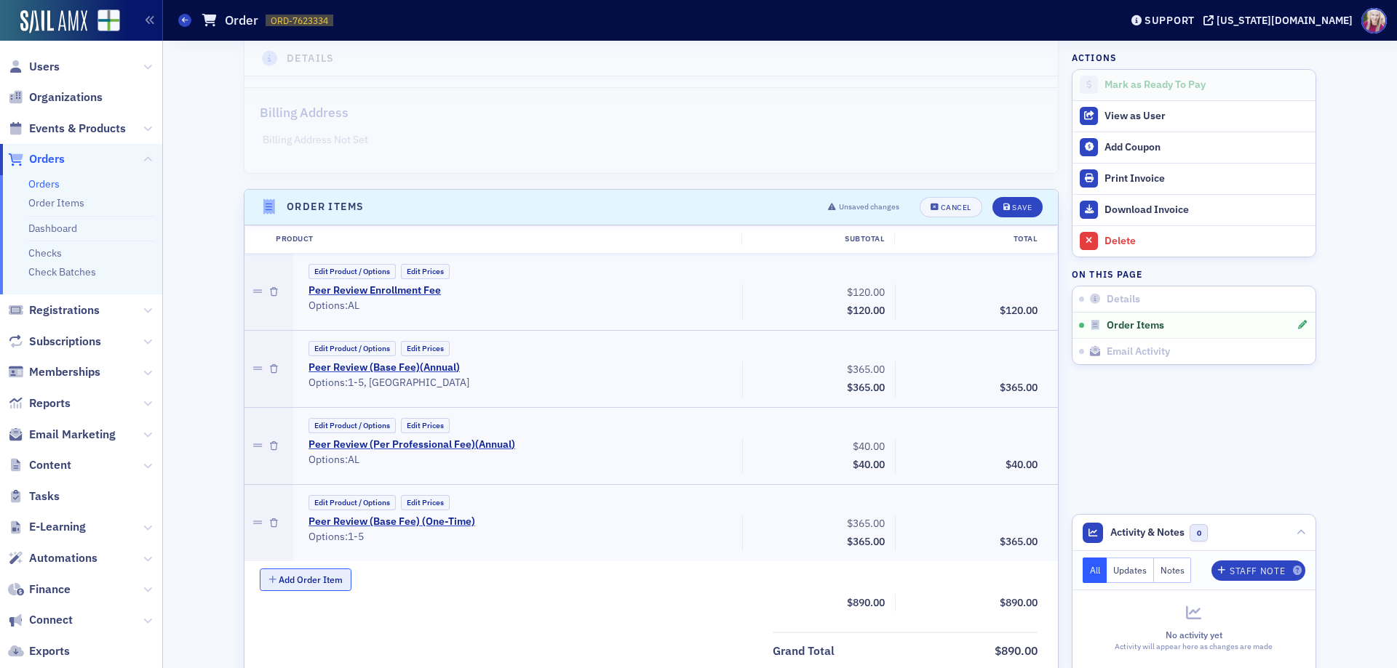
click at [284, 579] on button "Add Order Item" at bounding box center [306, 580] width 92 height 23
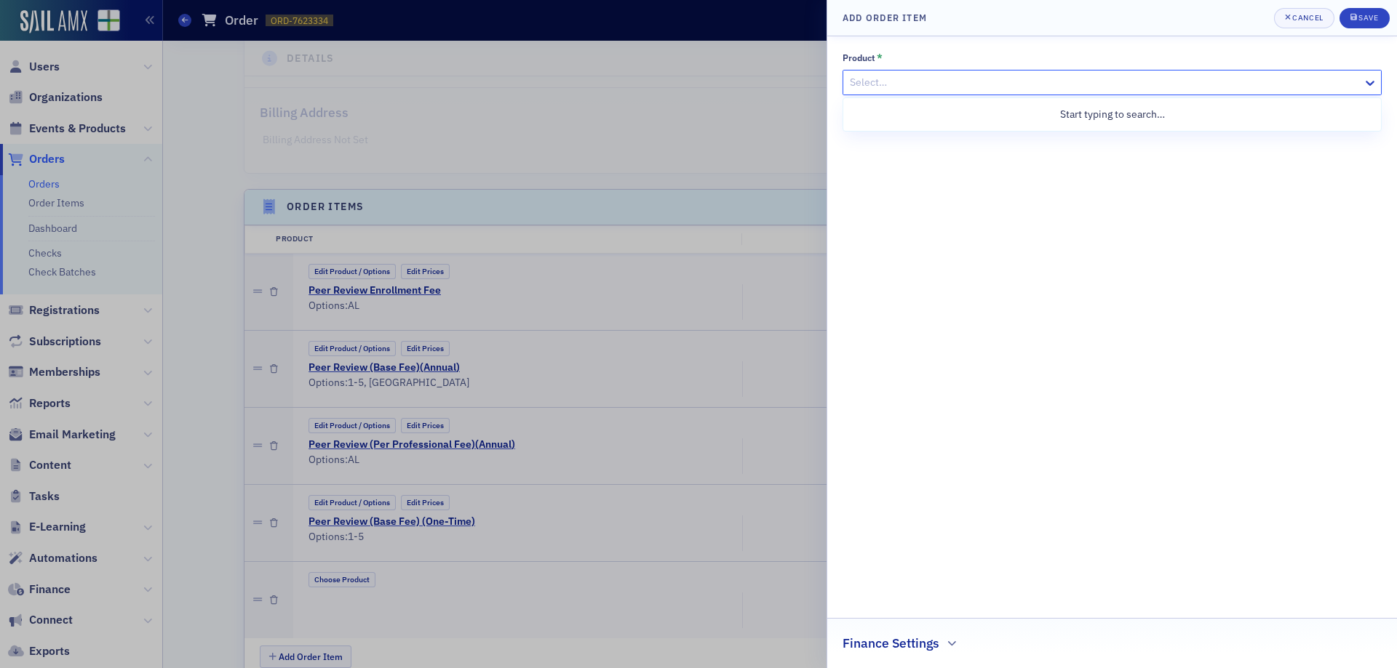
click at [1021, 79] on div at bounding box center [1104, 82] width 513 height 18
type input "peer review"
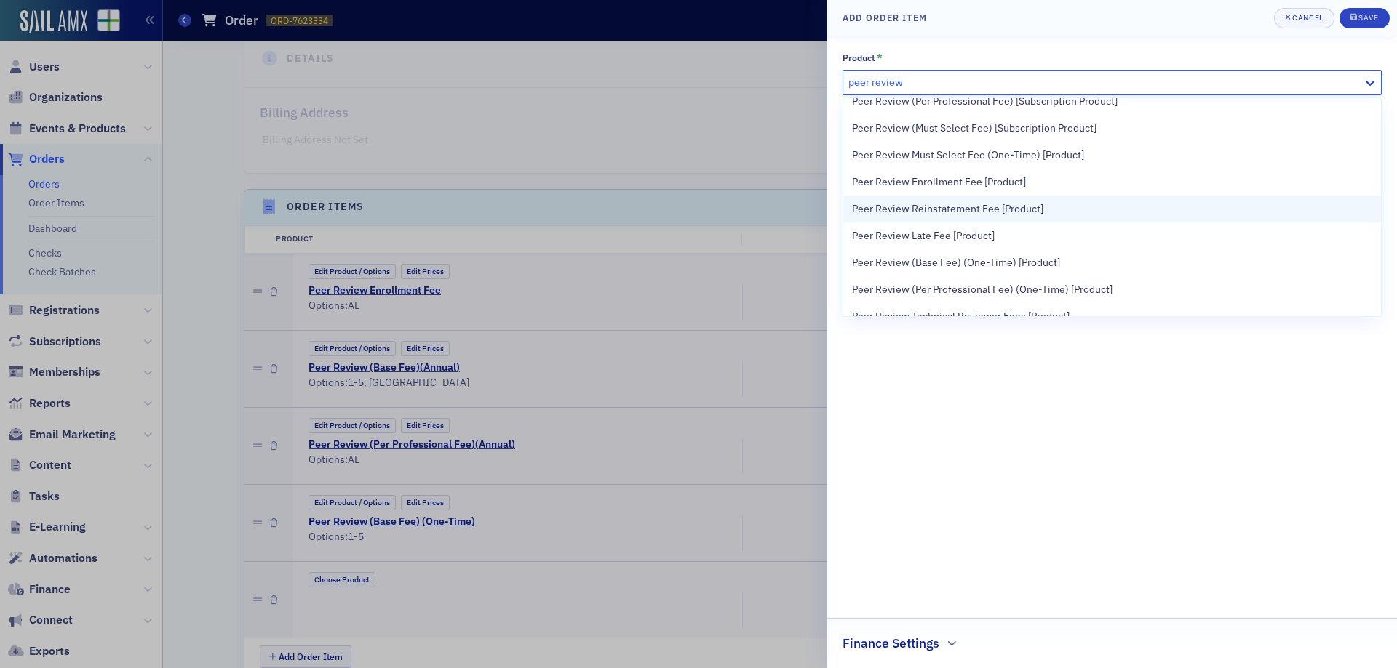
scroll to position [73, 0]
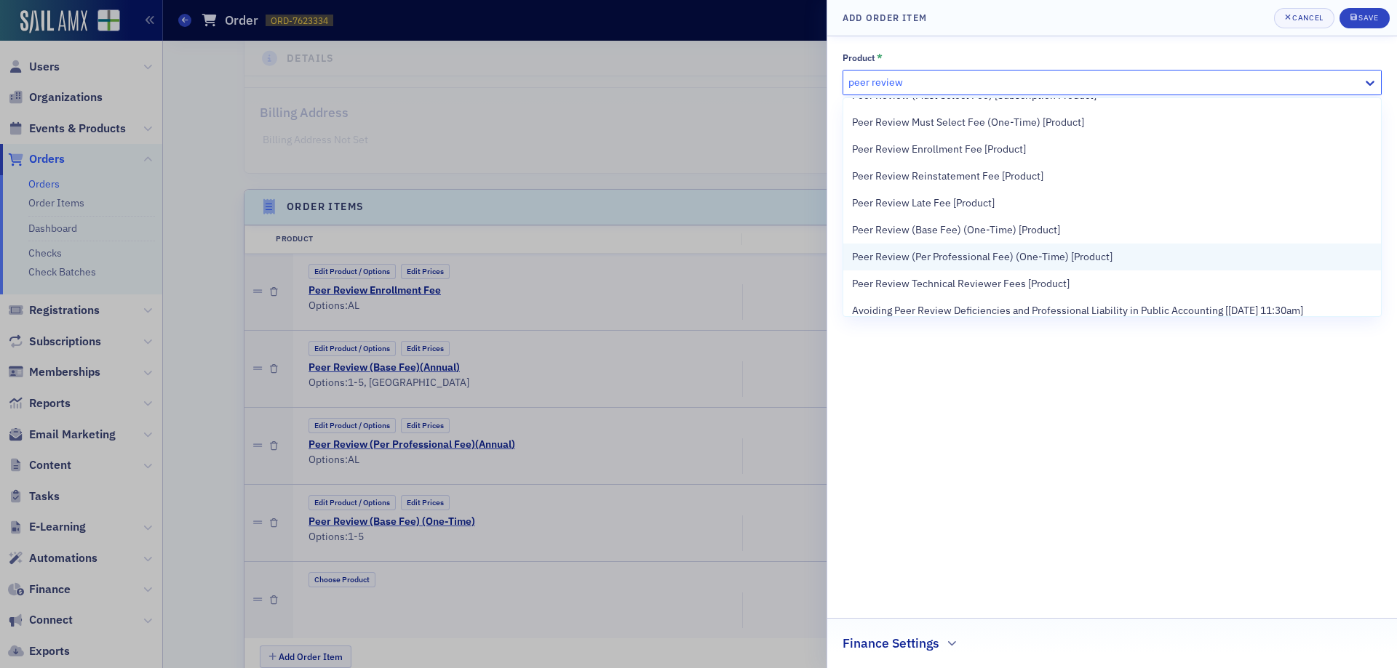
click at [946, 260] on span "Peer Review (Per Professional Fee) (One-Time) [Product]" at bounding box center [982, 256] width 260 height 15
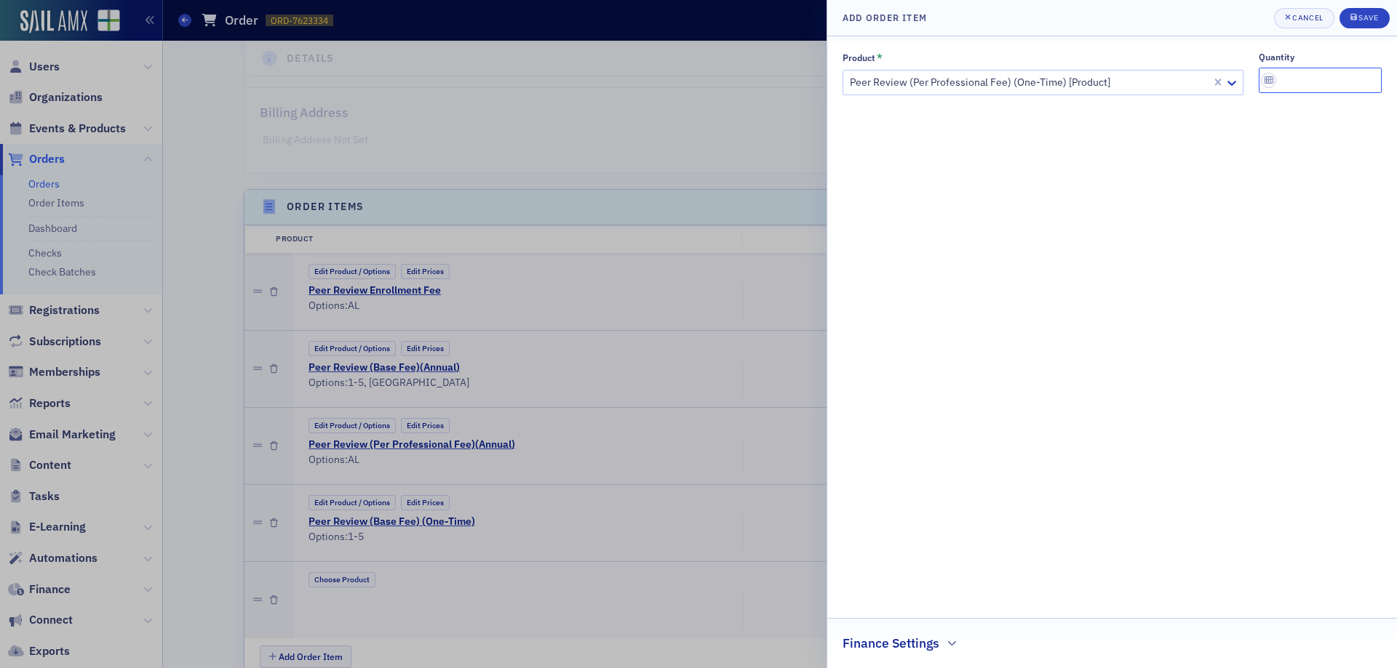
click at [1336, 70] on input "quantity" at bounding box center [1320, 80] width 124 height 25
type input "1"
click at [1379, 23] on button "Save" at bounding box center [1364, 18] width 50 height 20
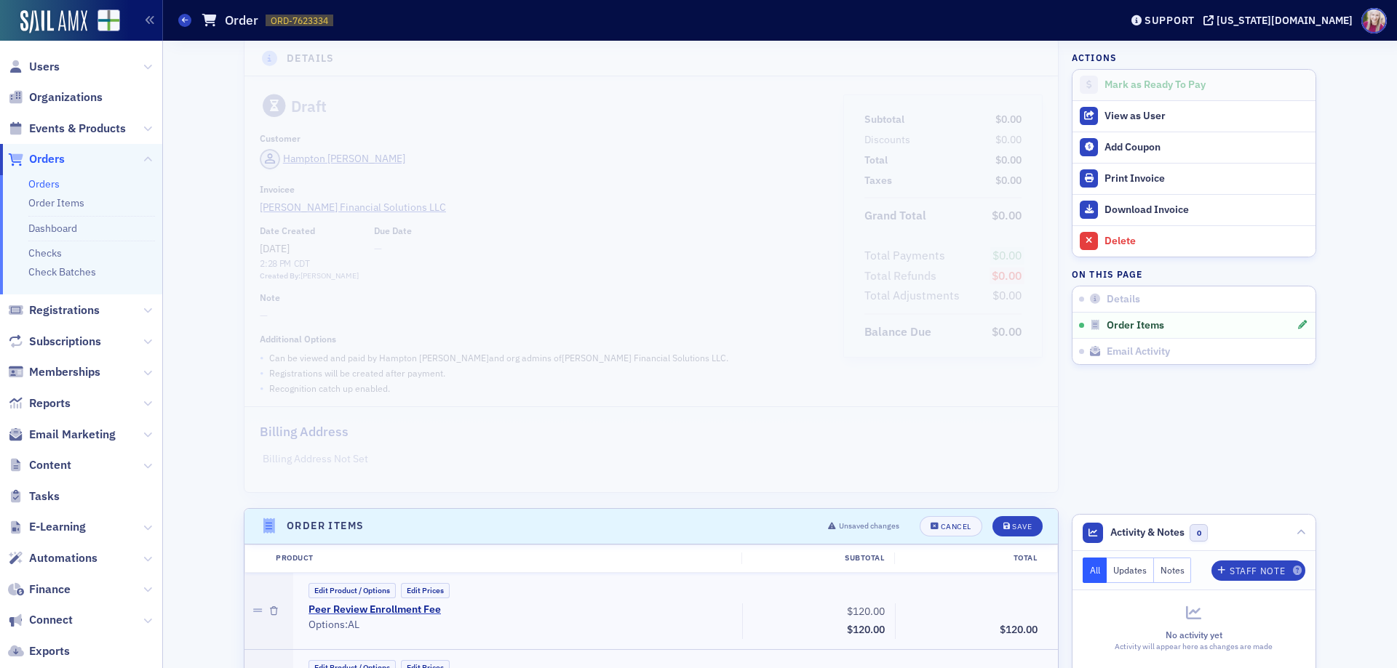
scroll to position [0, 0]
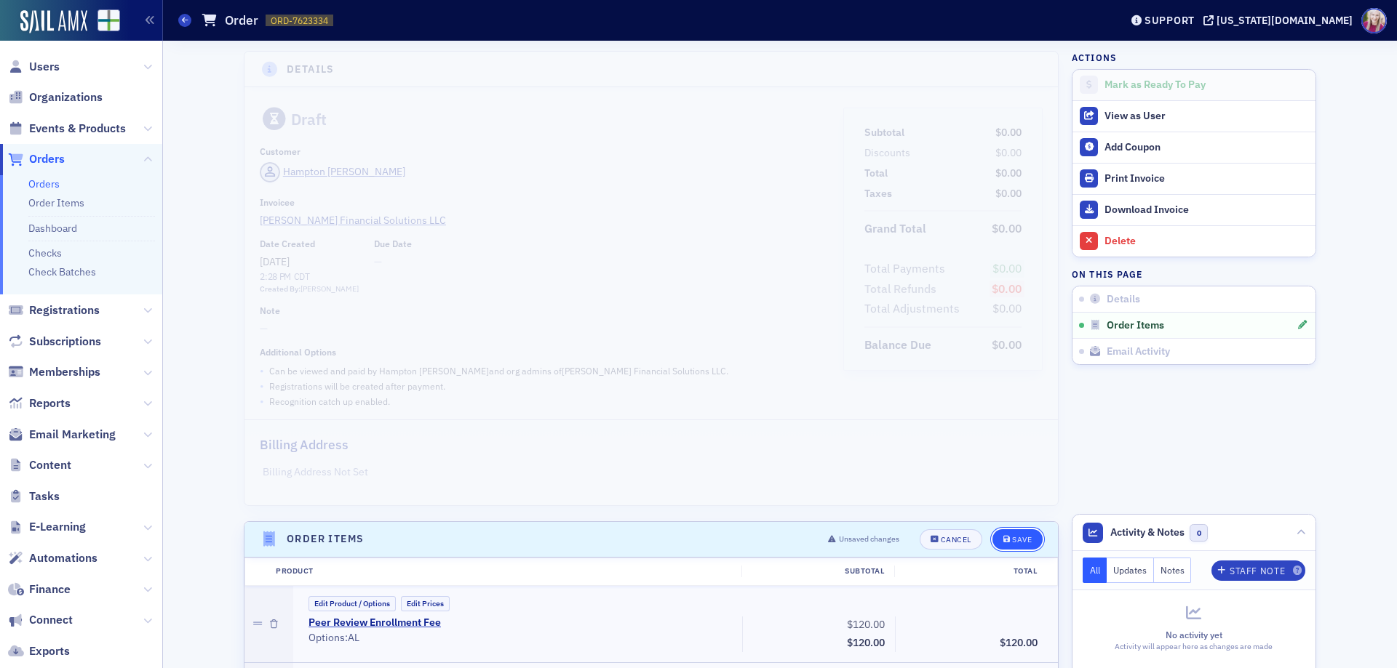
click at [1009, 532] on button "Save" at bounding box center [1017, 540] width 50 height 20
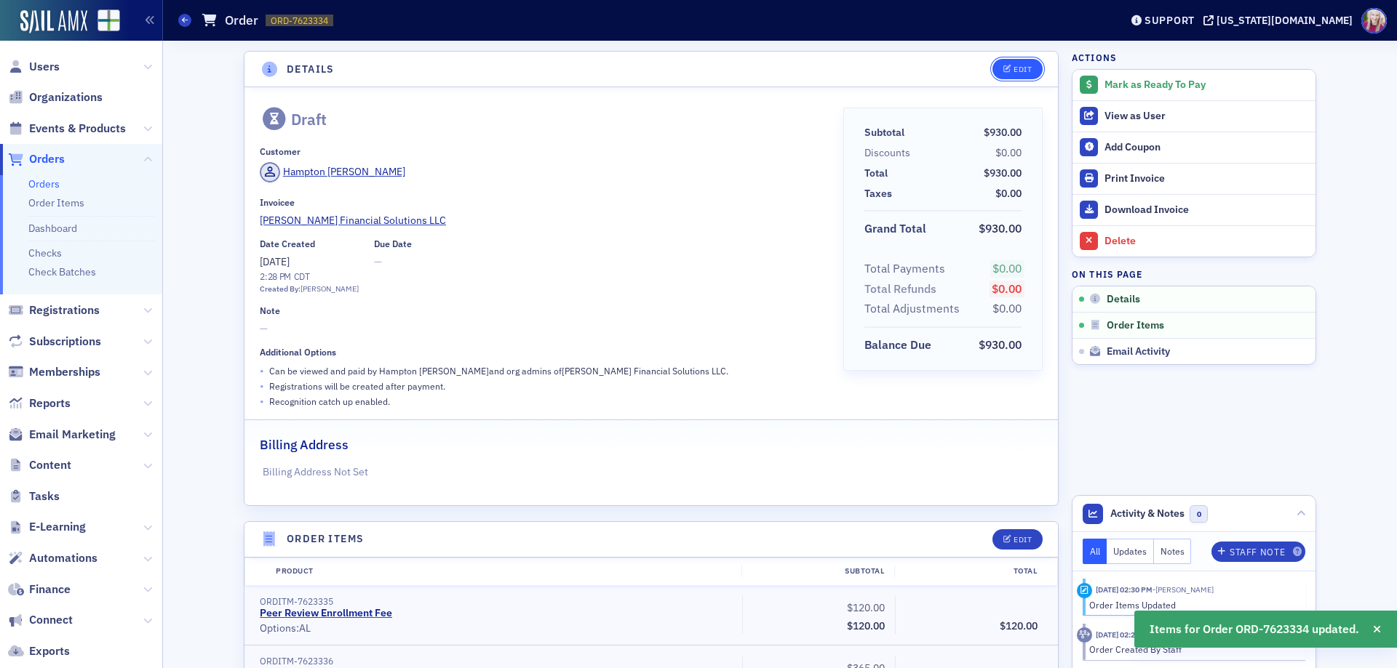
click at [1023, 60] on button "Edit" at bounding box center [1017, 69] width 50 height 20
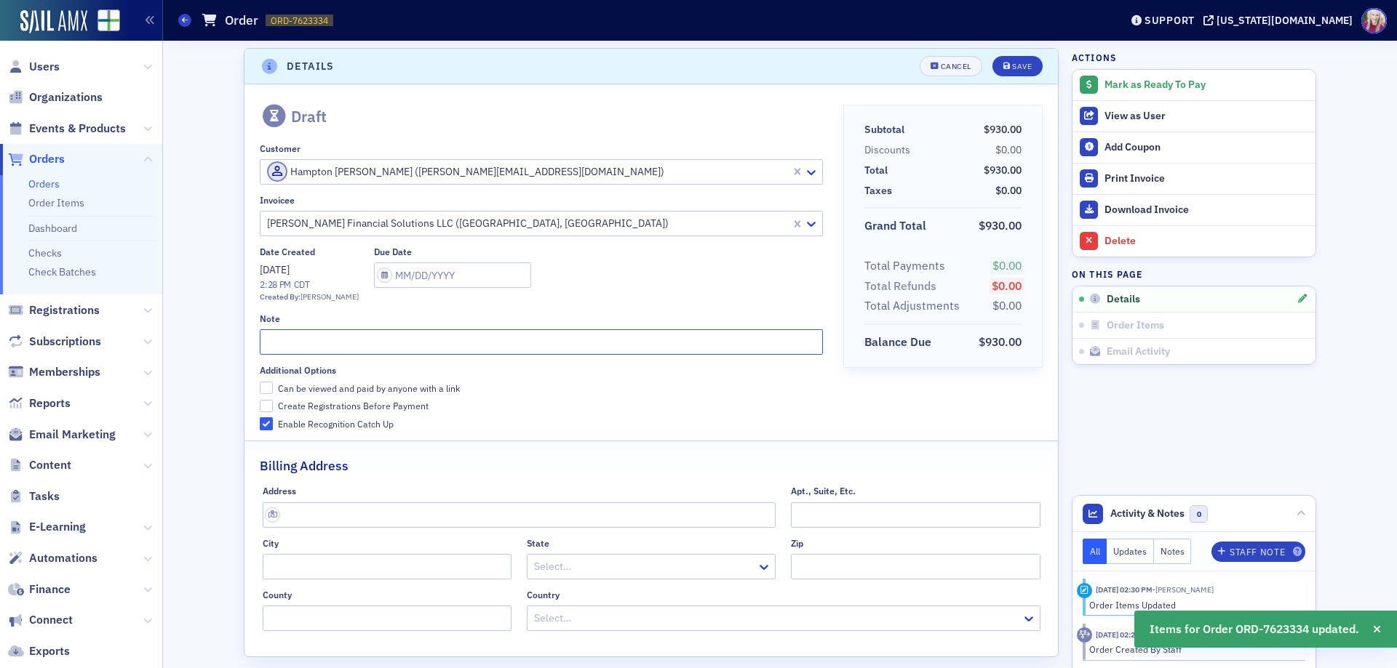
click at [289, 340] on input "text" at bounding box center [541, 342] width 562 height 25
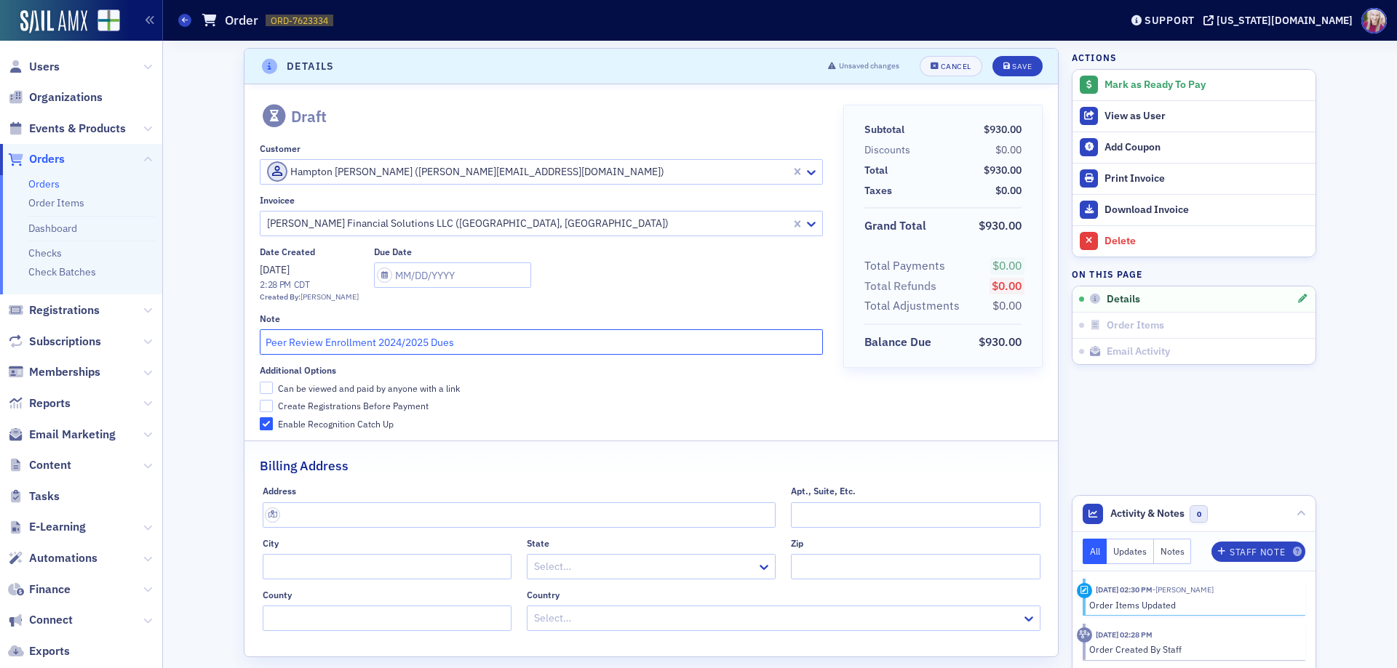
type input "Peer Review Enrollment 2024/2025 Dues"
click at [260, 390] on input "Can be viewed and paid by anyone with a link" at bounding box center [266, 388] width 13 height 13
checkbox input "true"
select select "8"
select select "2025"
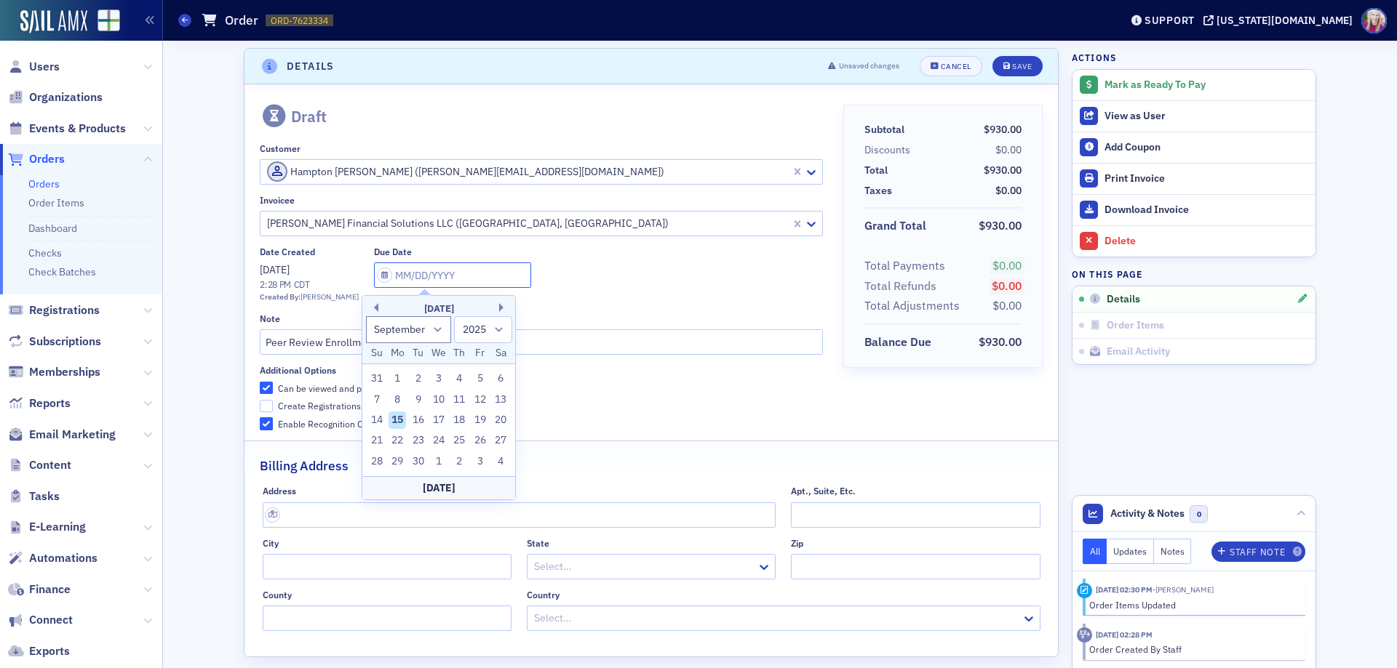
click at [430, 275] on input "text" at bounding box center [452, 275] width 157 height 25
click at [440, 442] on div "24" at bounding box center [438, 440] width 17 height 17
type input "[DATE]"
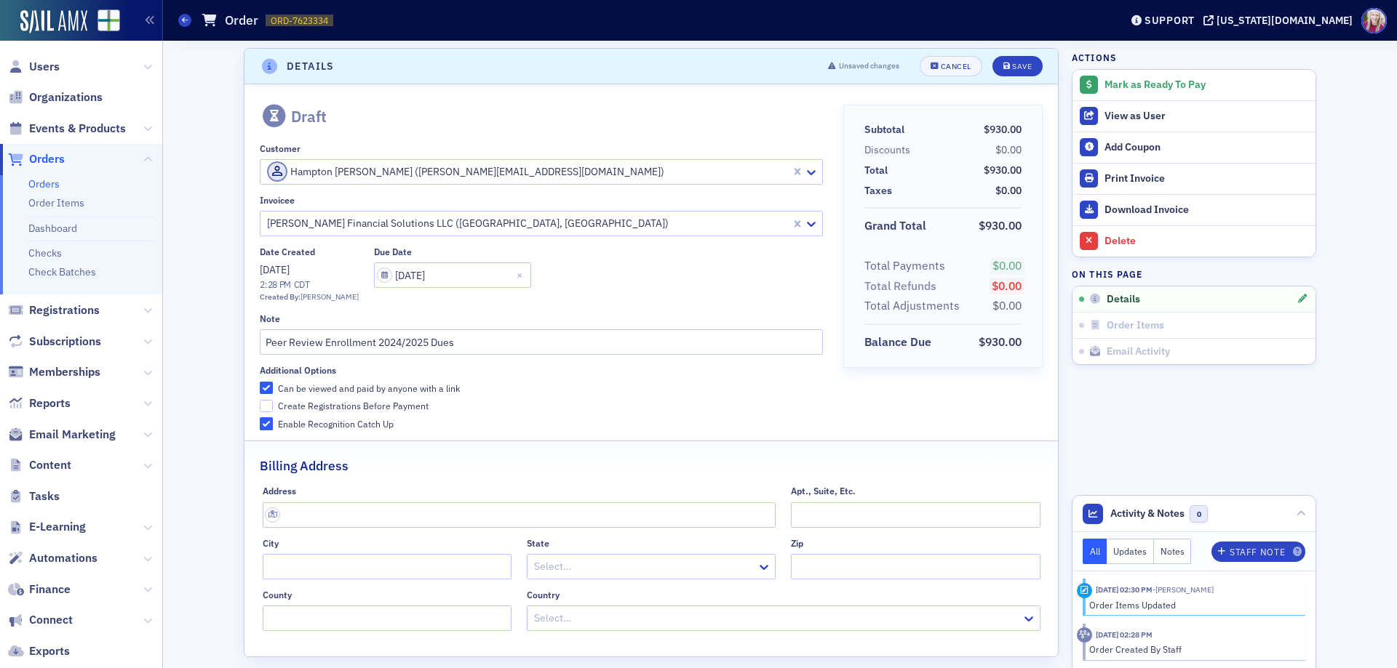
click at [583, 405] on label "Create Registrations Before Payment" at bounding box center [541, 405] width 562 height 13
click at [273, 405] on input "Create Registrations Before Payment" at bounding box center [266, 406] width 13 height 13
checkbox input "true"
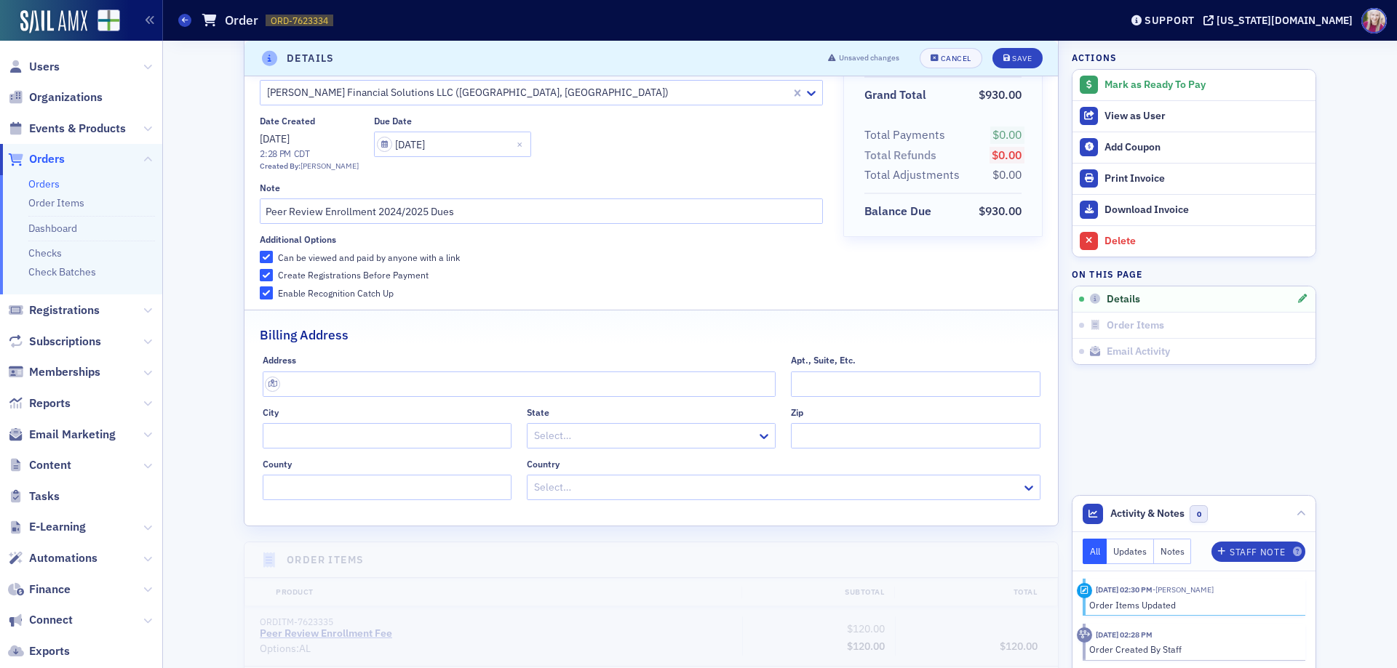
scroll to position [145, 0]
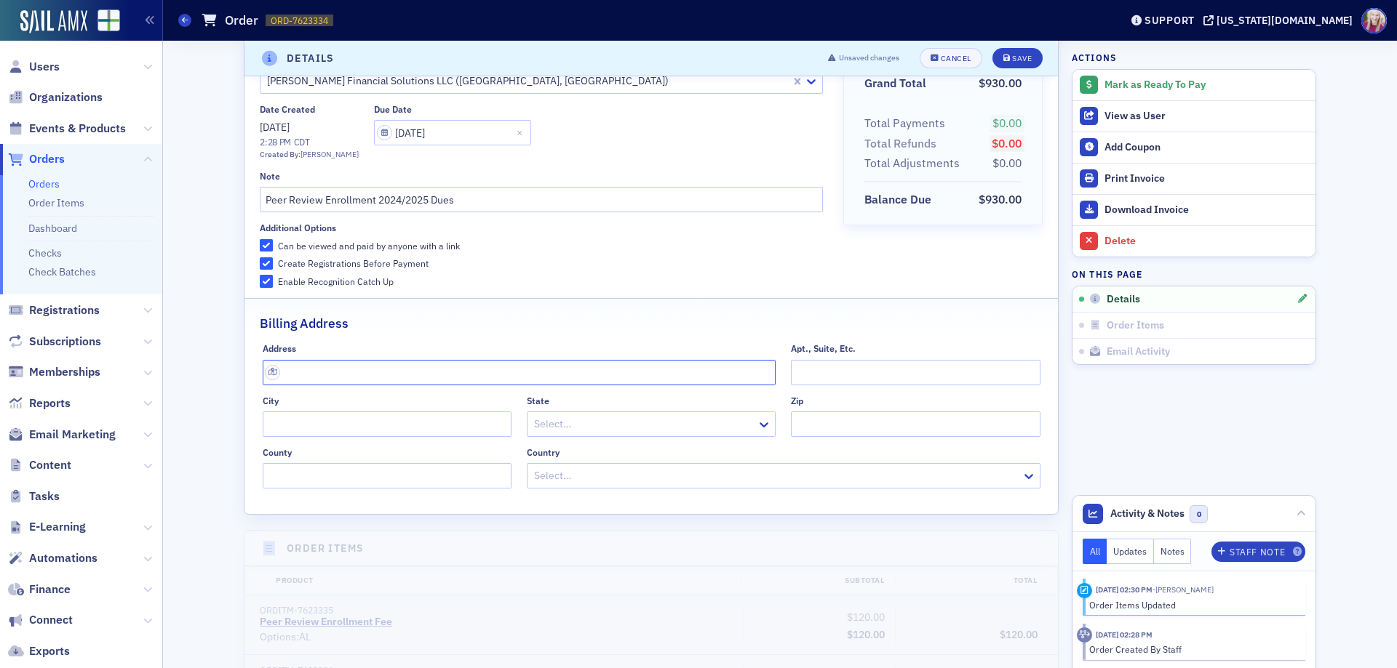
click at [353, 372] on input "text" at bounding box center [520, 372] width 514 height 25
paste input "[STREET_ADDRESS]"
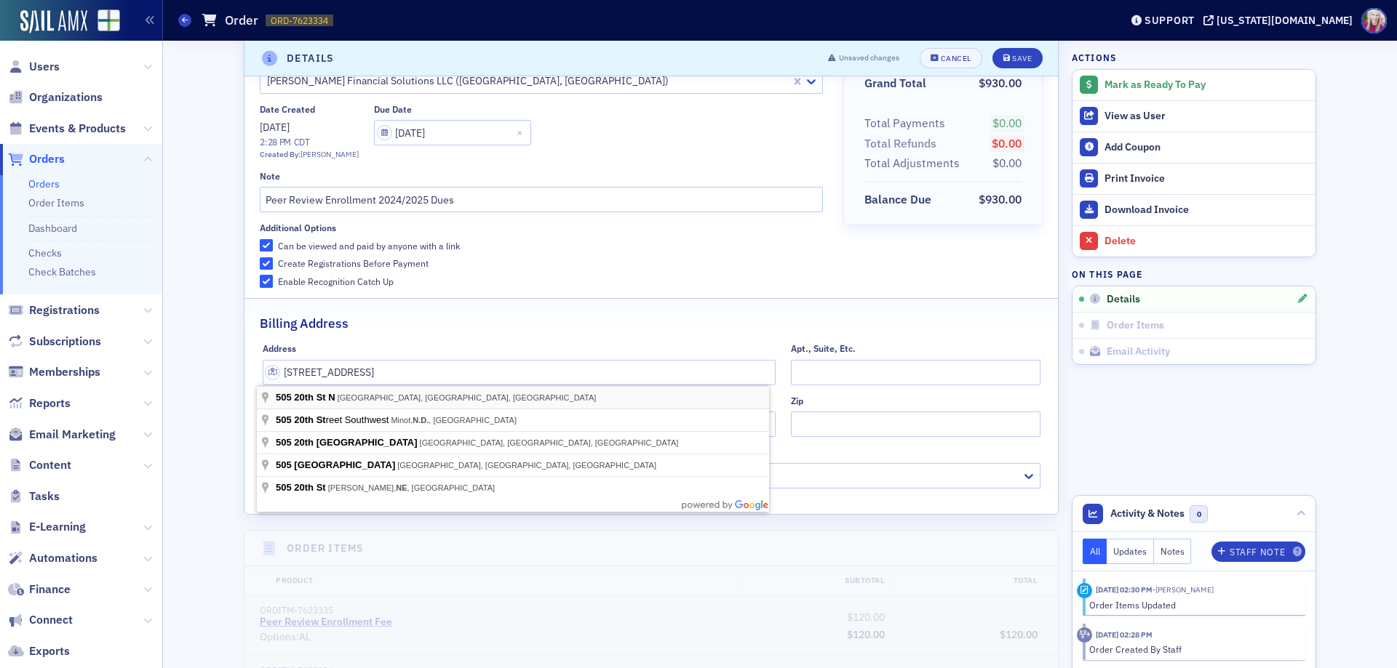
type input "[STREET_ADDRESS]"
type input "[GEOGRAPHIC_DATA]"
type input "35203"
type input "[GEOGRAPHIC_DATA]"
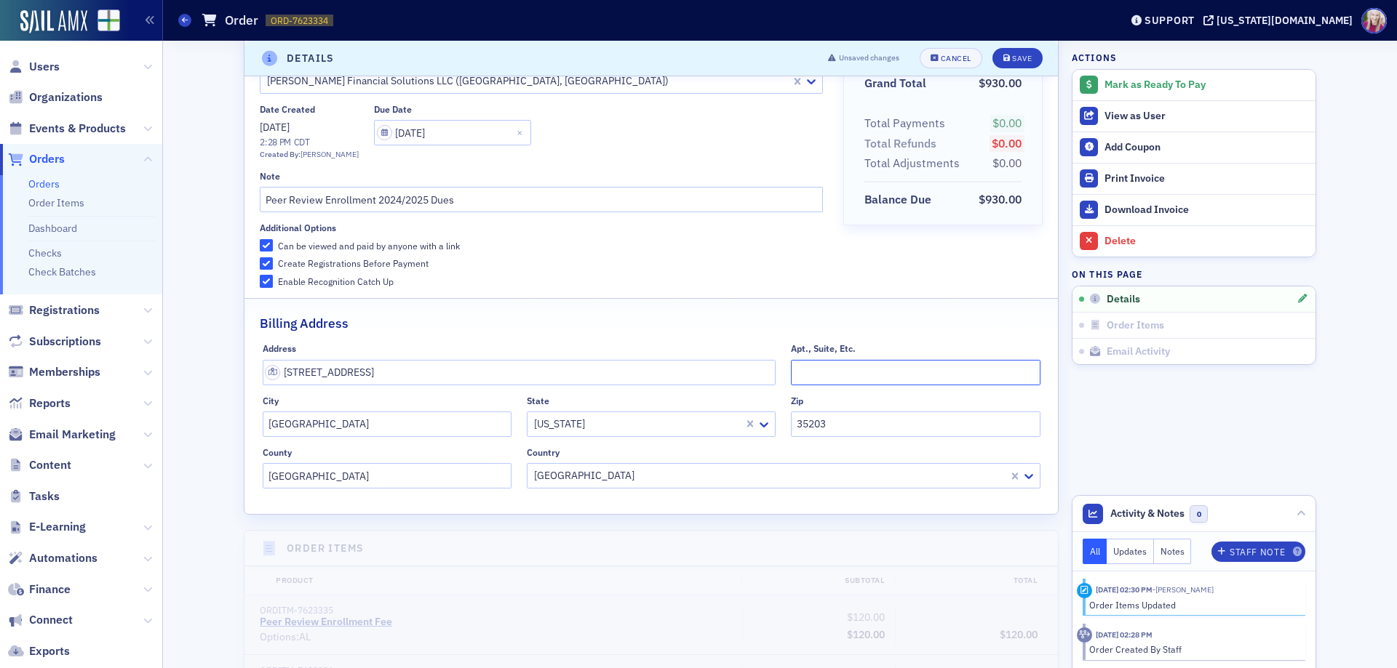
click at [943, 368] on input "Apt., Suite, Etc." at bounding box center [915, 372] width 249 height 25
type input "Suite 1220"
click at [554, 313] on div "Billing Address" at bounding box center [651, 316] width 783 height 34
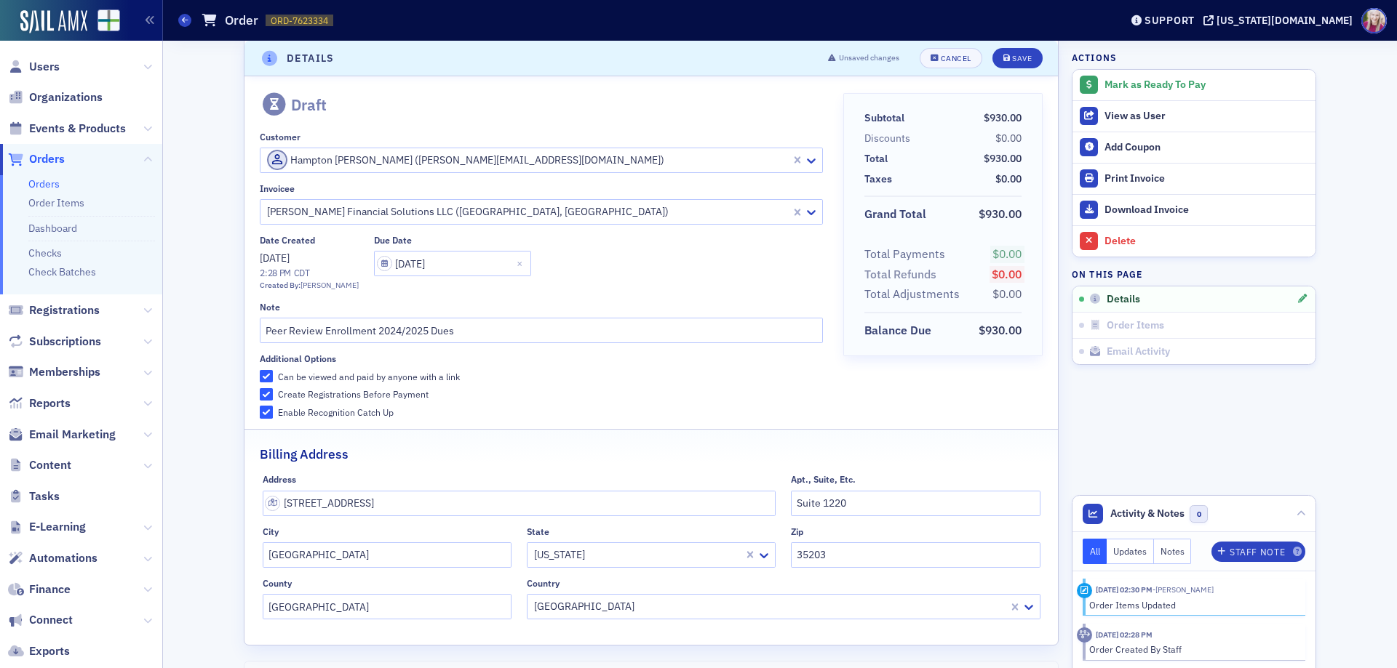
scroll to position [0, 0]
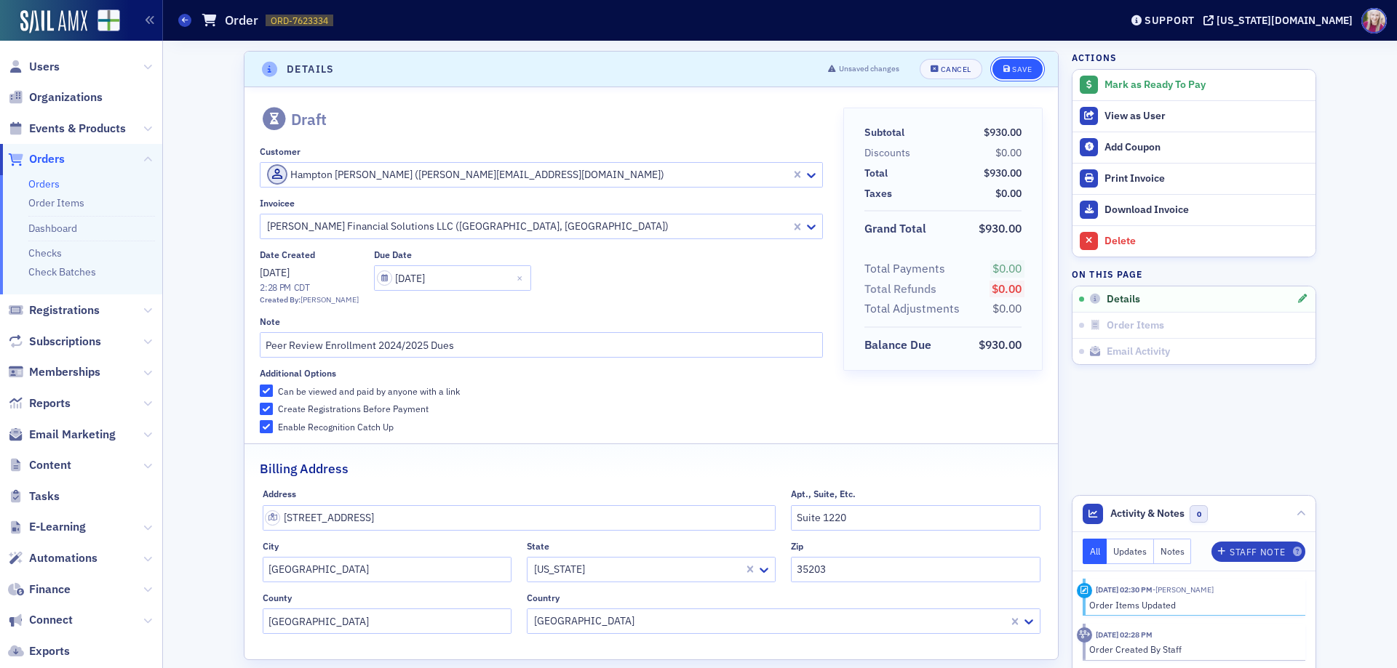
click at [1028, 65] on button "Save" at bounding box center [1017, 69] width 50 height 20
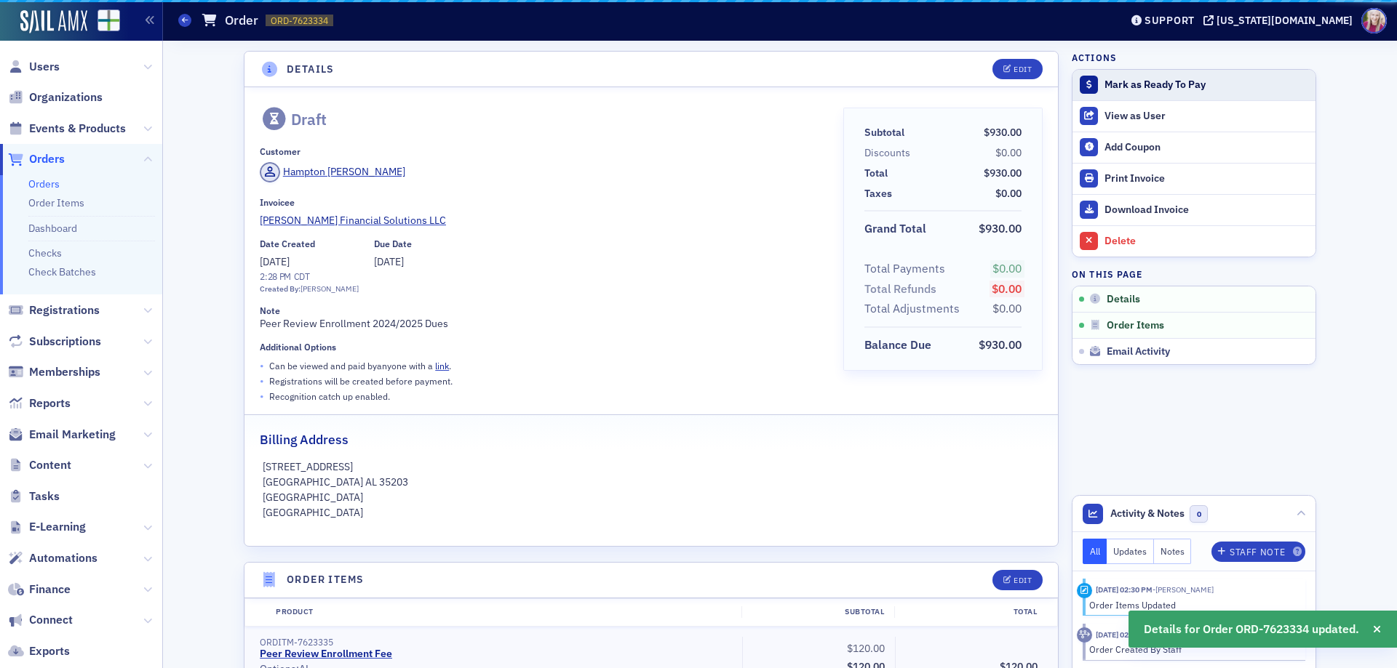
scroll to position [3, 0]
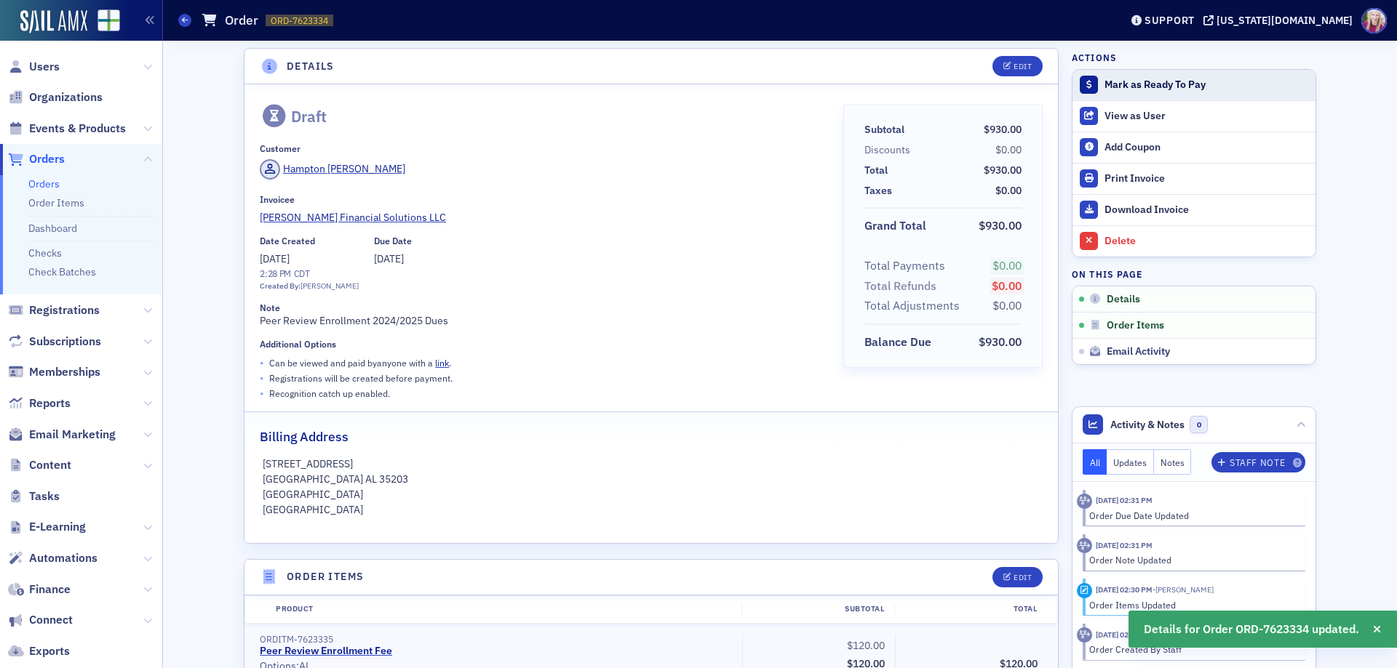
click at [1144, 86] on div "Mark as Ready To Pay" at bounding box center [1206, 85] width 204 height 13
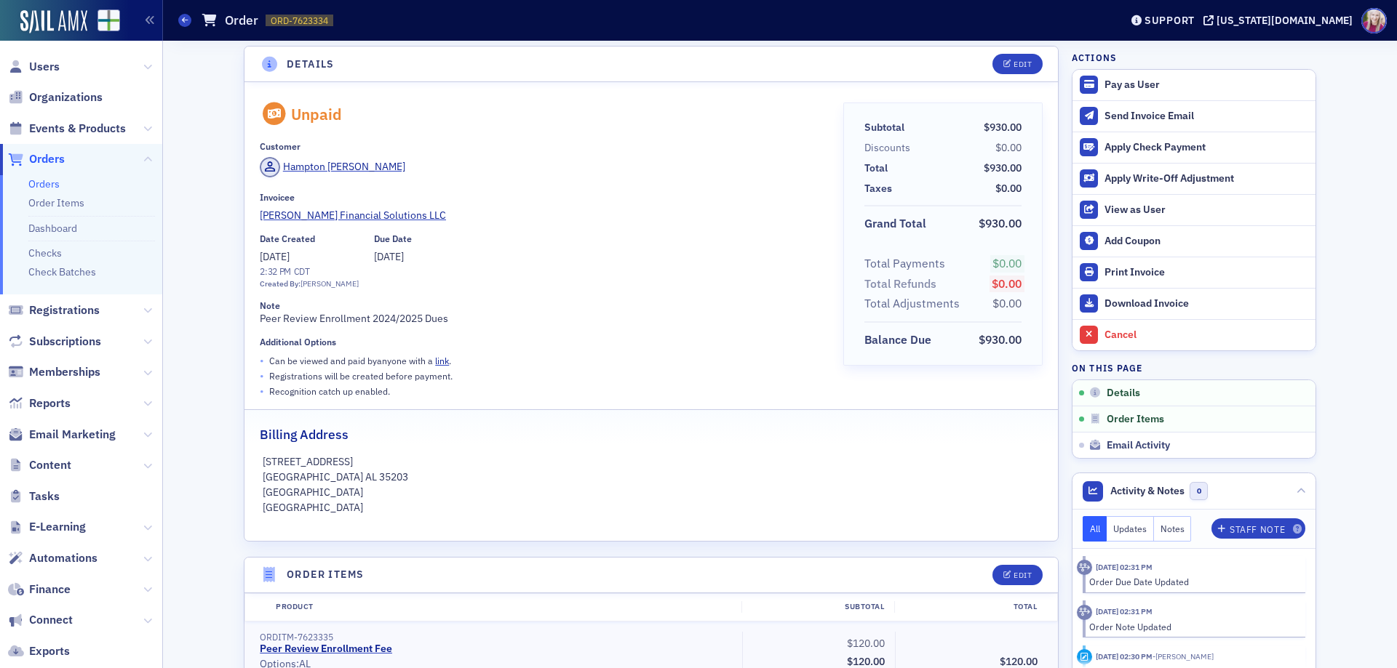
scroll to position [0, 0]
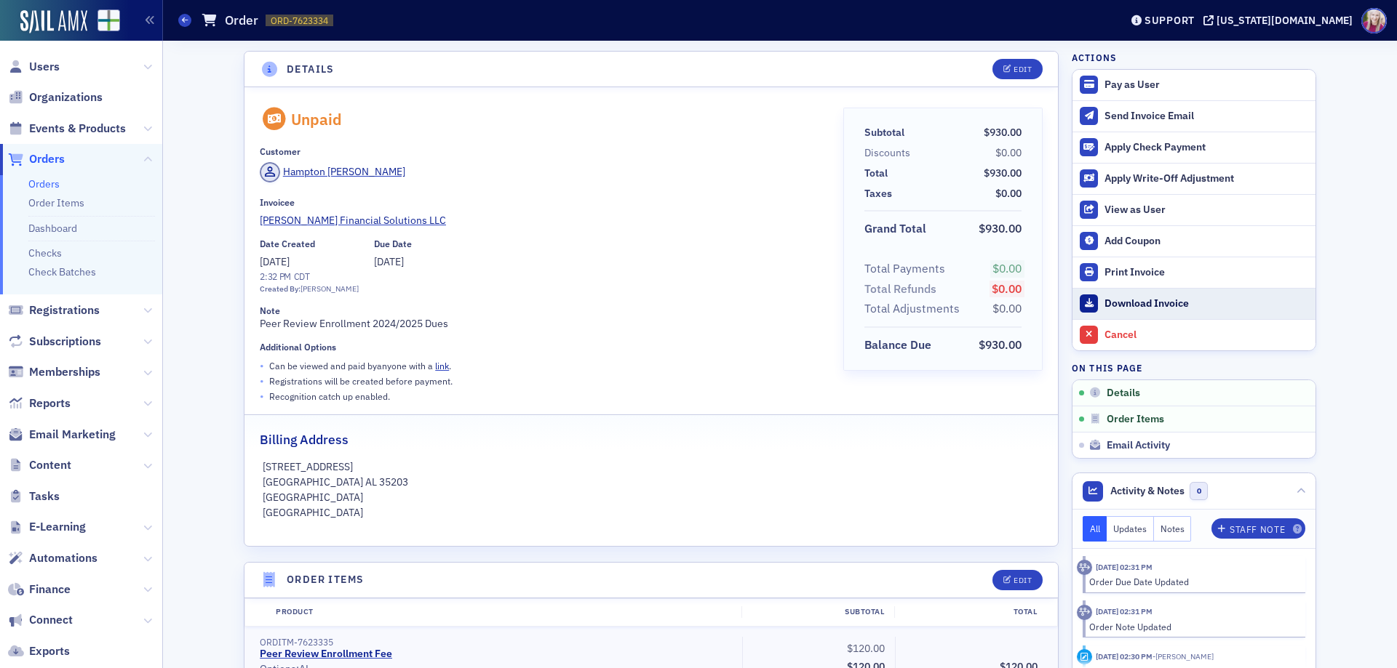
click at [1114, 299] on div "Download Invoice" at bounding box center [1206, 304] width 204 height 13
click at [1147, 114] on div "Send Invoice Email" at bounding box center [1206, 116] width 204 height 13
click at [439, 365] on link "link" at bounding box center [442, 366] width 14 height 12
